Goal: Task Accomplishment & Management: Complete application form

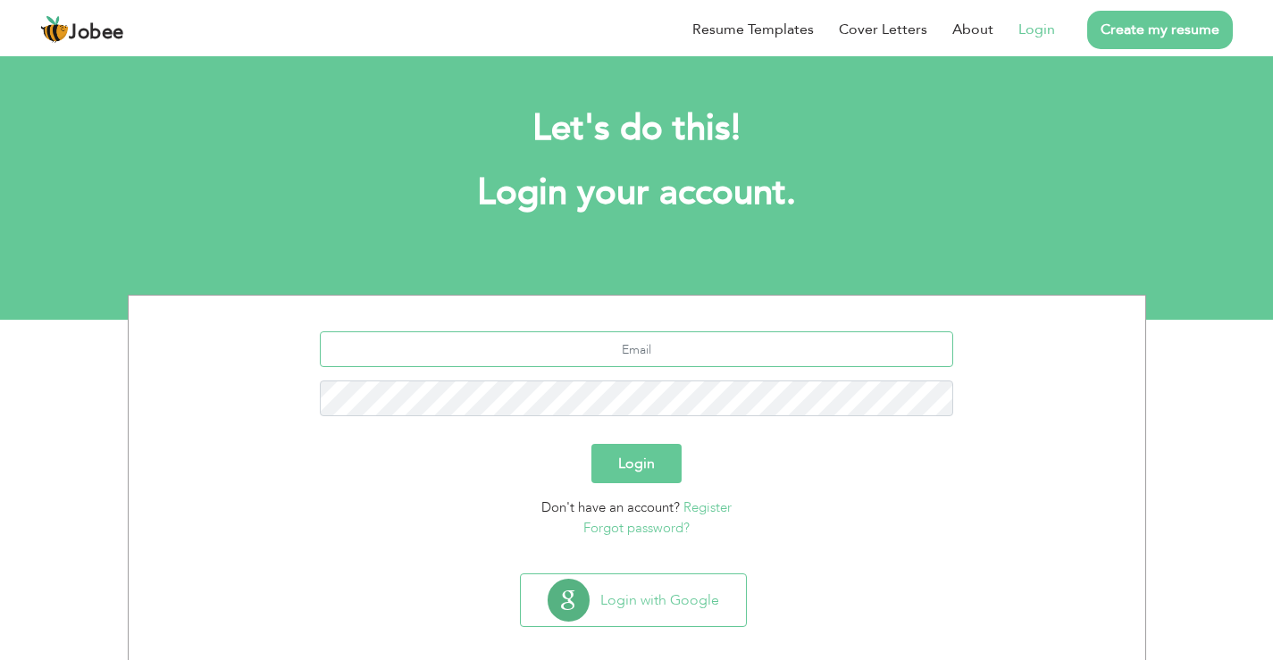
click at [655, 352] on input "text" at bounding box center [636, 349] width 633 height 36
type input "[EMAIL_ADDRESS][DOMAIN_NAME]"
click at [651, 525] on link "Forgot password?" at bounding box center [636, 528] width 106 height 18
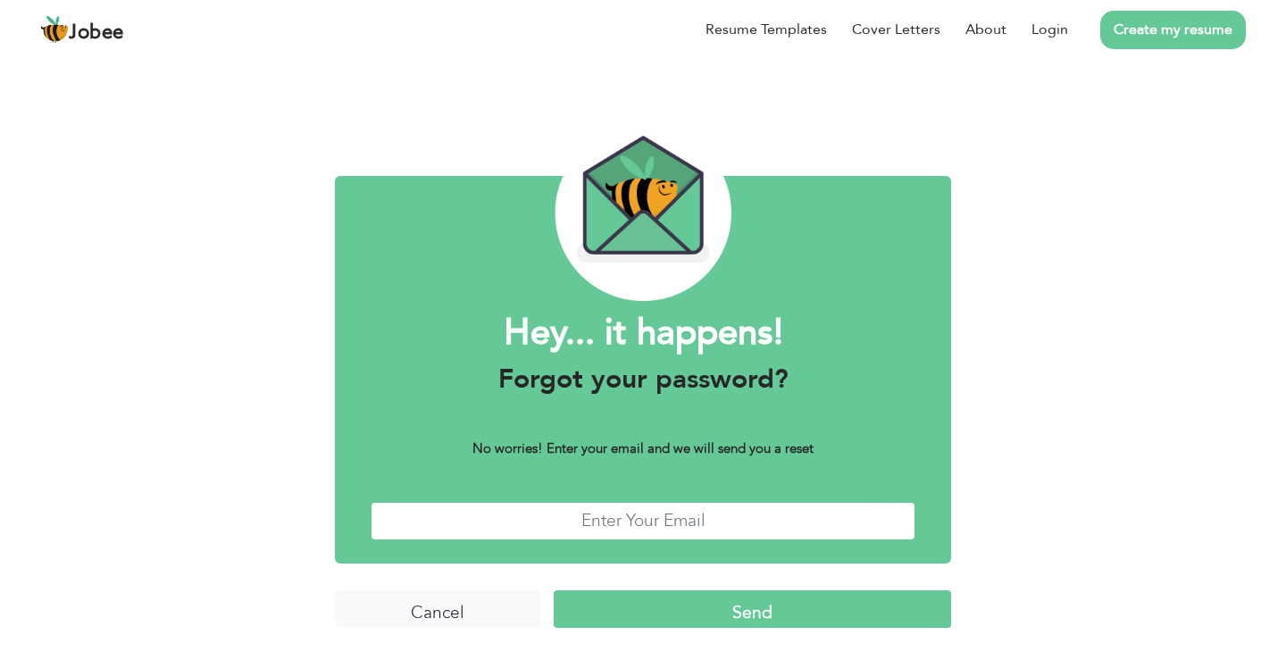
click at [647, 521] on input "text" at bounding box center [643, 521] width 545 height 38
type input "[EMAIL_ADDRESS][DOMAIN_NAME]"
click at [742, 605] on input "Send" at bounding box center [752, 609] width 397 height 38
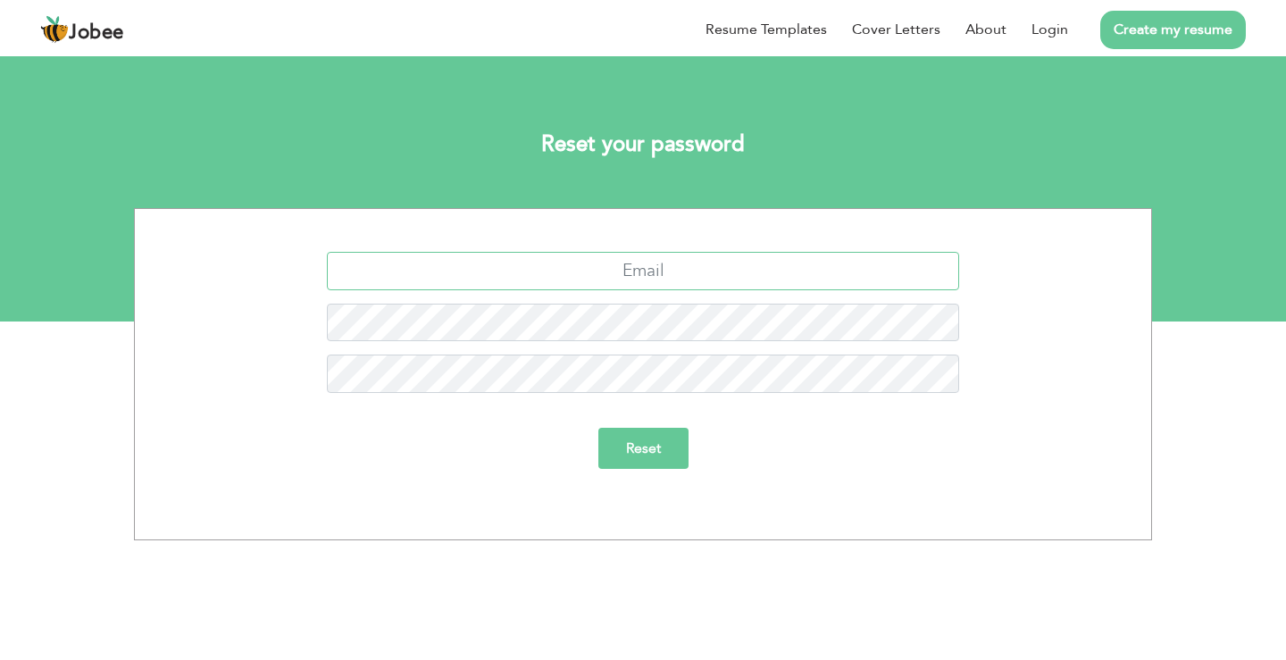
click at [644, 265] on input "text" at bounding box center [643, 271] width 633 height 38
type input "[EMAIL_ADDRESS][DOMAIN_NAME]"
click at [598, 428] on input "Reset" at bounding box center [643, 448] width 90 height 41
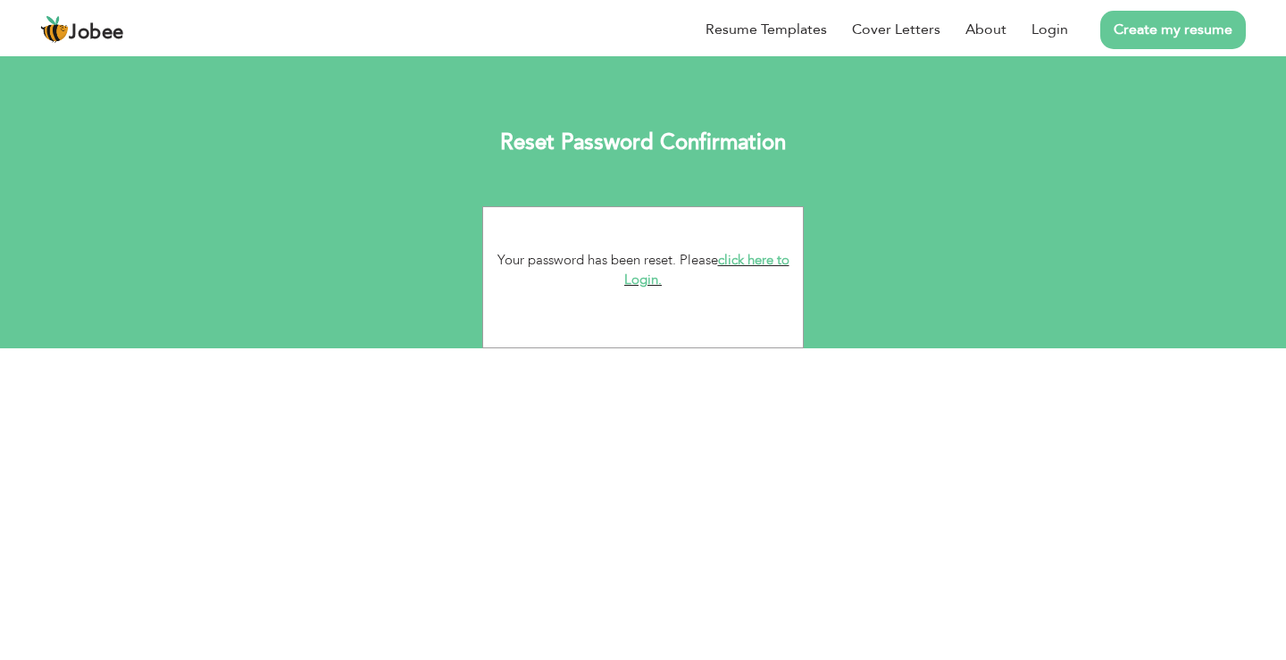
click at [747, 256] on link "click here to Login." at bounding box center [706, 270] width 165 height 38
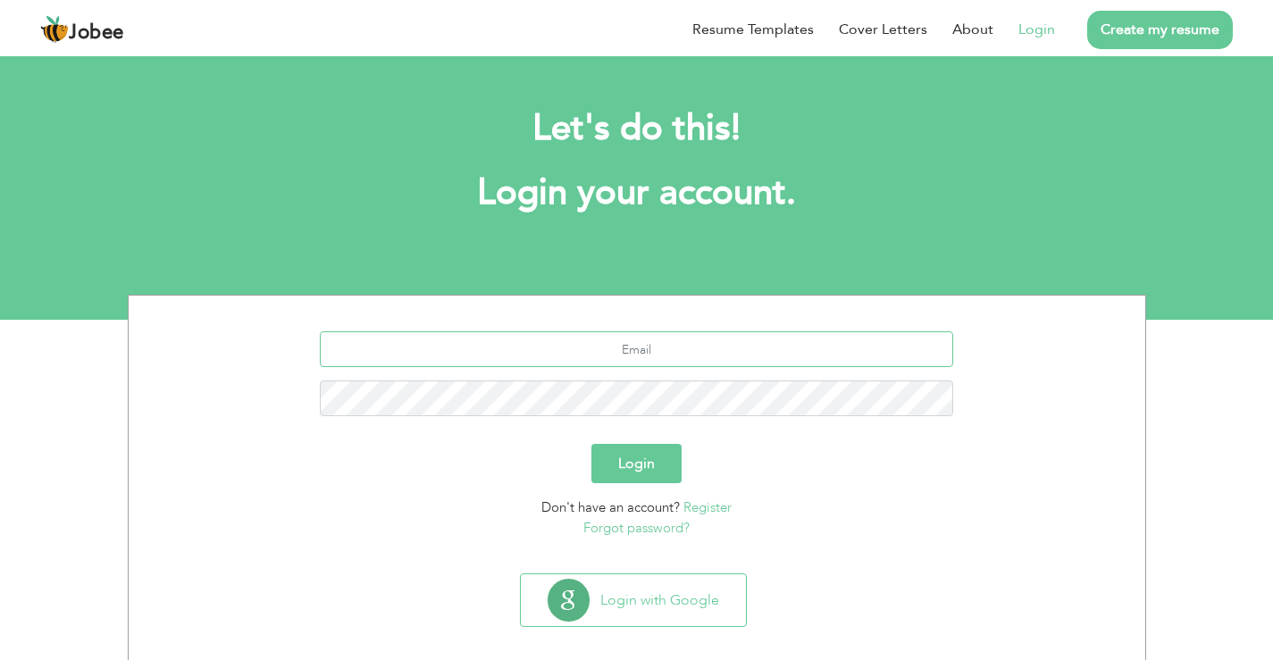
click at [647, 346] on input "text" at bounding box center [636, 349] width 633 height 36
type input "nazish.masood19@gmail.com"
click at [623, 455] on button "Login" at bounding box center [636, 463] width 90 height 39
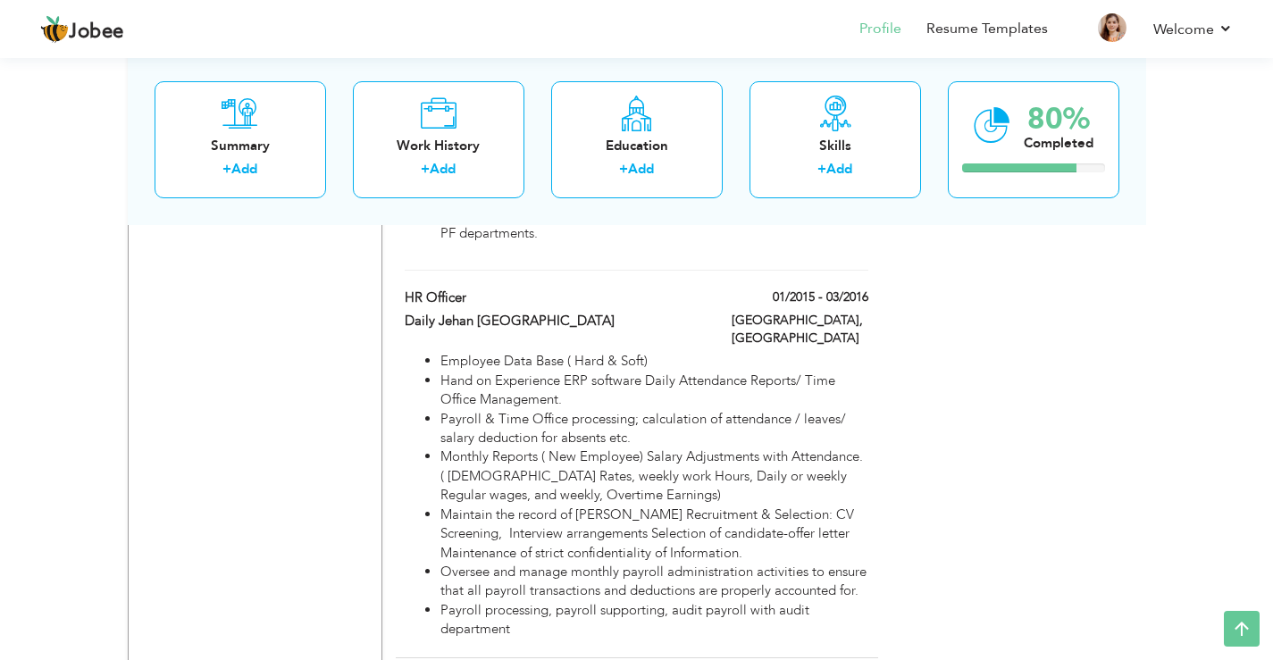
scroll to position [2500, 0]
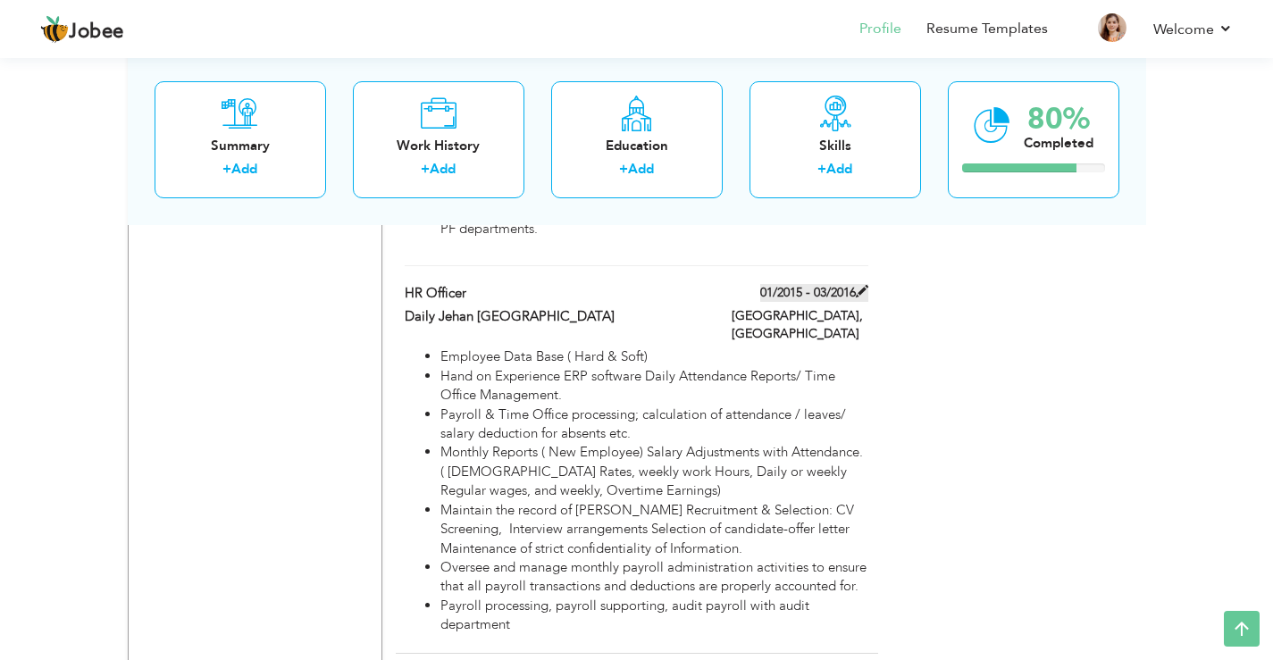
click at [859, 285] on span at bounding box center [862, 291] width 13 height 13
type input "HR Officer"
type input "Daily Jehan [GEOGRAPHIC_DATA]"
type input "01/2015"
type input "03/2016"
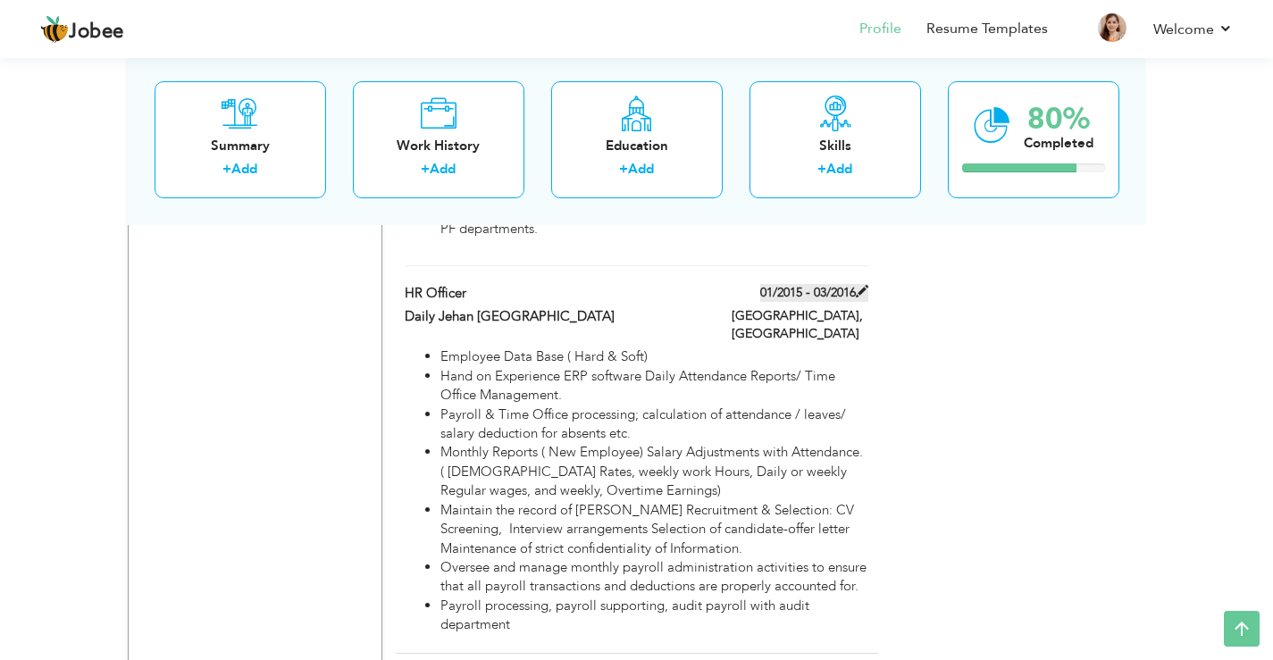
type input "[GEOGRAPHIC_DATA]"
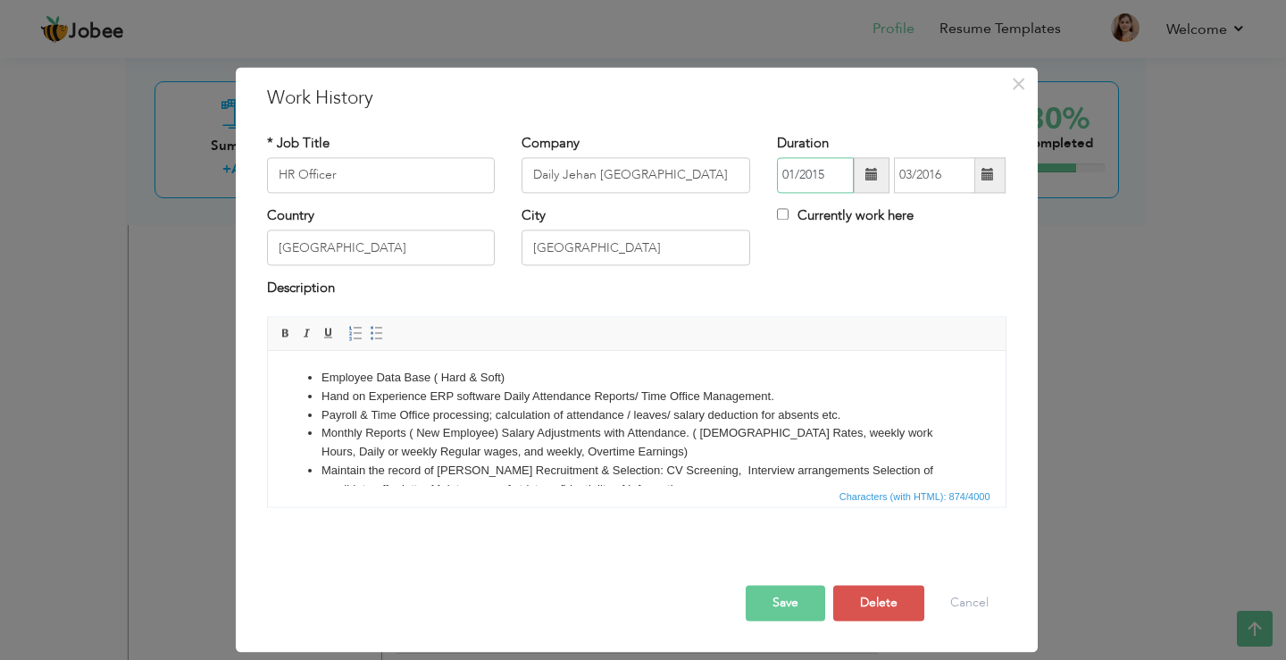
click at [839, 171] on input "01/2015" at bounding box center [815, 175] width 77 height 36
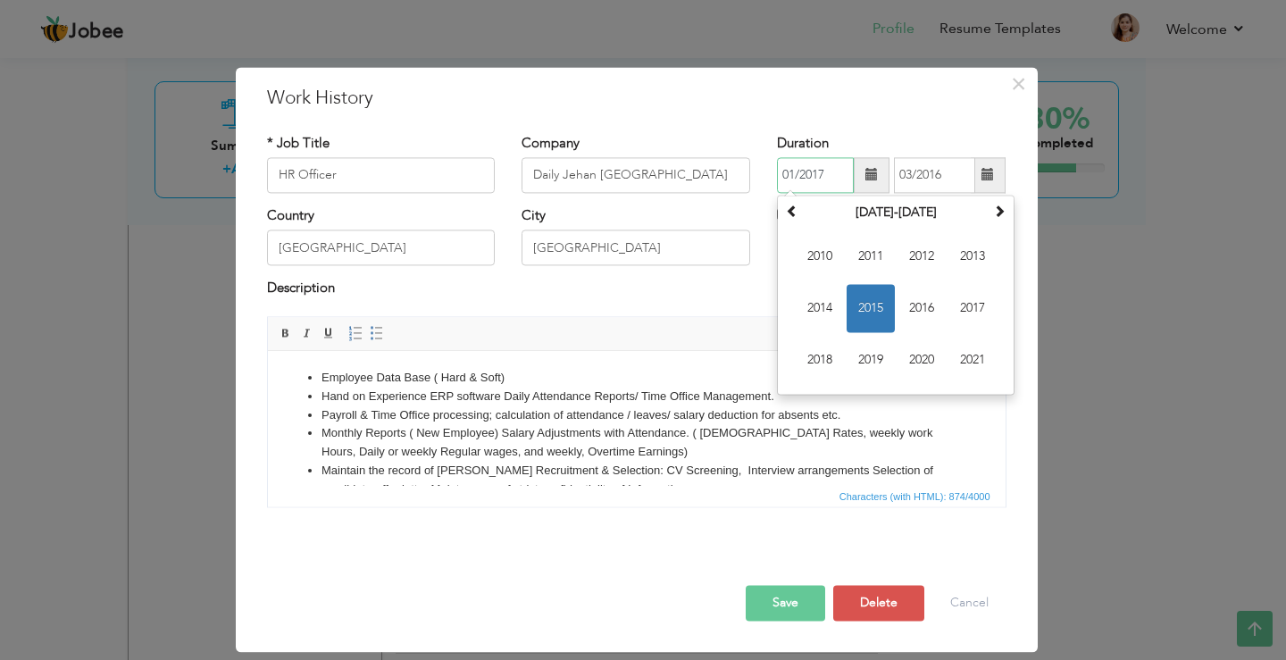
click at [792, 172] on input "01/2017" at bounding box center [815, 175] width 77 height 36
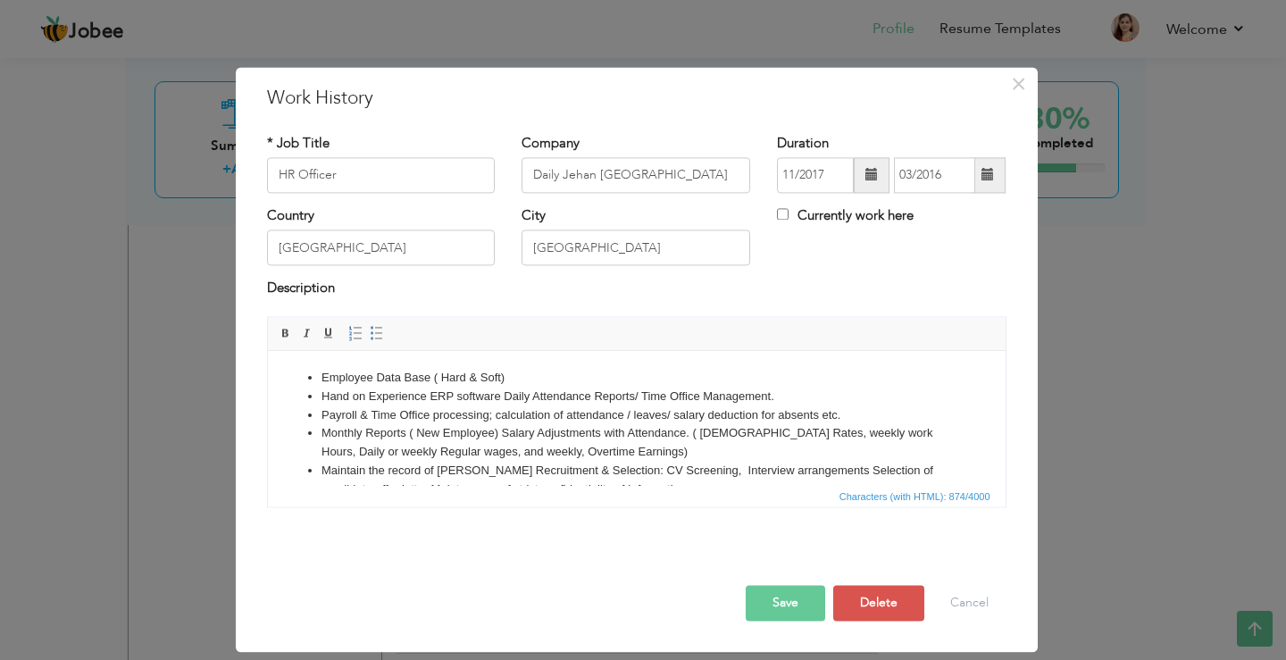
click at [756, 292] on div "Description" at bounding box center [636, 291] width 739 height 23
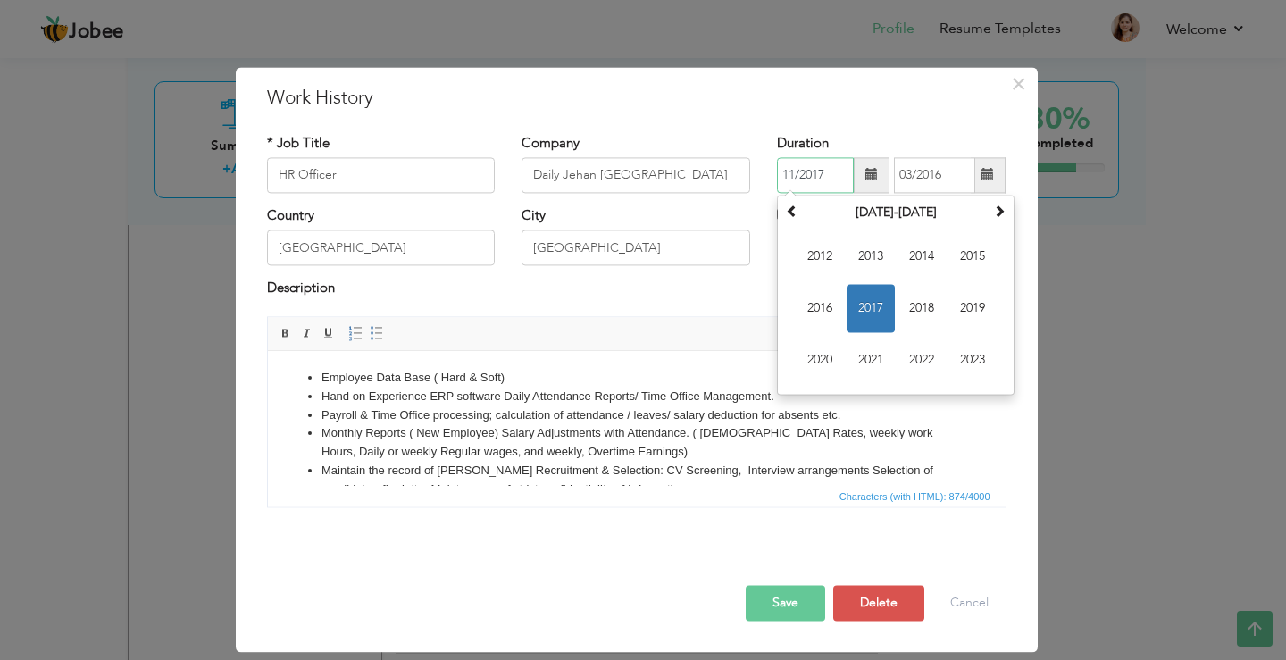
drag, startPoint x: 791, startPoint y: 174, endPoint x: 779, endPoint y: 172, distance: 12.6
click at [779, 172] on input "11/2017" at bounding box center [815, 175] width 77 height 36
click at [795, 174] on input "11/2017" at bounding box center [815, 175] width 77 height 36
type input "01/2017"
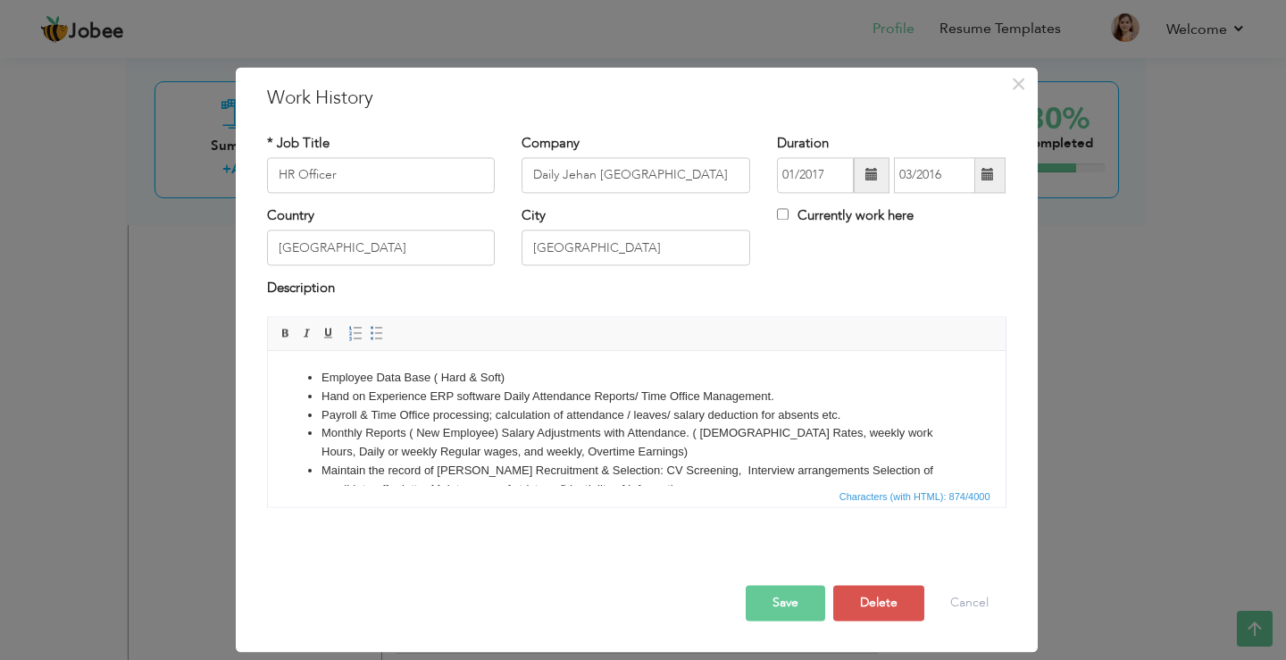
click at [755, 284] on div "Description" at bounding box center [636, 291] width 739 height 23
click at [789, 608] on button "Save" at bounding box center [785, 603] width 79 height 36
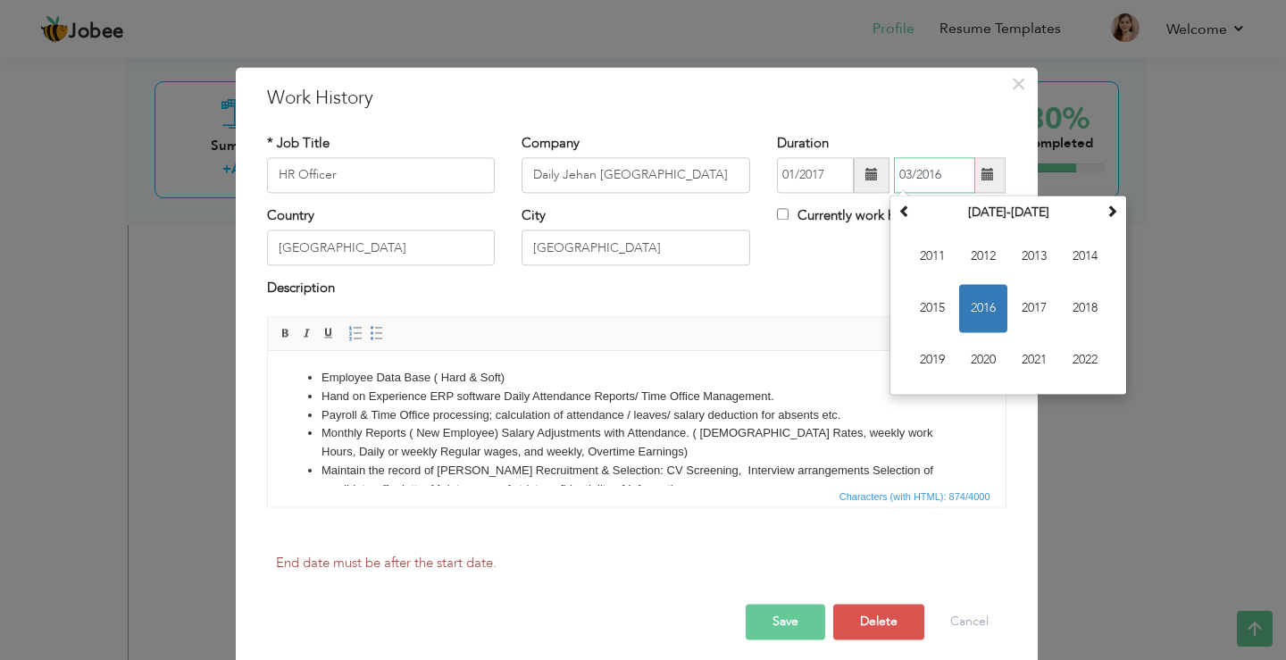
click at [980, 307] on span "2016" at bounding box center [983, 308] width 48 height 48
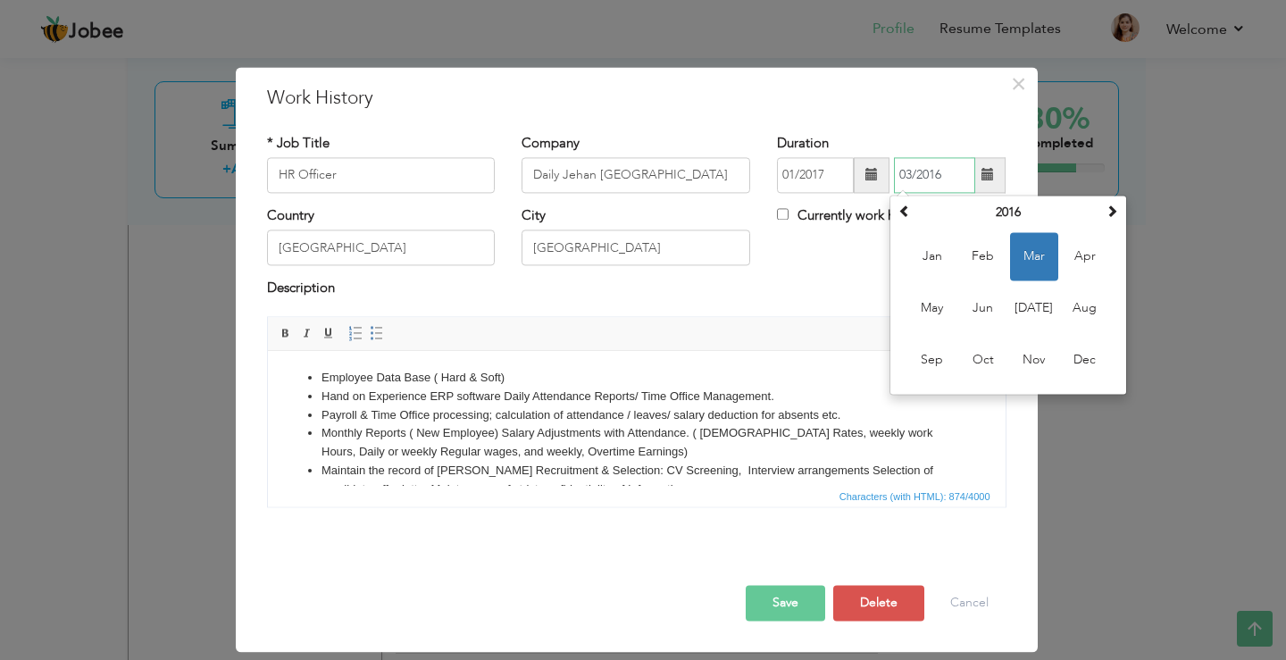
click at [1034, 262] on span "Mar" at bounding box center [1034, 256] width 48 height 48
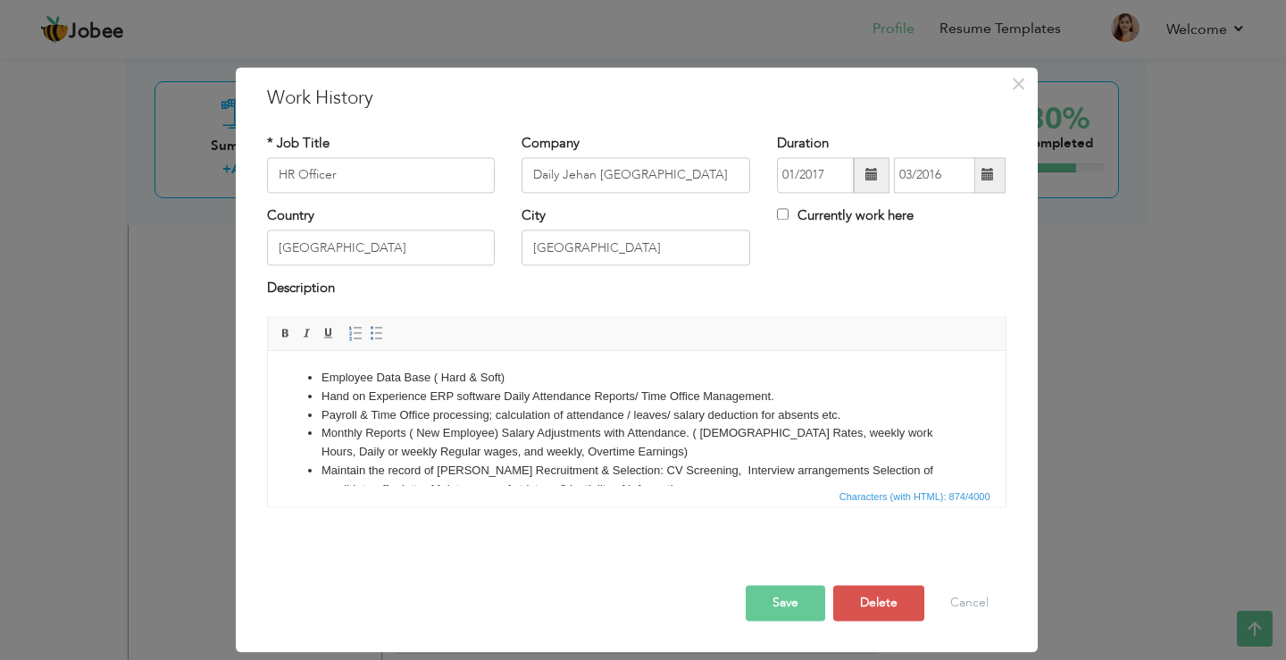
click at [794, 603] on button "Save" at bounding box center [785, 603] width 79 height 36
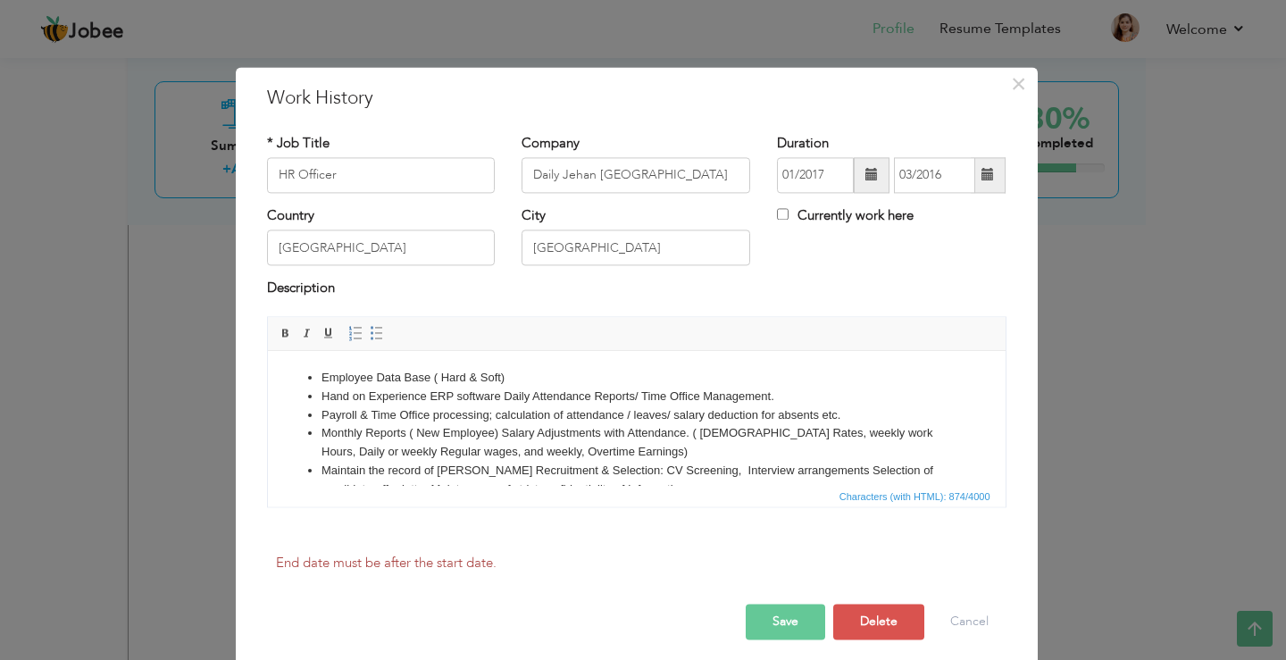
click at [869, 272] on div "Country Pakistan City Lahore Currently work here" at bounding box center [637, 242] width 766 height 72
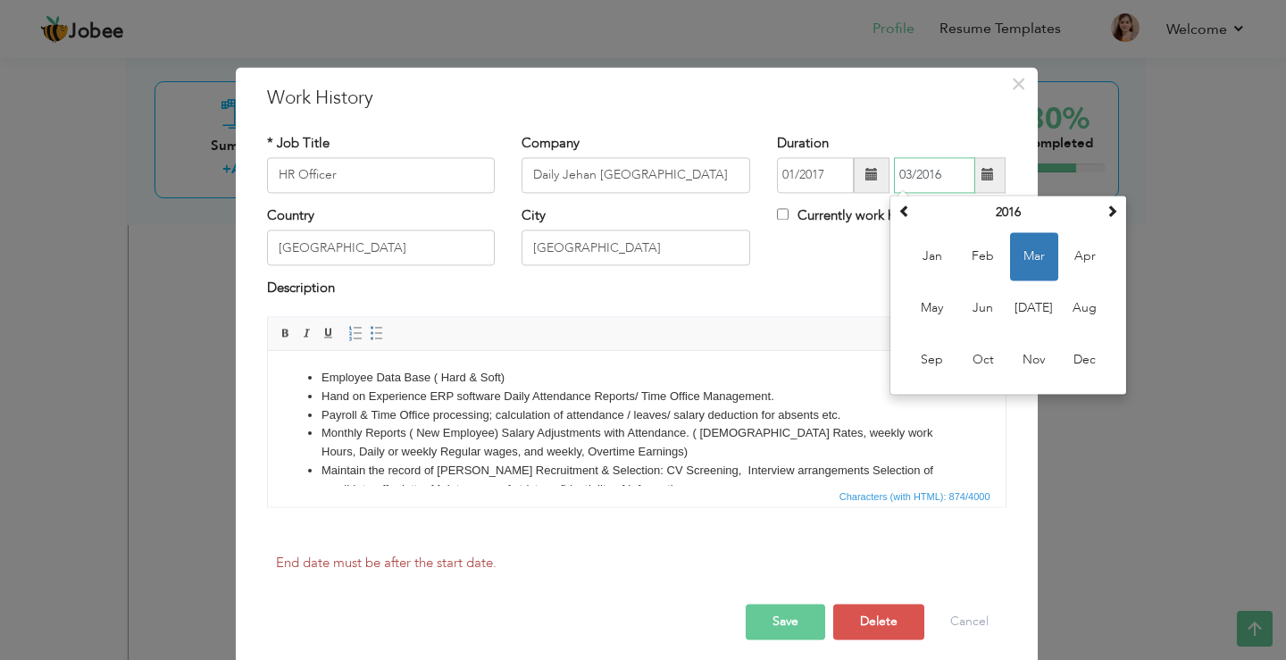
drag, startPoint x: 946, startPoint y: 177, endPoint x: 886, endPoint y: 176, distance: 59.8
click at [886, 176] on div "01/2017 03/2016 March 2016 Su Mo Tu We Th Fr Sa 28 29 1 2 3 4 5 6 7 8 9 10 11 1…" at bounding box center [891, 175] width 229 height 36
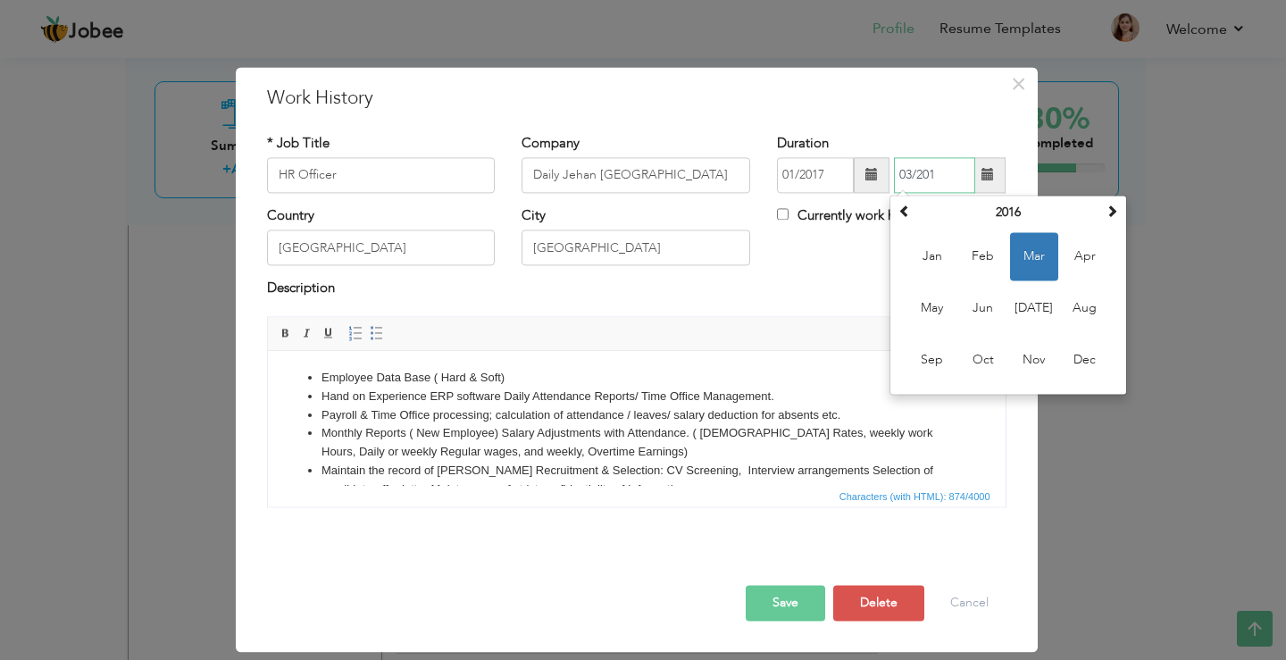
type input "03/2016"
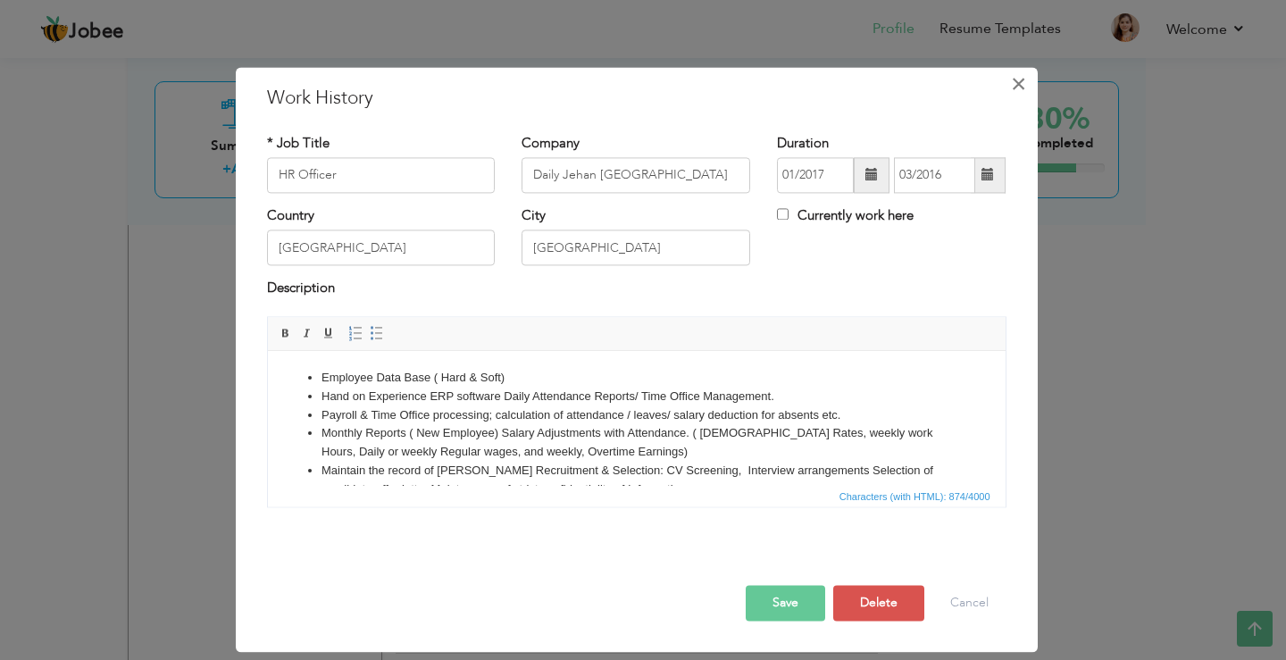
click at [1014, 82] on span "×" at bounding box center [1018, 84] width 15 height 32
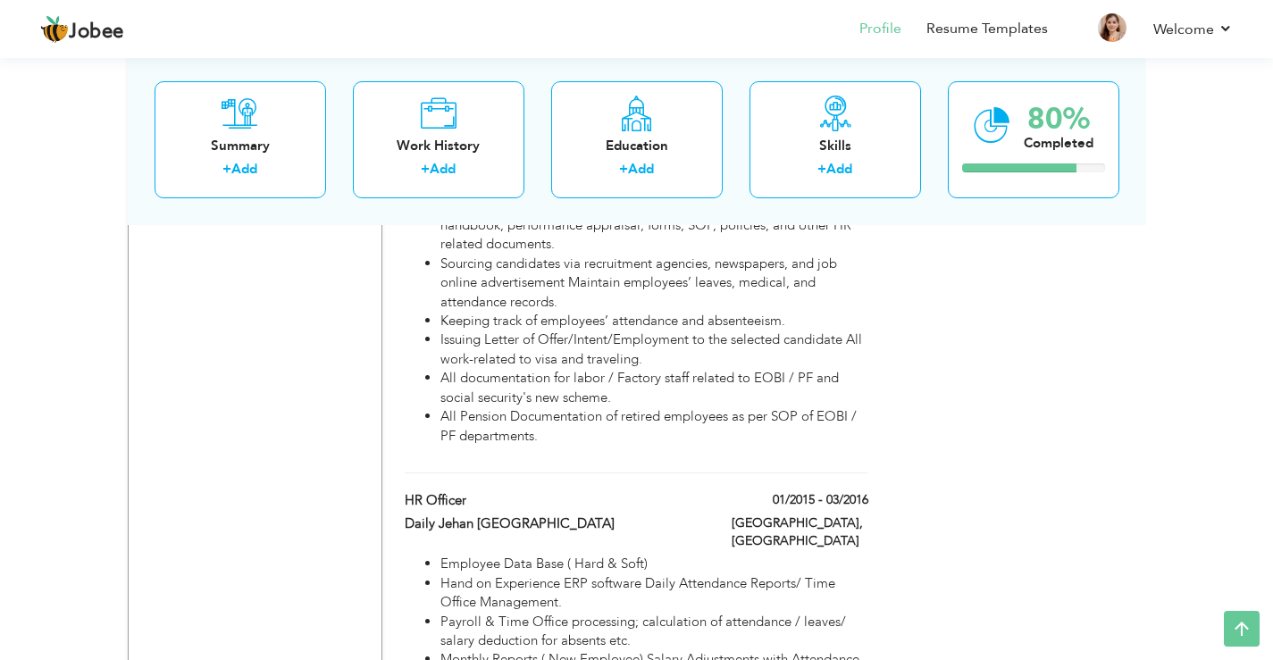
scroll to position [2322, 0]
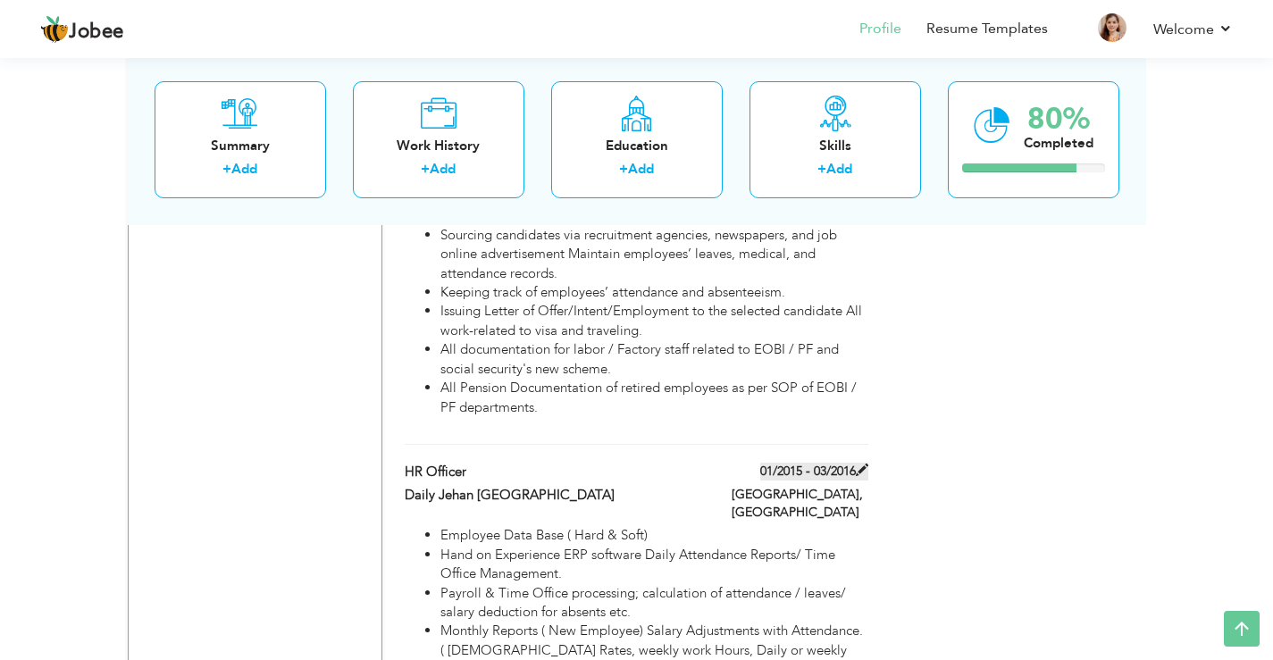
click at [856, 463] on span at bounding box center [862, 469] width 13 height 13
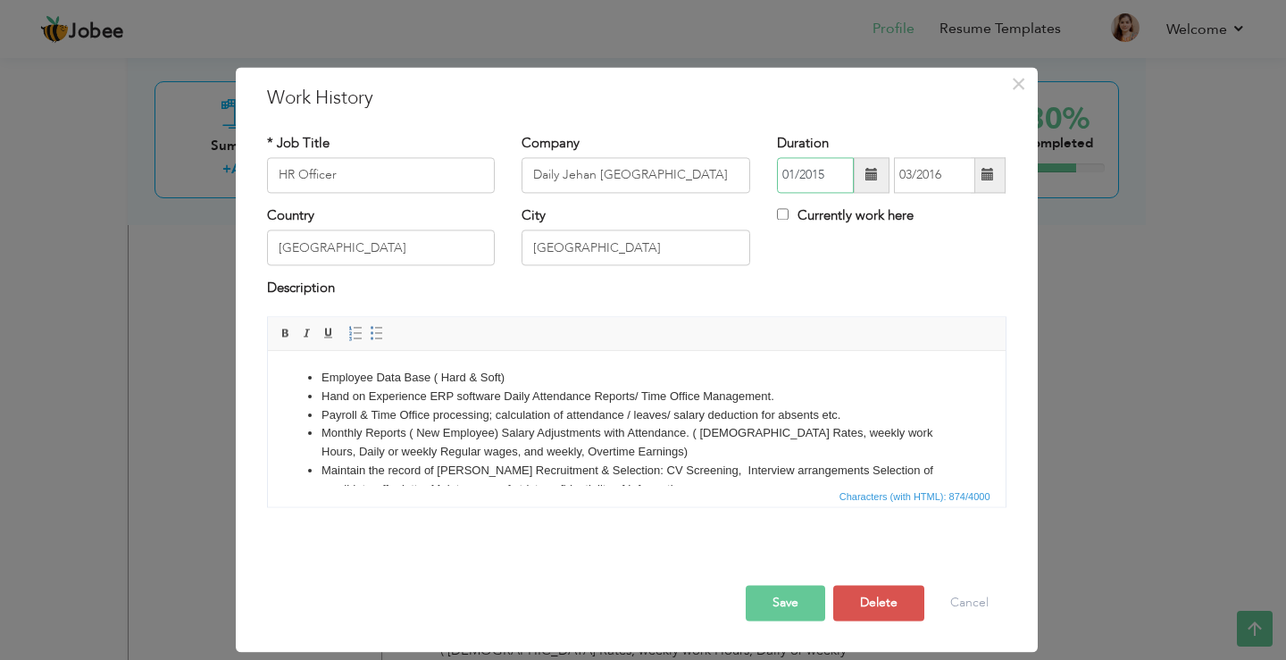
click at [833, 171] on input "01/2015" at bounding box center [815, 175] width 77 height 36
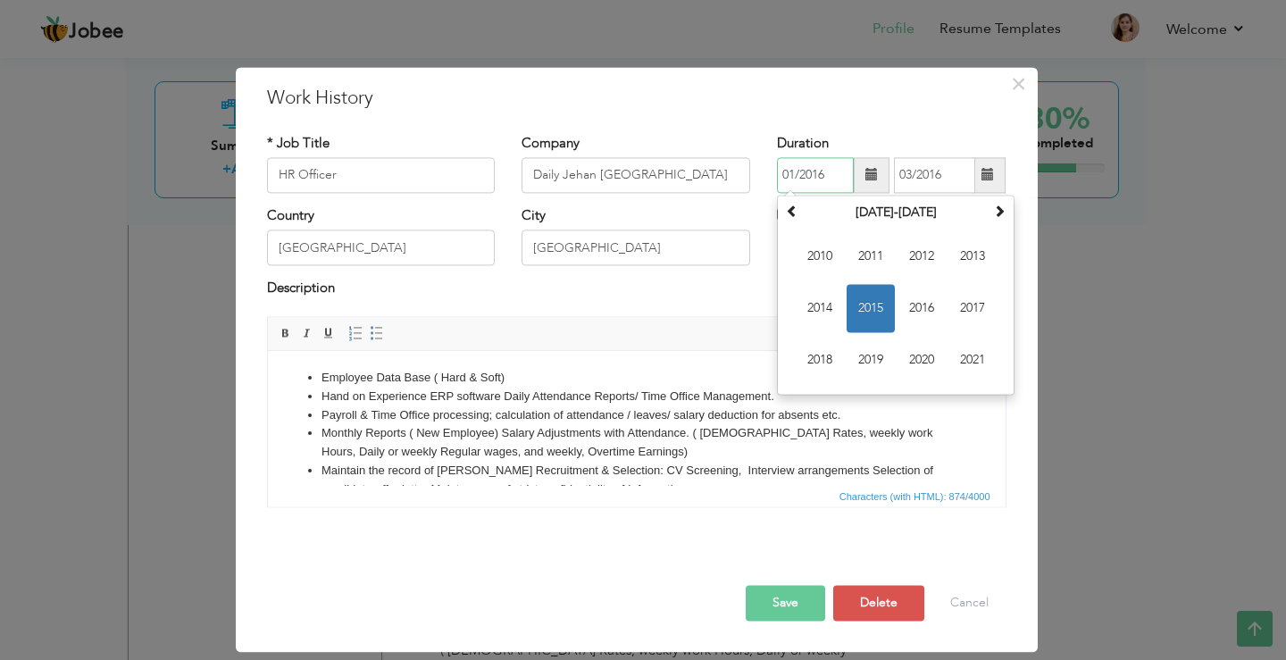
type input "01/2016"
click at [949, 175] on input "03/2016" at bounding box center [934, 175] width 81 height 36
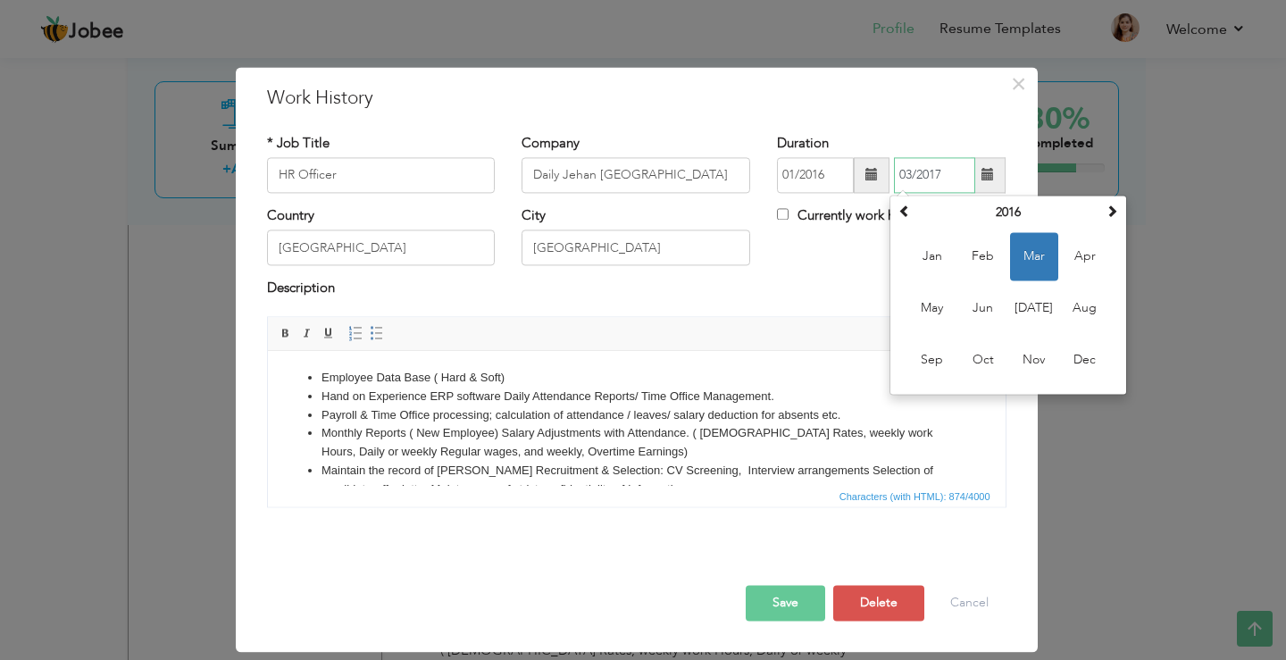
type input "03/2017"
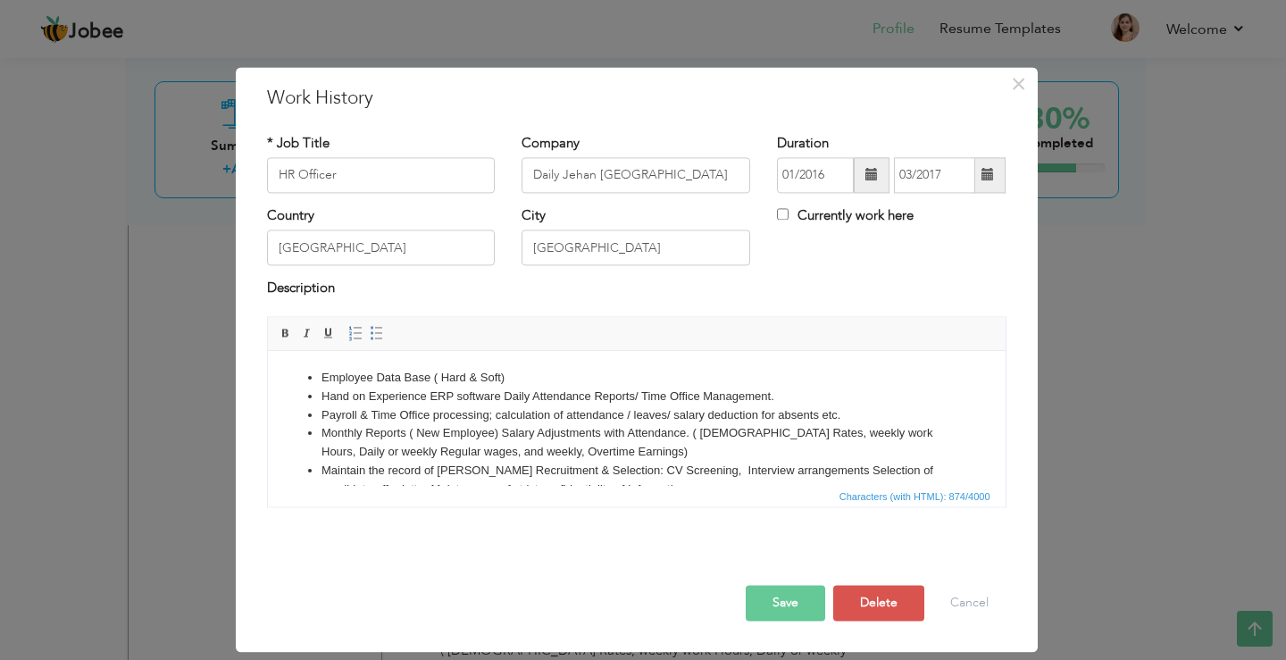
click at [847, 288] on div "Description" at bounding box center [636, 291] width 739 height 23
click at [808, 596] on button "Save" at bounding box center [785, 603] width 79 height 36
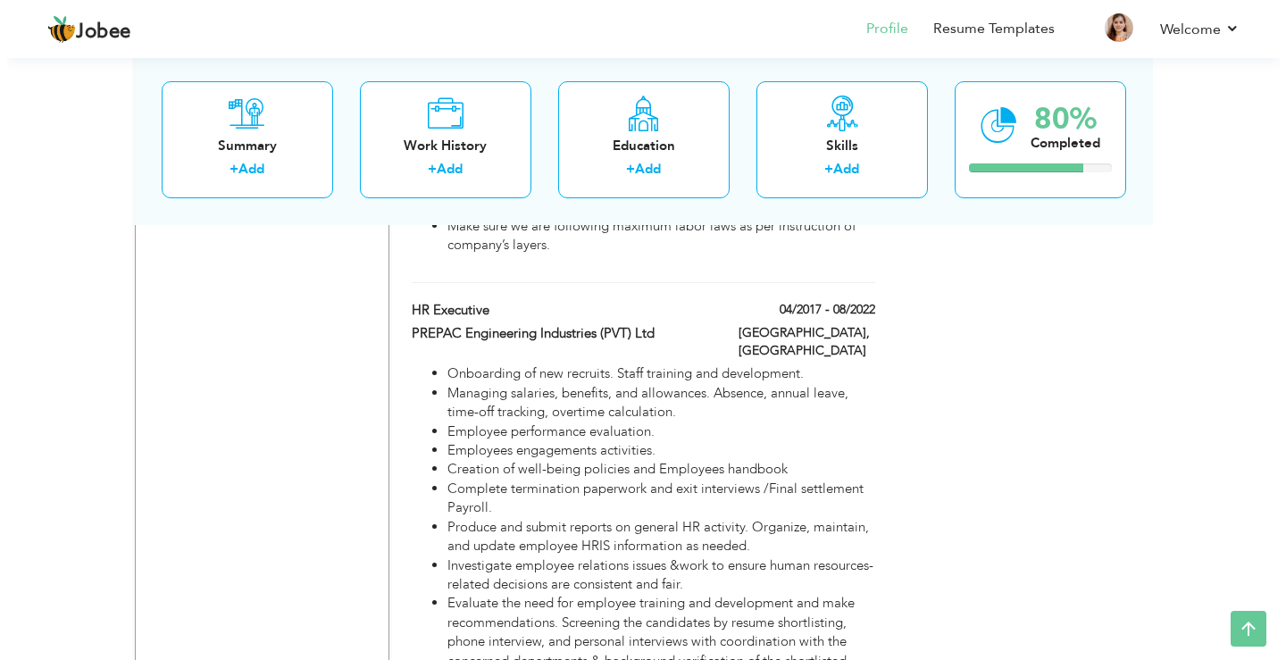
scroll to position [1786, 0]
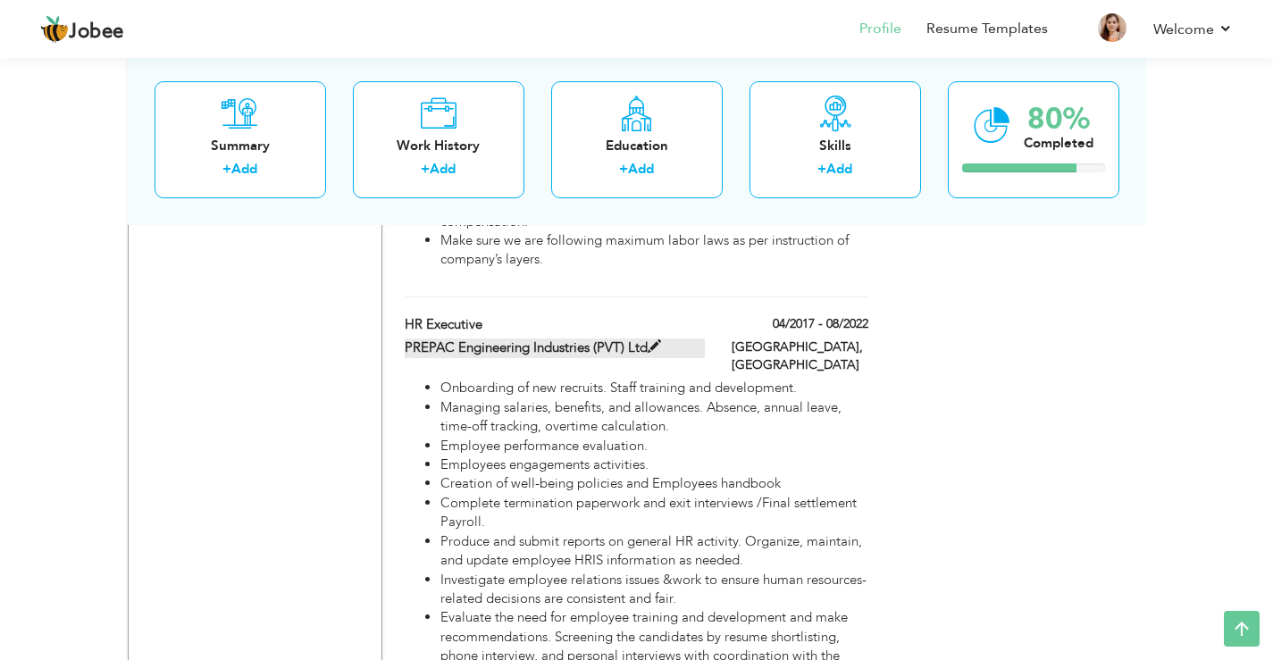
click at [571, 338] on label "PREPAC Engineering Industries (PVT) Ltd" at bounding box center [555, 347] width 300 height 19
type input "HR Executive"
type input "PREPAC Engineering Industries (PVT) Ltd"
type input "04/2017"
type input "08/2022"
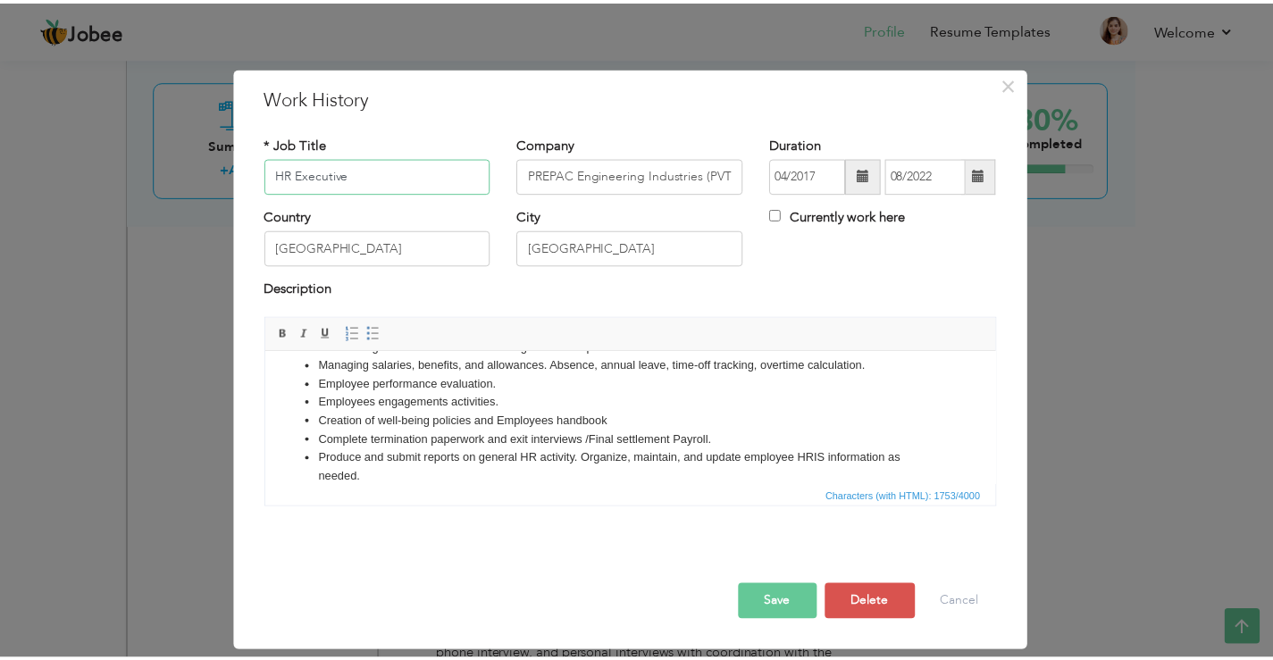
scroll to position [0, 0]
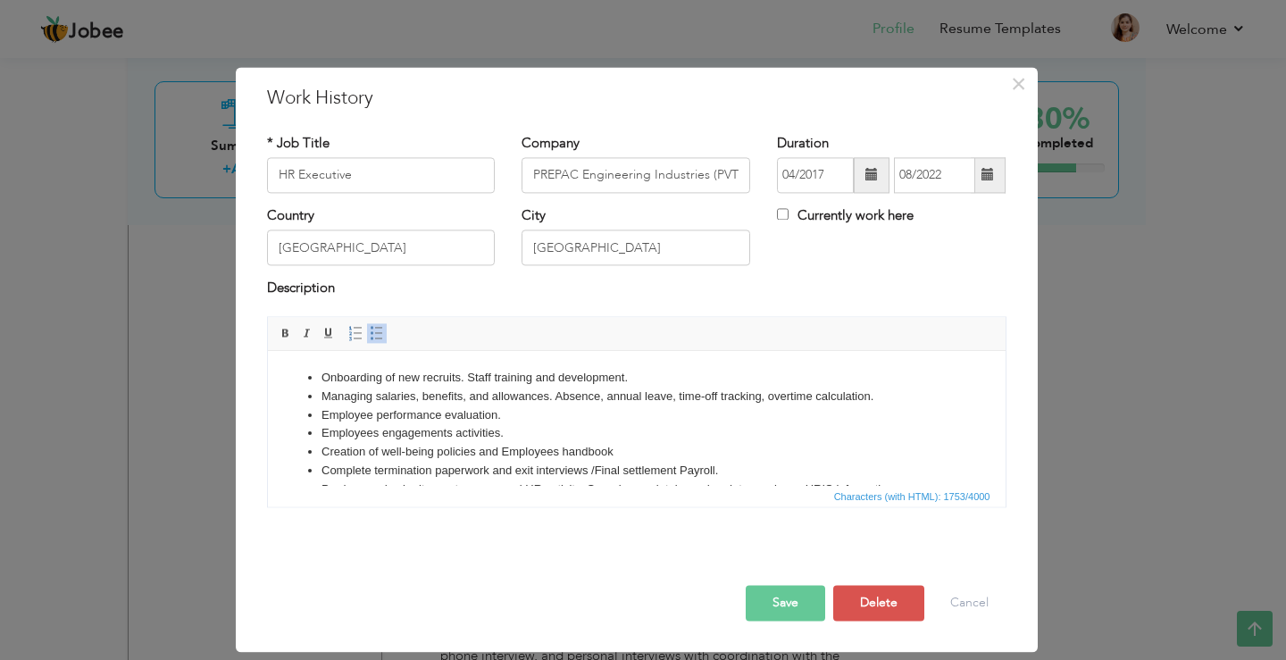
click at [321, 372] on li "Onboarding of new recruits. Staff training and development." at bounding box center [636, 378] width 630 height 19
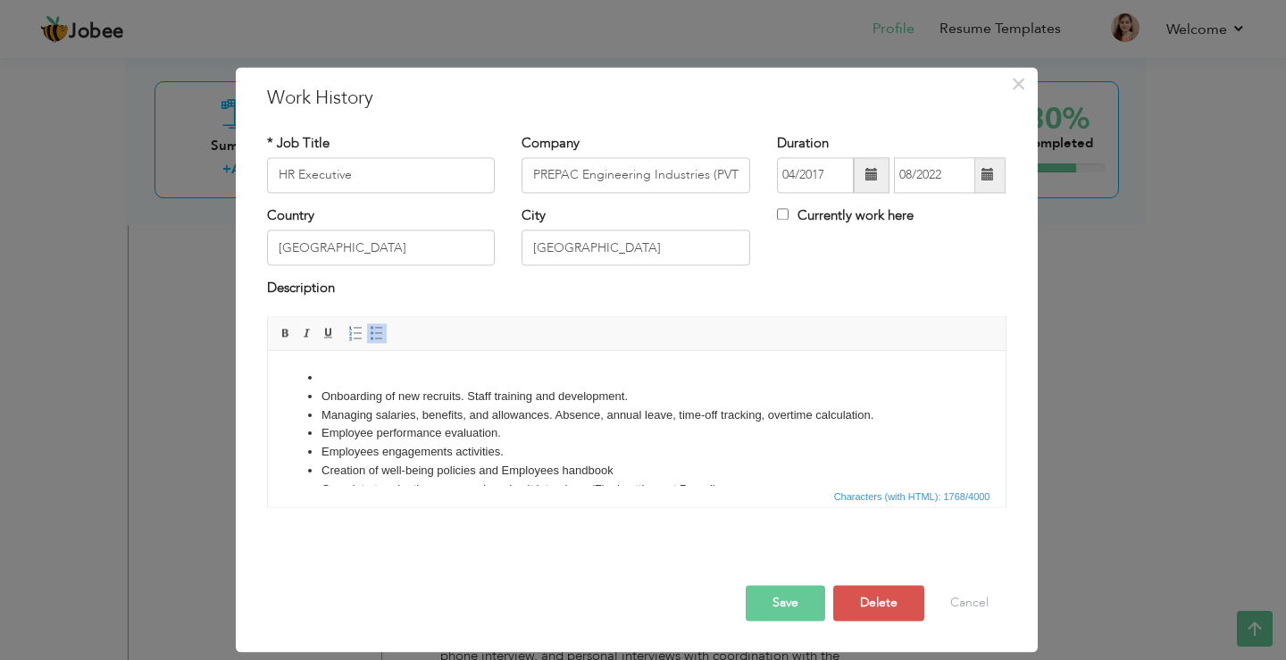
click at [335, 376] on li at bounding box center [636, 378] width 630 height 19
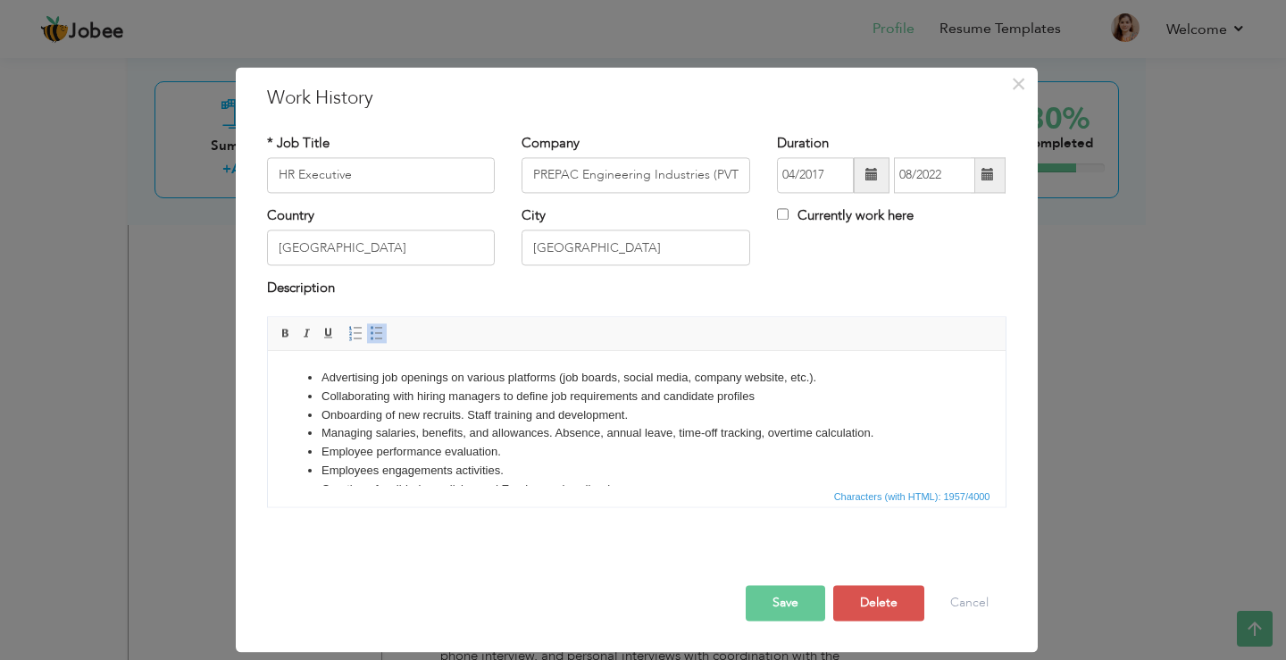
click at [838, 374] on li "Advertising job openings on various platforms (job boards, social media, compan…" at bounding box center [636, 378] width 630 height 19
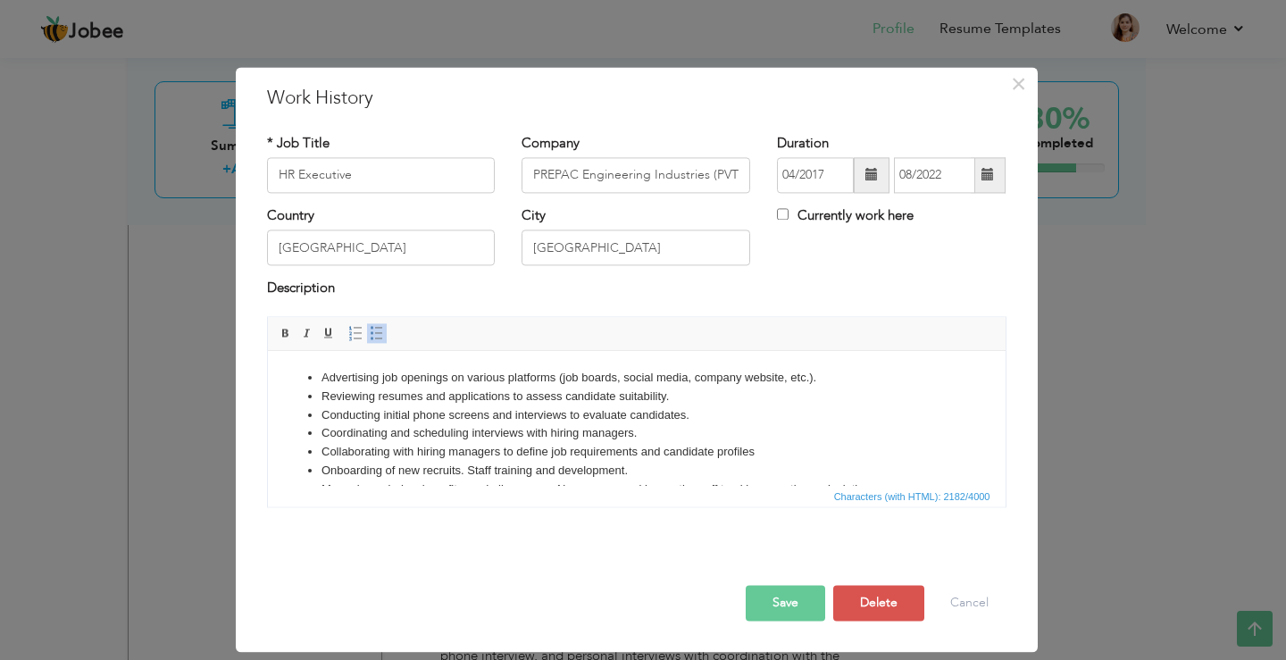
click at [805, 600] on button "Save" at bounding box center [785, 603] width 79 height 36
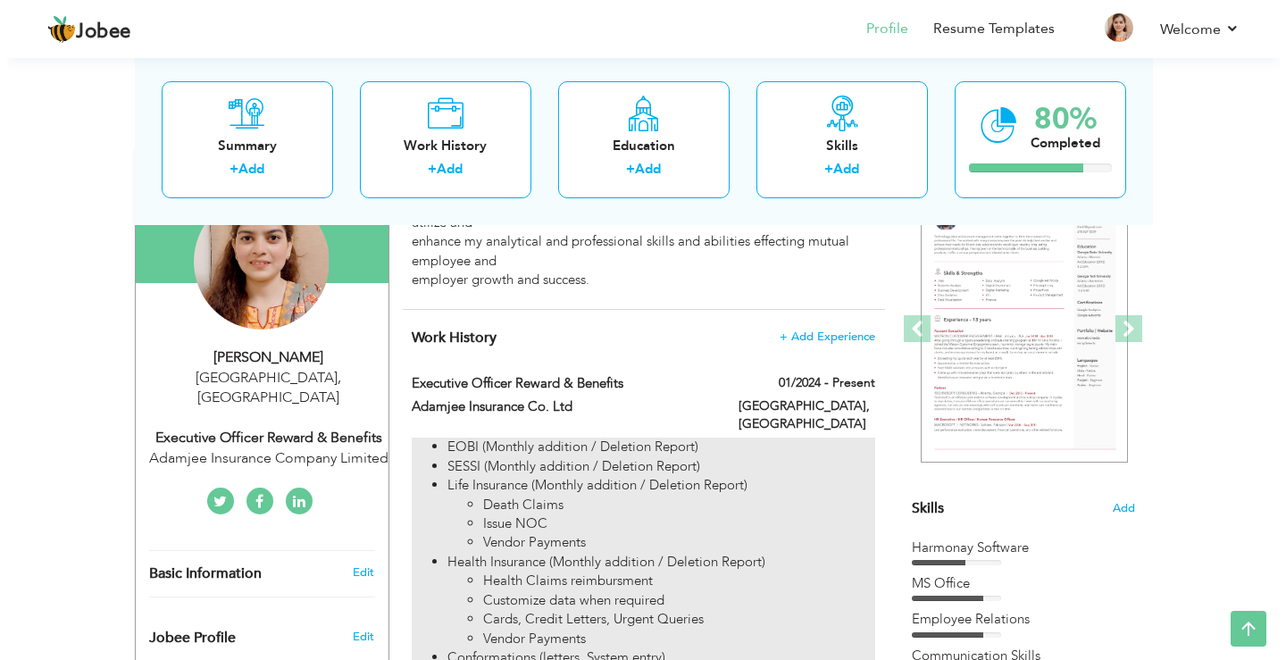
scroll to position [179, 0]
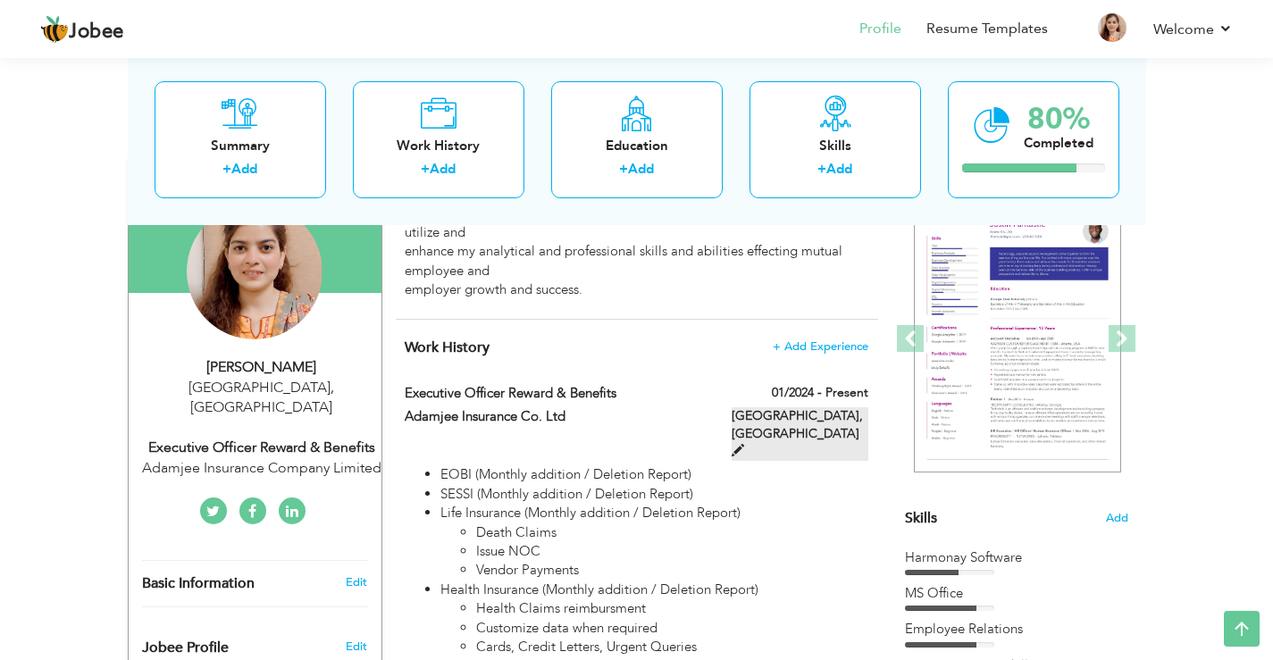
click at [853, 415] on label "Lahore, Pakistan" at bounding box center [799, 434] width 137 height 54
type input "Executive Officer Reward & Benefits"
type input "Adamjee Insurance Co. Ltd"
type input "01/2024"
checkbox input "true"
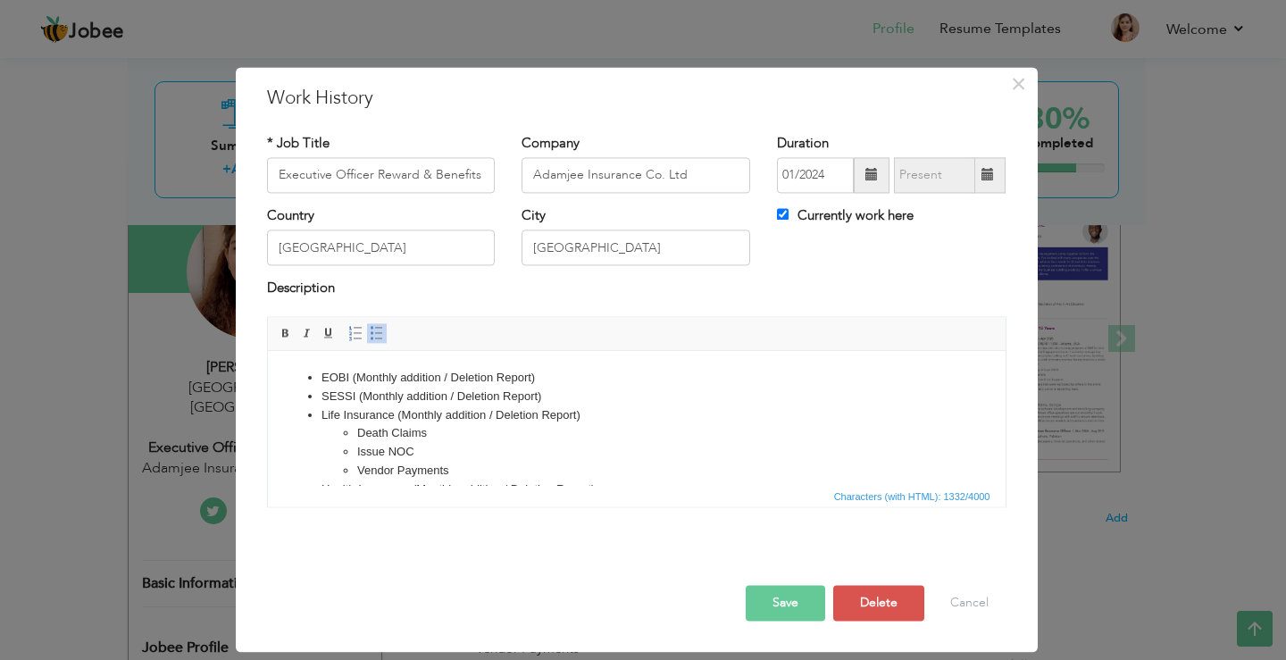
click at [321, 371] on li "EOBI (Monthly addition / Deletion Report)" at bounding box center [636, 378] width 630 height 19
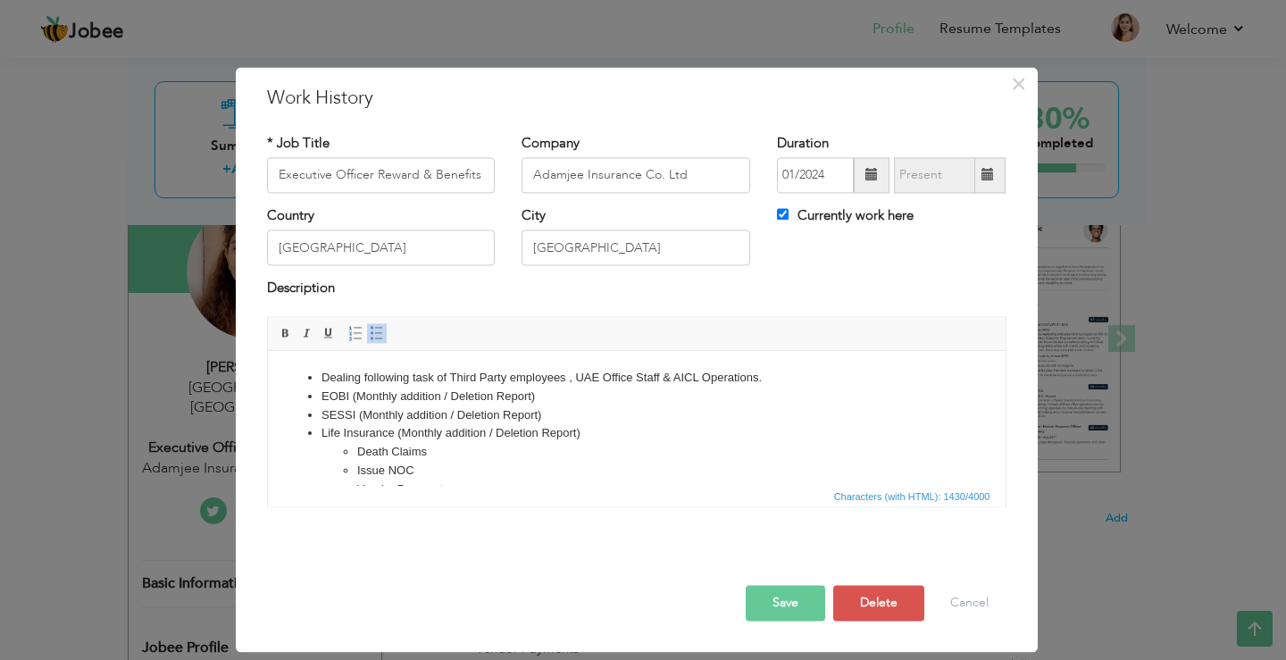
click at [321, 376] on li "Dealing following task of Third Party employees , UAE Office Staff & AICL Opera…" at bounding box center [636, 378] width 630 height 19
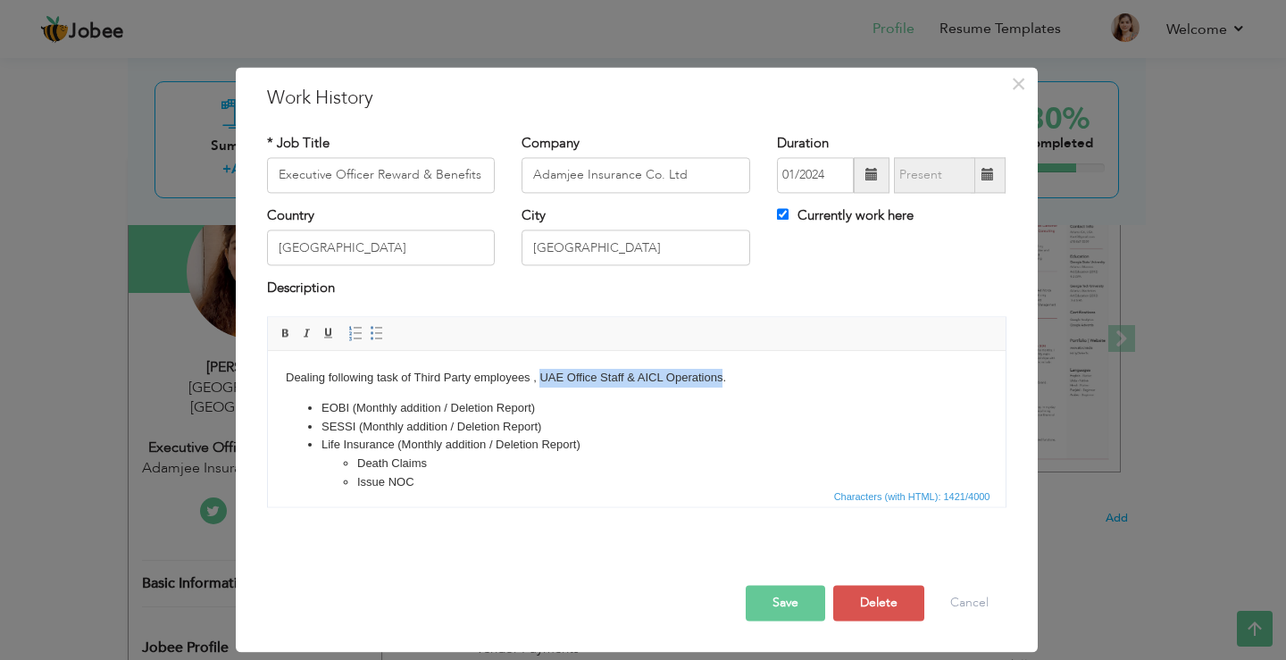
drag, startPoint x: 540, startPoint y: 376, endPoint x: 561, endPoint y: 380, distance: 20.8
click at [704, 380] on body "Dealing following task of Third Party employees , UAE Office Staff & AICL Opera…" at bounding box center [636, 644] width 702 height 550
drag, startPoint x: 413, startPoint y: 375, endPoint x: 722, endPoint y: 375, distance: 309.0
click at [722, 375] on body "Dealing following task of Third Party employees , UAE Office Staff & AICL Opera…" at bounding box center [636, 644] width 702 height 550
click at [662, 400] on li "EOBI (Monthly addition / Deletion Report)" at bounding box center [636, 408] width 630 height 19
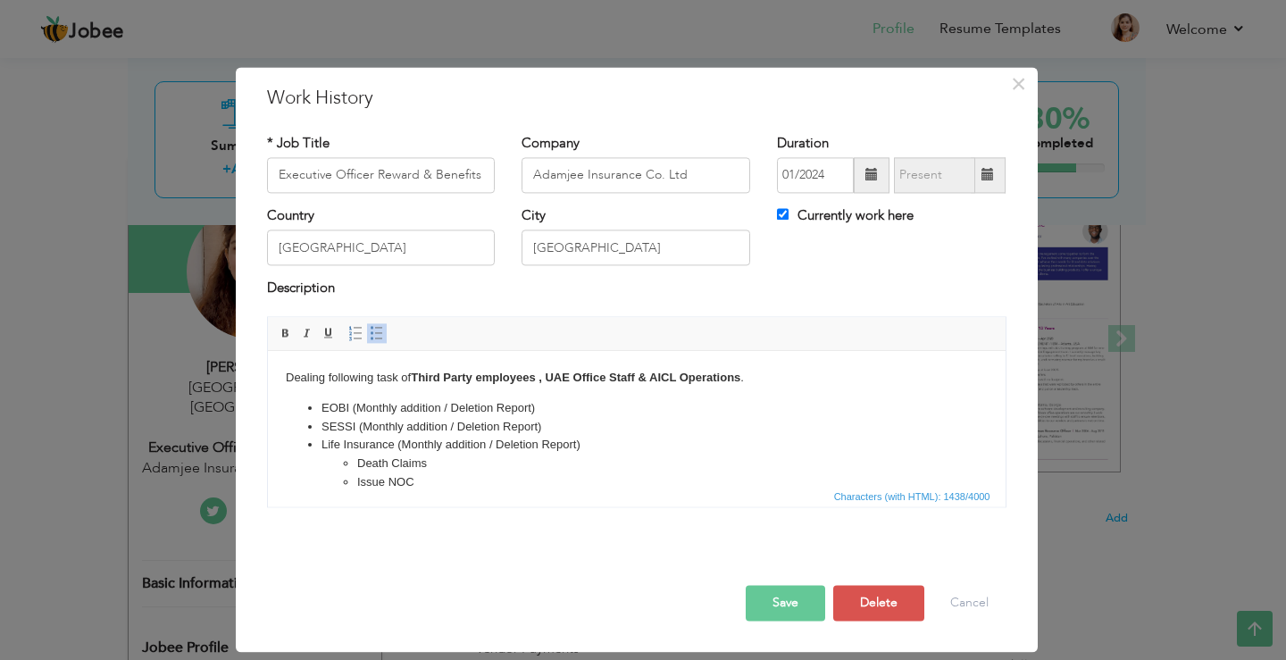
click at [546, 374] on strong "Third Party employees , UAE Office Staff & AICL Operations" at bounding box center [575, 377] width 330 height 13
click at [567, 396] on body "Dealing following task of Third Party employees ,UAE Office Staff & AICL Operat…" at bounding box center [636, 644] width 702 height 550
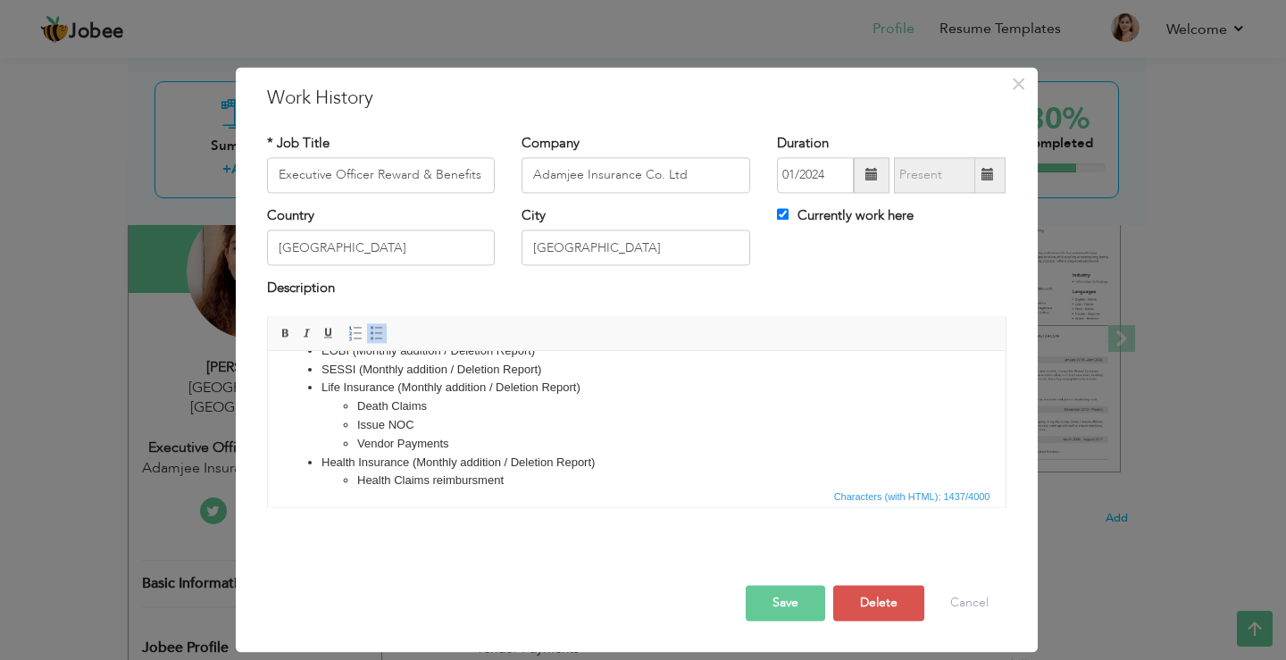
scroll to position [89, 0]
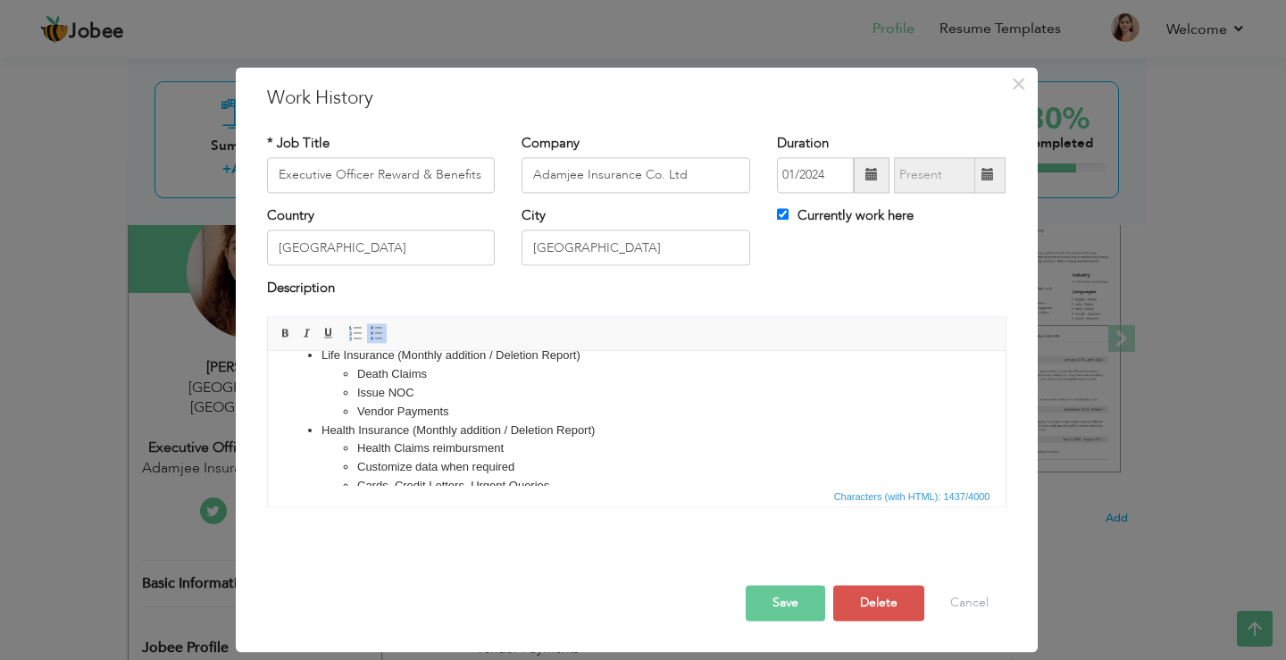
click at [790, 605] on button "Save" at bounding box center [785, 603] width 79 height 36
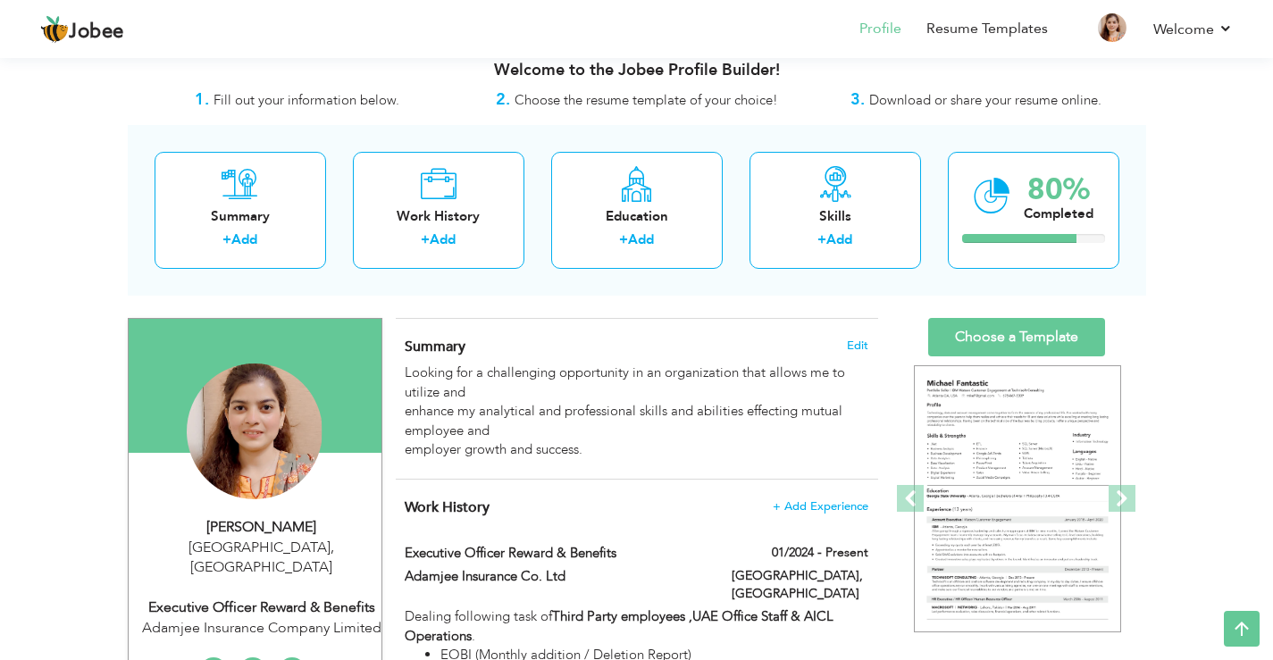
scroll to position [0, 0]
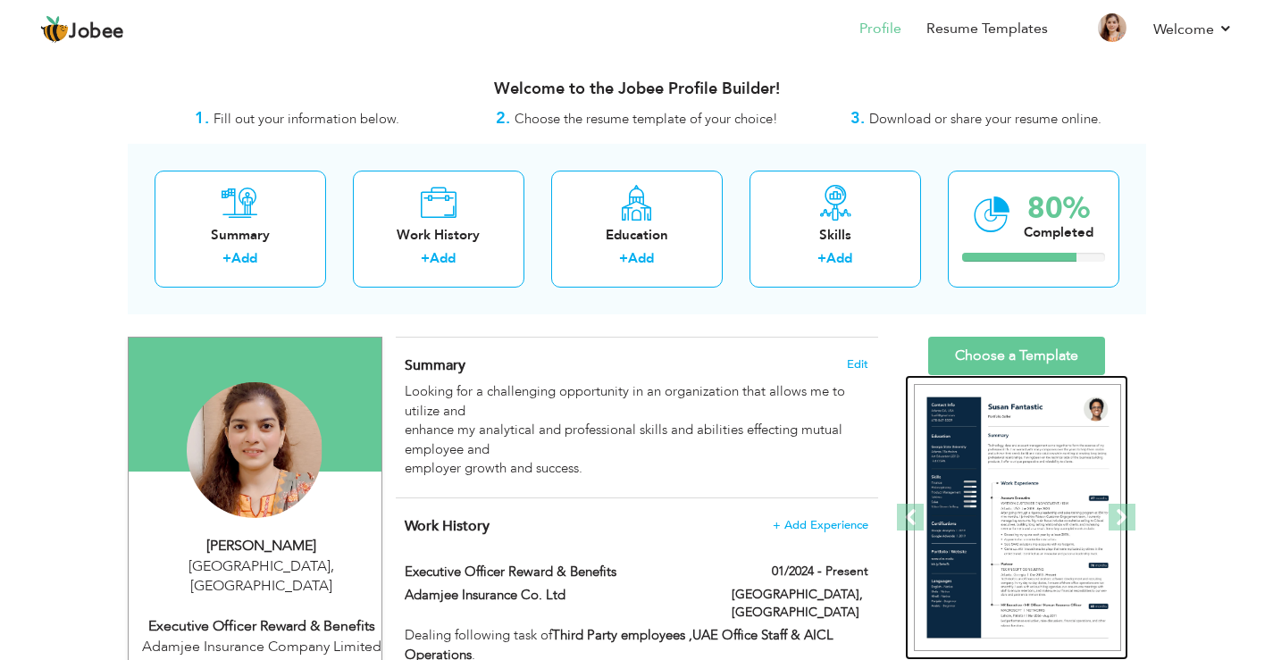
click at [1014, 518] on img at bounding box center [1017, 518] width 207 height 268
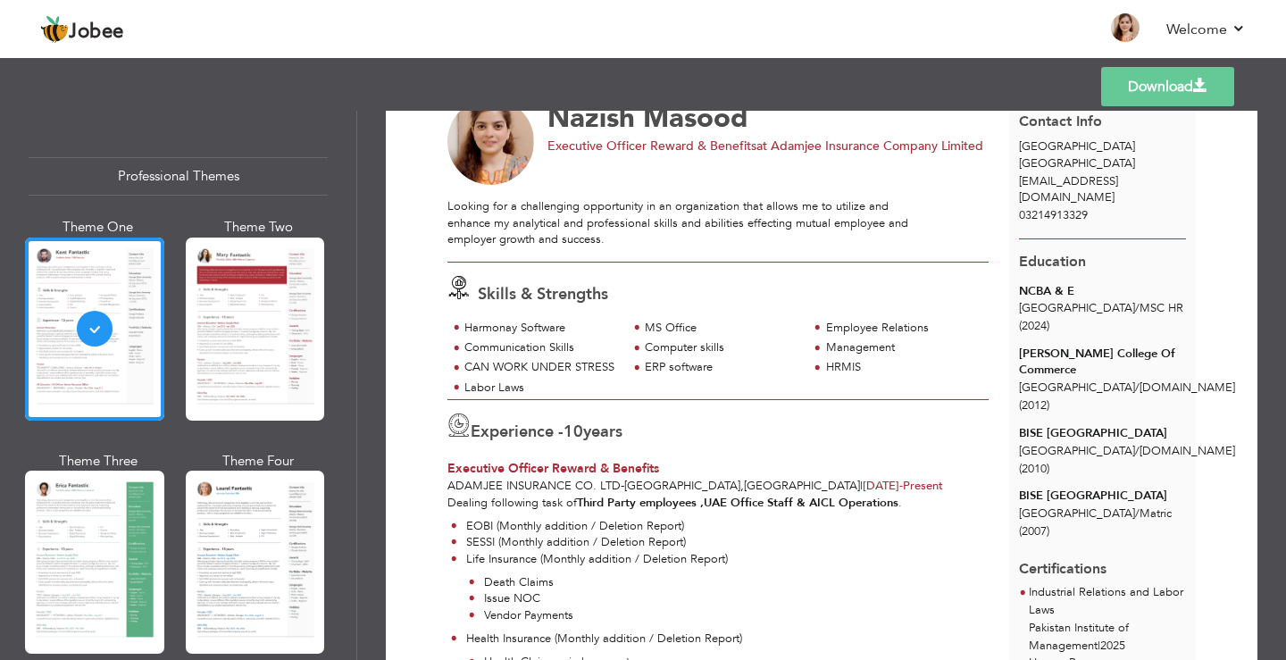
scroll to position [63, 0]
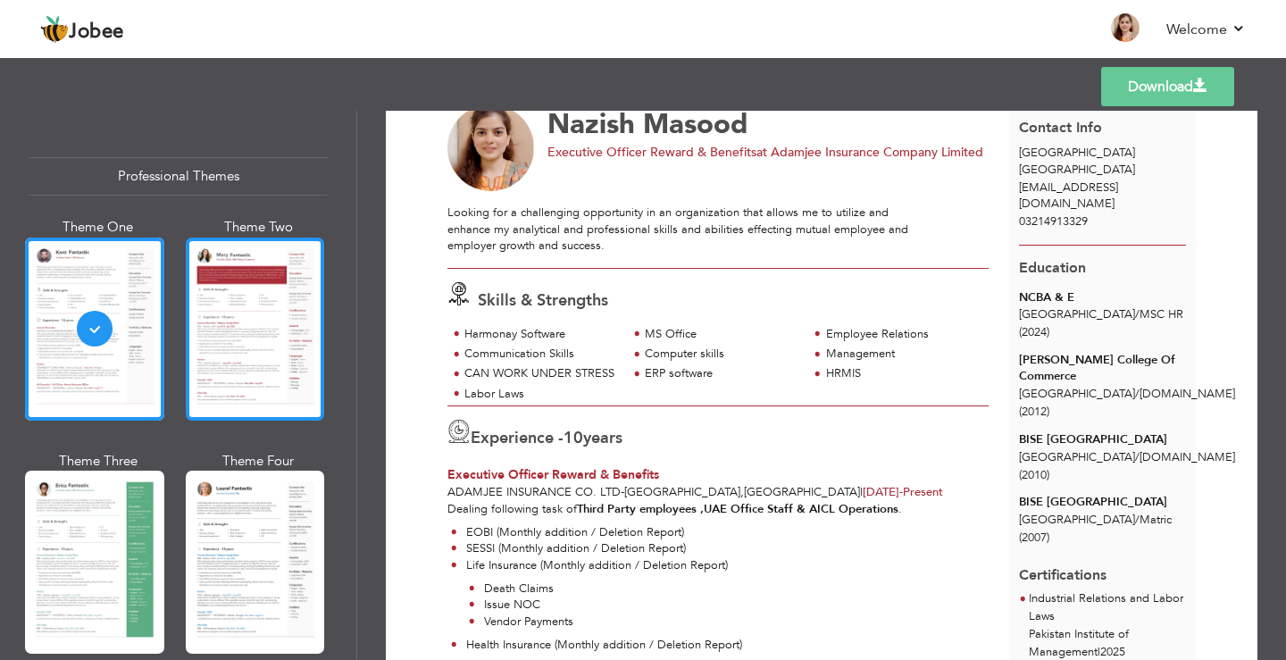
click at [243, 346] on div at bounding box center [255, 329] width 139 height 183
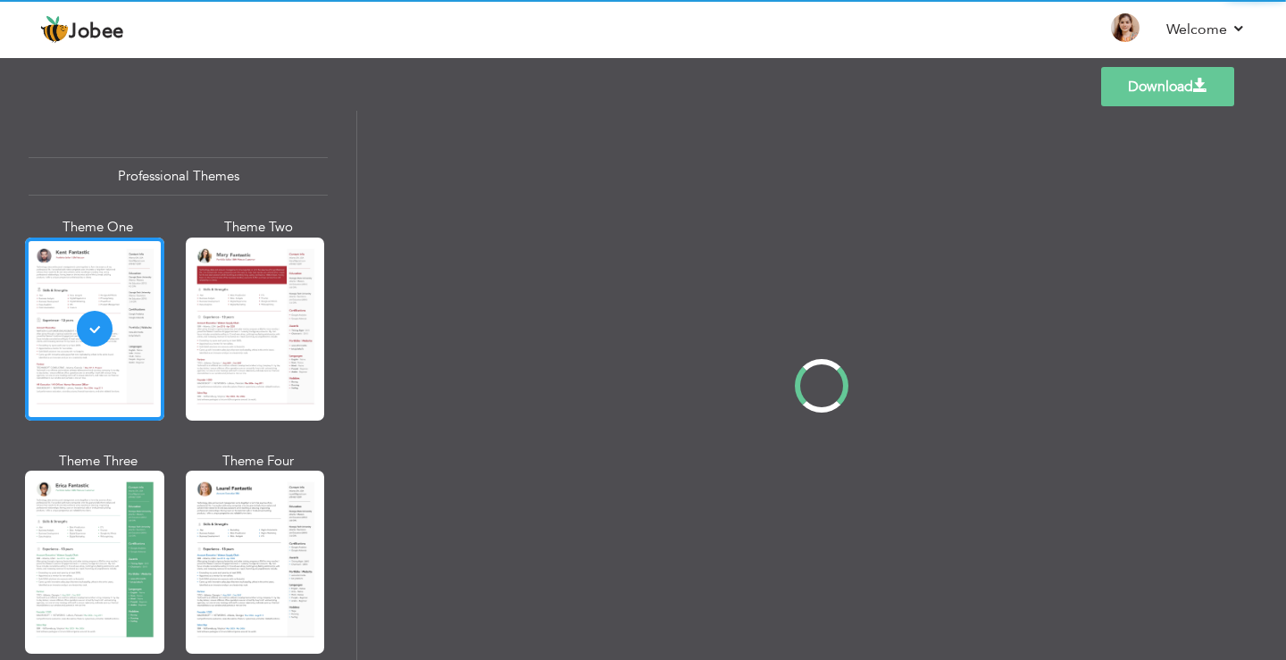
scroll to position [0, 0]
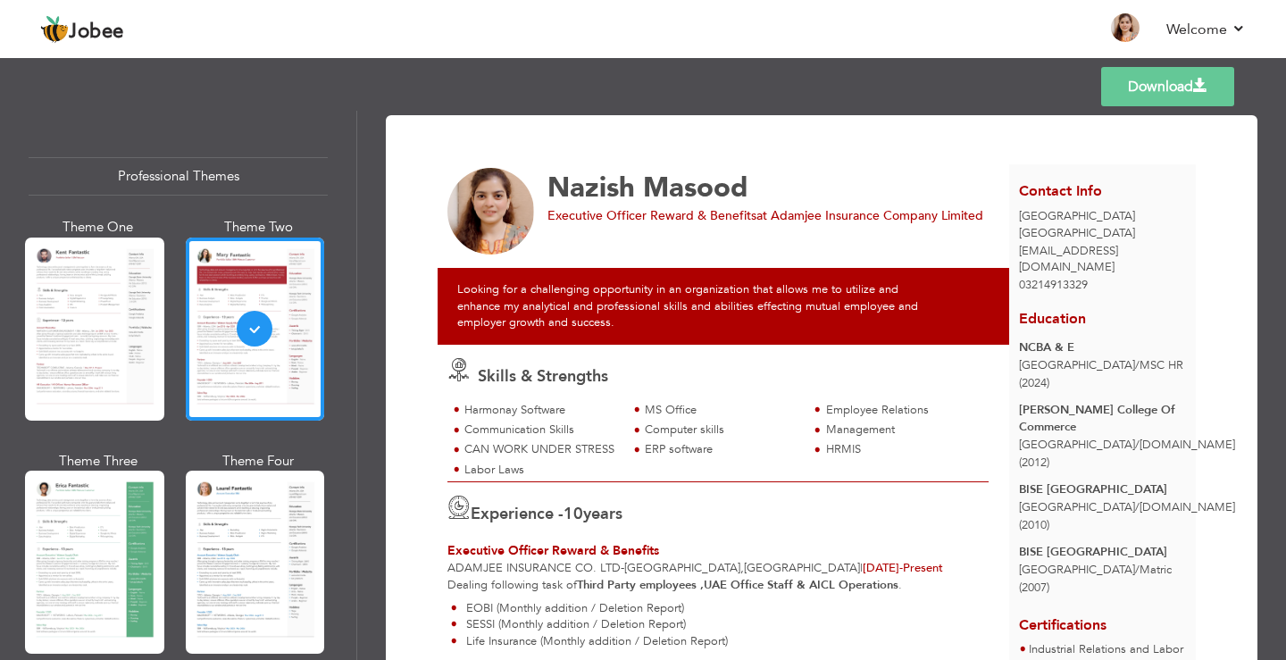
click at [1181, 81] on link "Download" at bounding box center [1167, 86] width 133 height 39
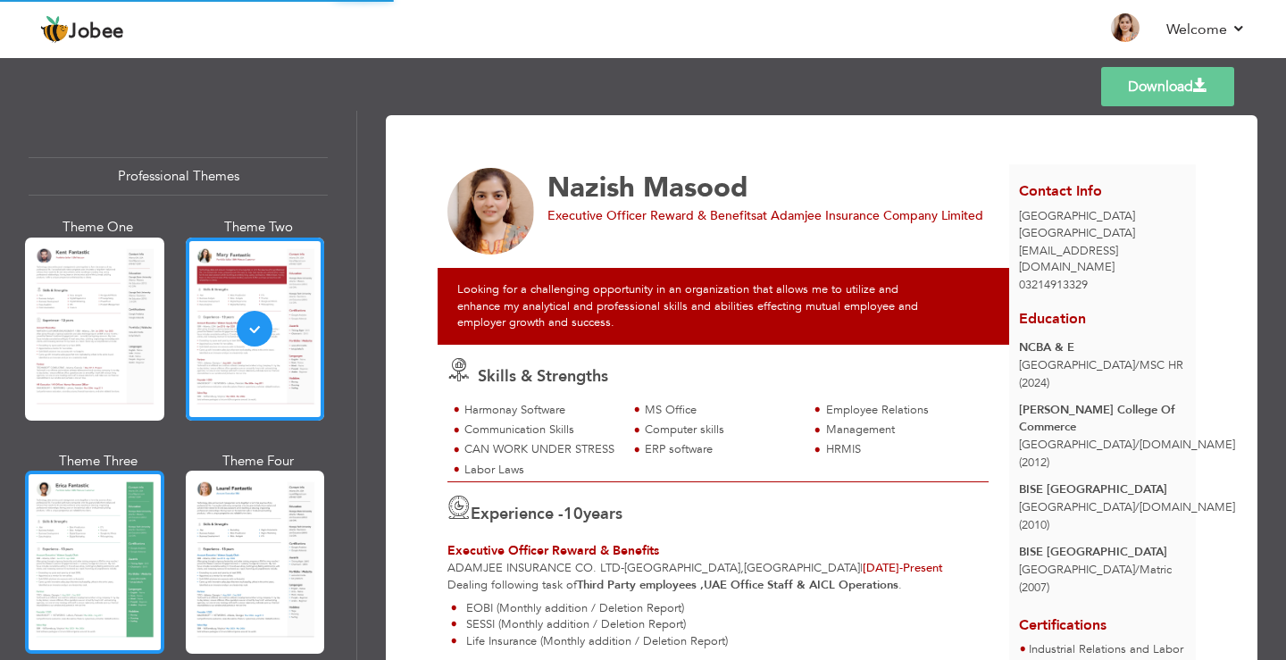
click at [84, 559] on div at bounding box center [94, 562] width 139 height 183
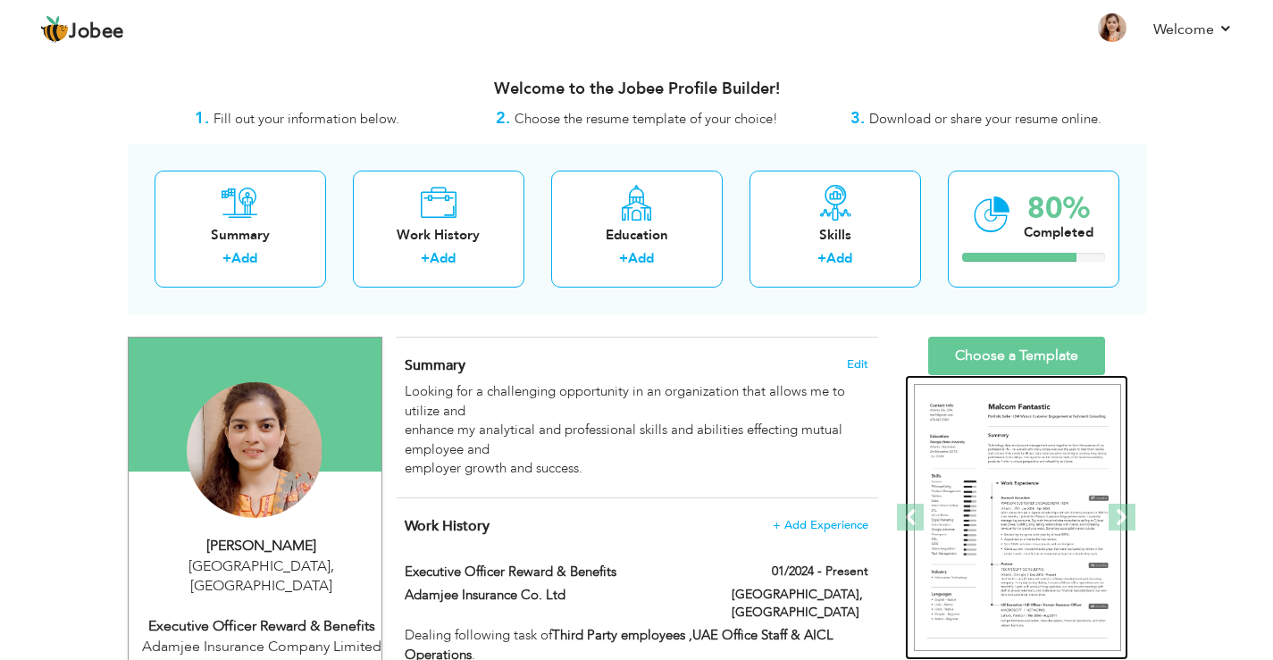
click at [1017, 512] on img at bounding box center [1017, 518] width 207 height 268
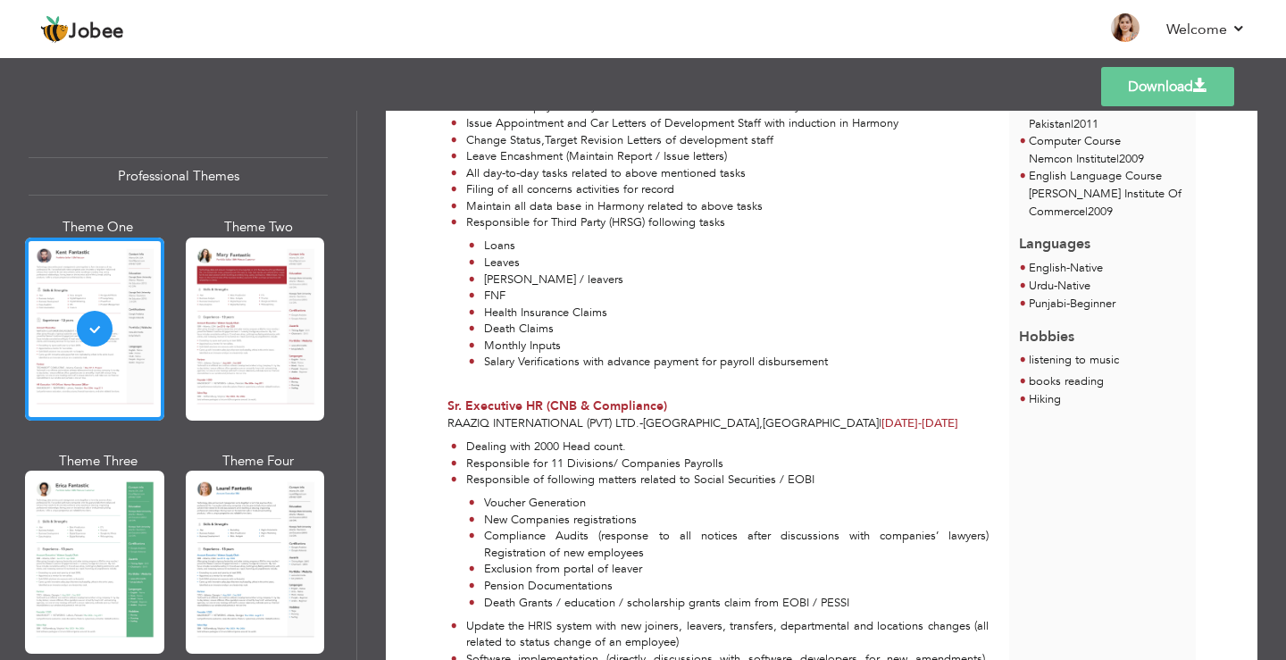
scroll to position [268, 0]
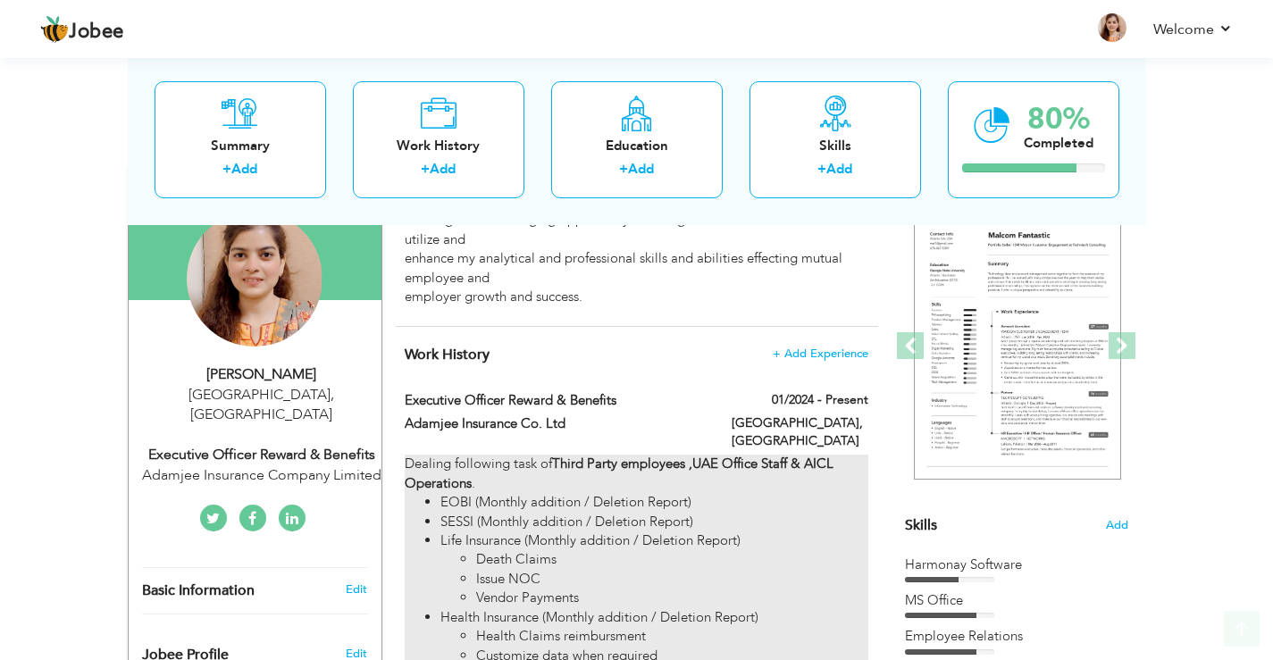
scroll to position [179, 0]
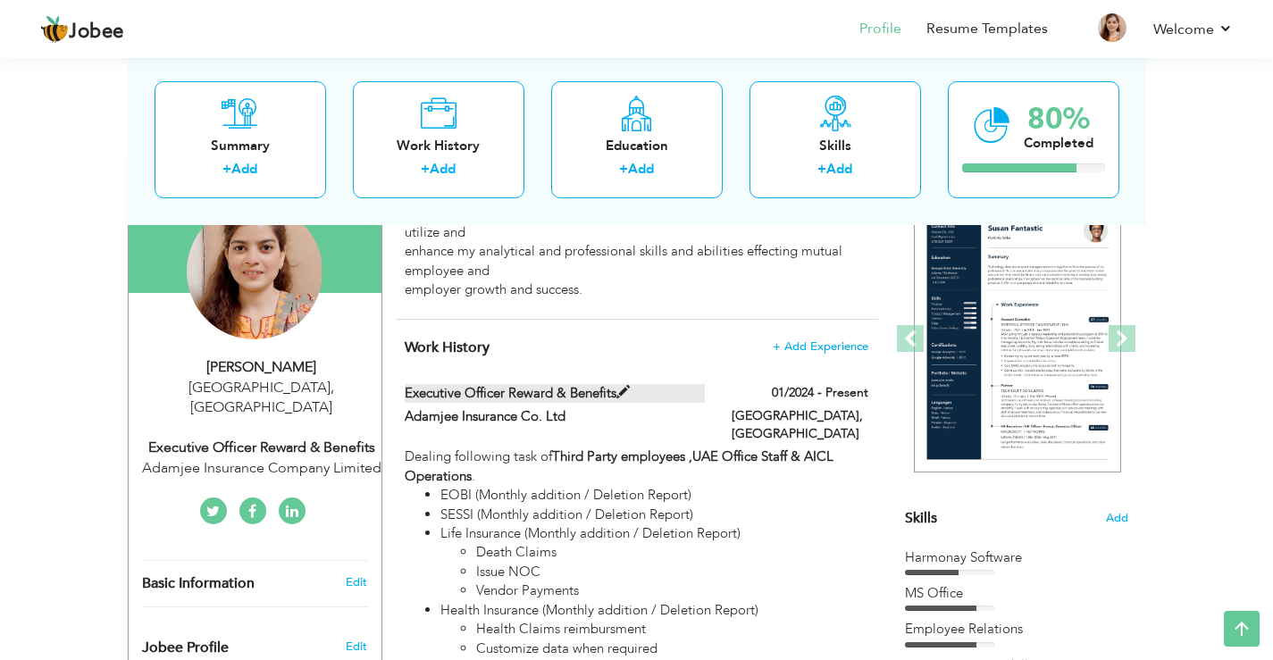
click at [576, 393] on label "Executive Officer Reward & Benefits" at bounding box center [555, 393] width 300 height 19
type input "Executive Officer Reward & Benefits"
type input "Adamjee Insurance Co. Ltd"
type input "01/2024"
type input "[GEOGRAPHIC_DATA]"
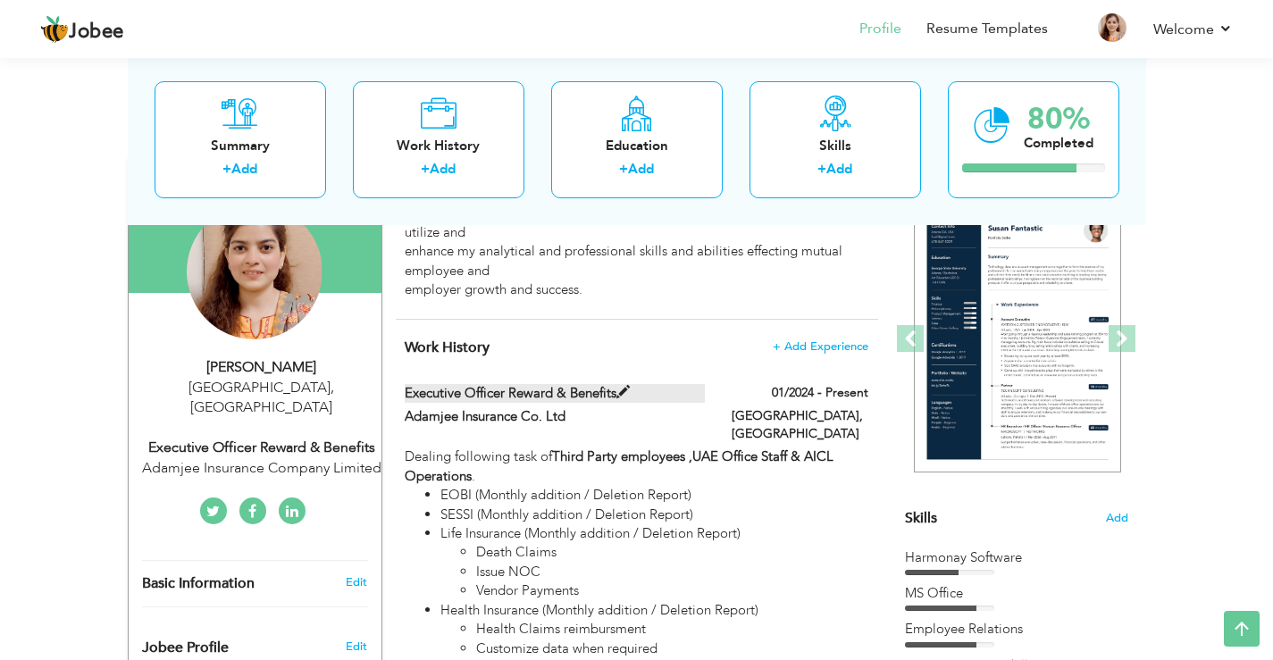
type input "[GEOGRAPHIC_DATA]"
checkbox input "true"
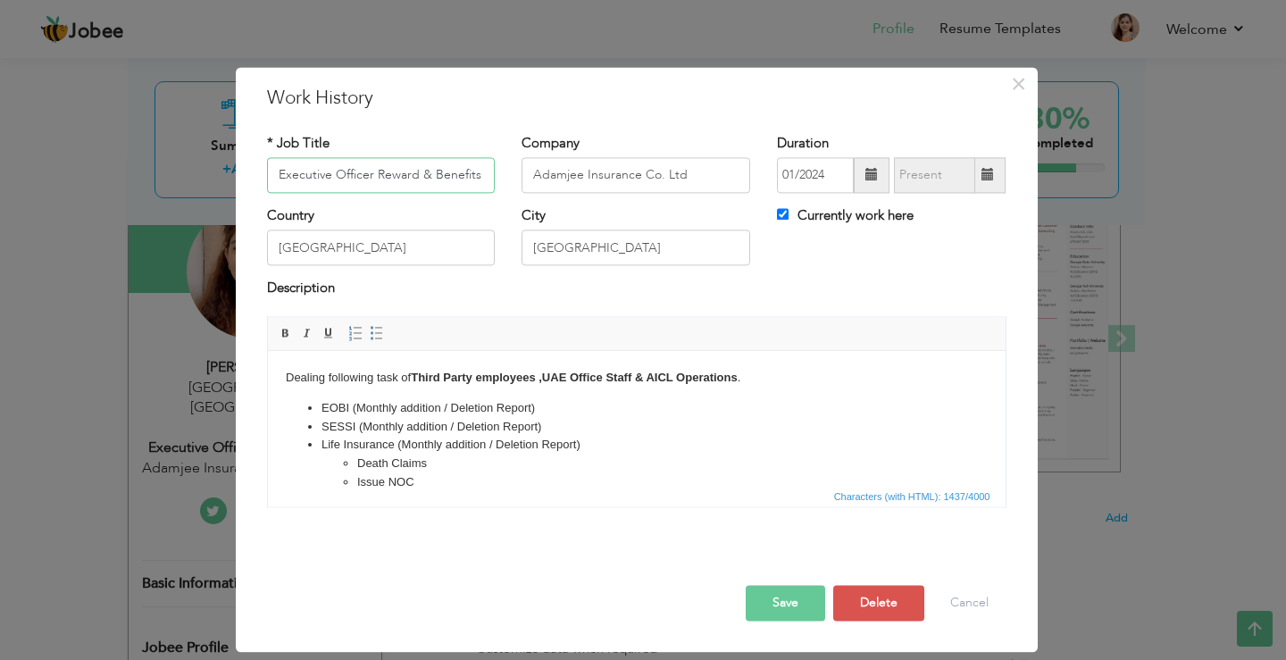
drag, startPoint x: 280, startPoint y: 174, endPoint x: 498, endPoint y: 171, distance: 218.8
click at [498, 171] on div "* Job Title Executive Officer Reward & Benefits" at bounding box center [381, 170] width 255 height 72
click at [606, 190] on input "Adamjee Insurance Co. Ltd" at bounding box center [636, 175] width 229 height 36
click at [1020, 86] on span "×" at bounding box center [1018, 84] width 15 height 32
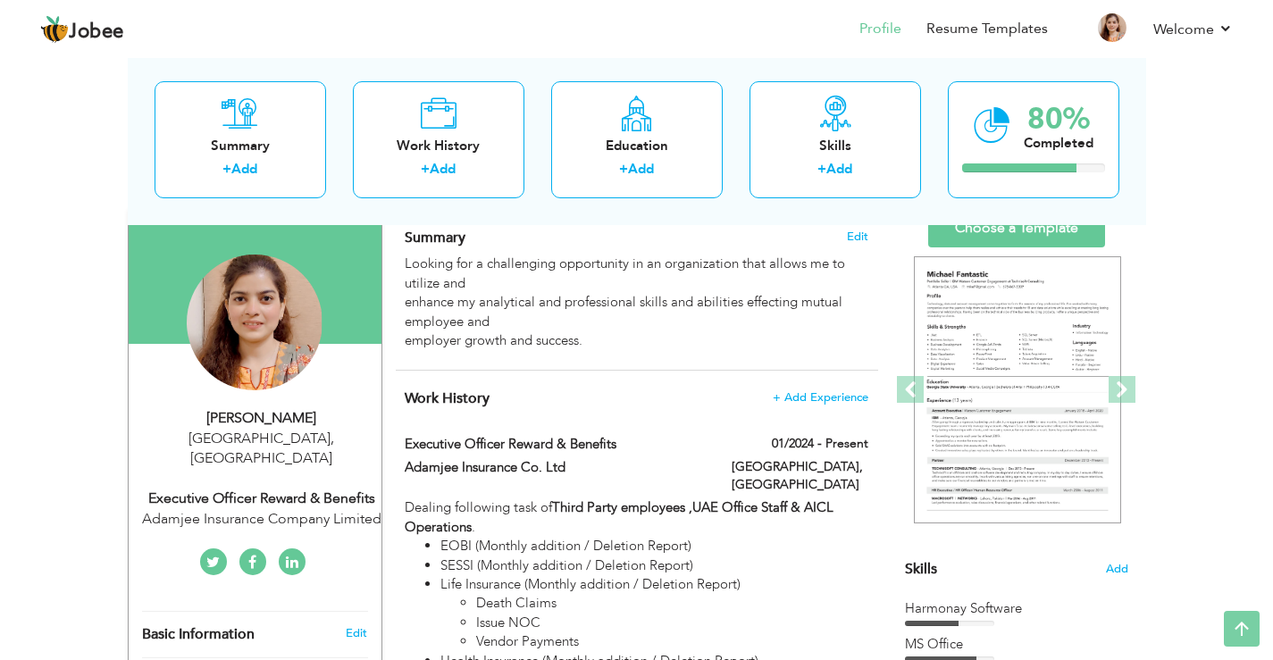
scroll to position [0, 0]
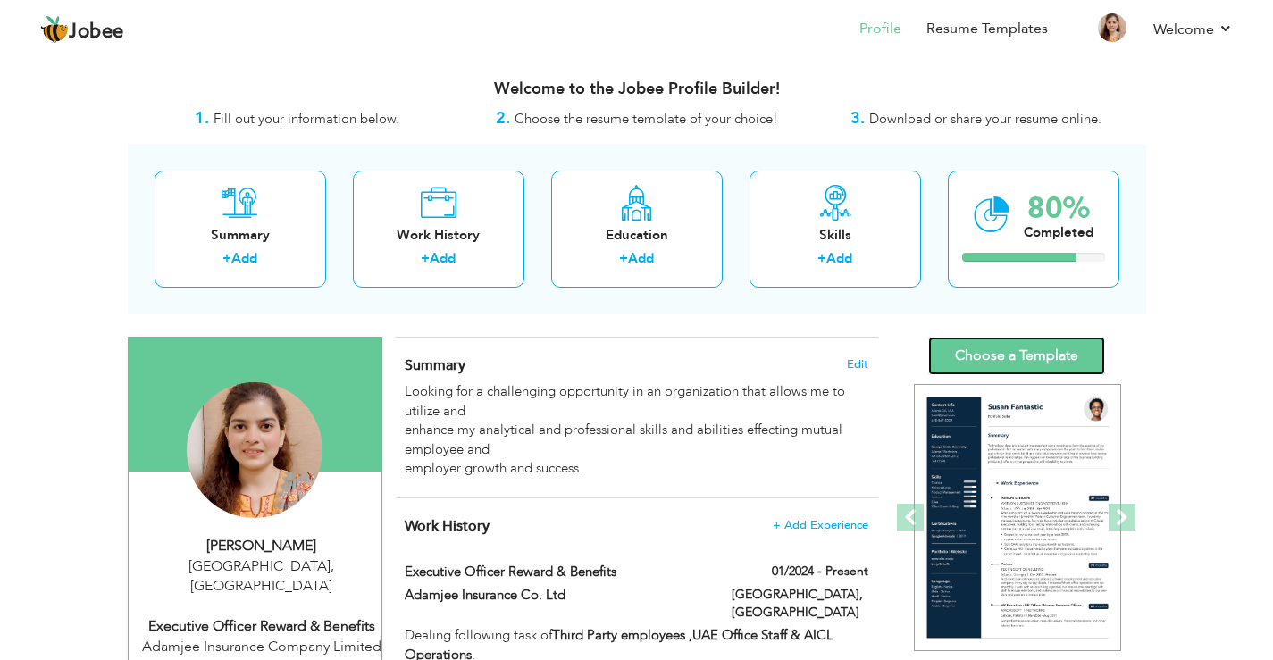
click at [1022, 364] on link "Choose a Template" at bounding box center [1016, 356] width 177 height 38
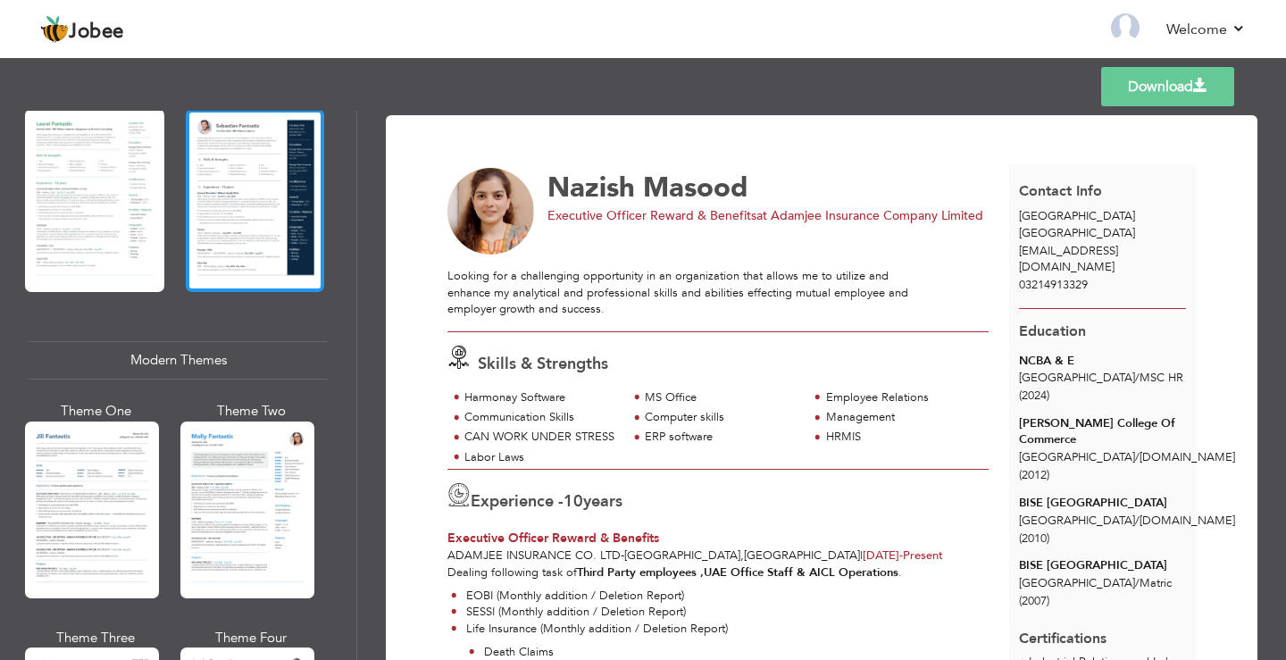
scroll to position [447, 0]
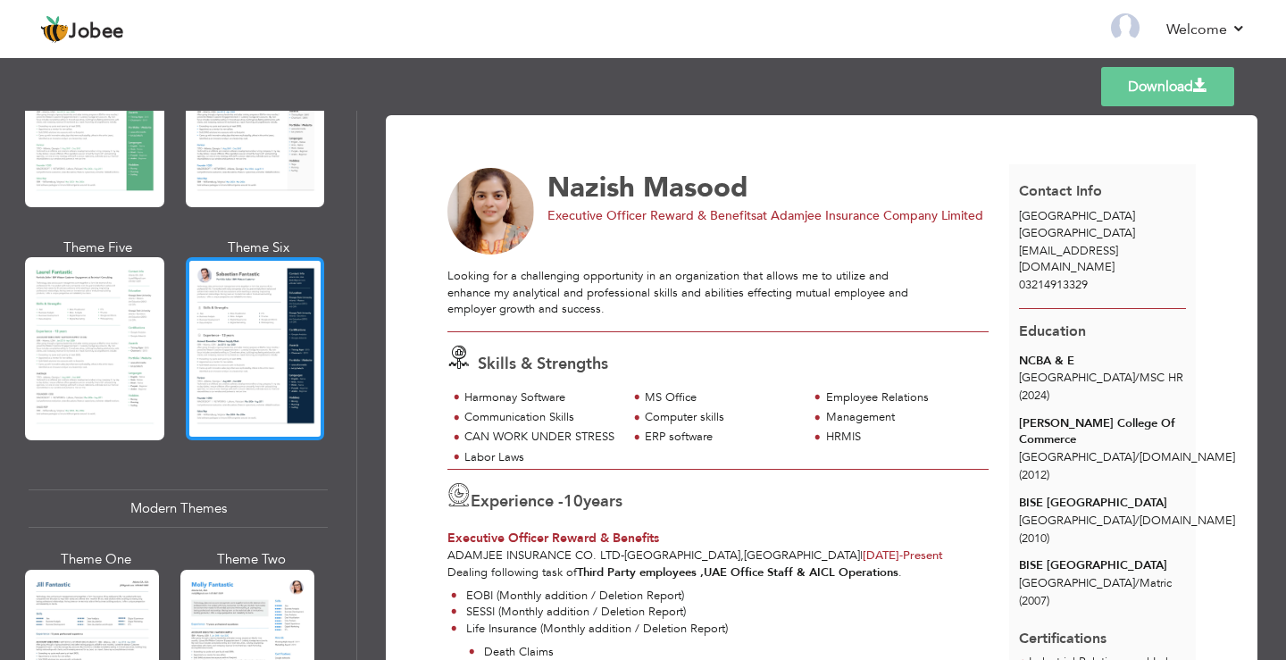
click at [248, 322] on div at bounding box center [255, 348] width 139 height 183
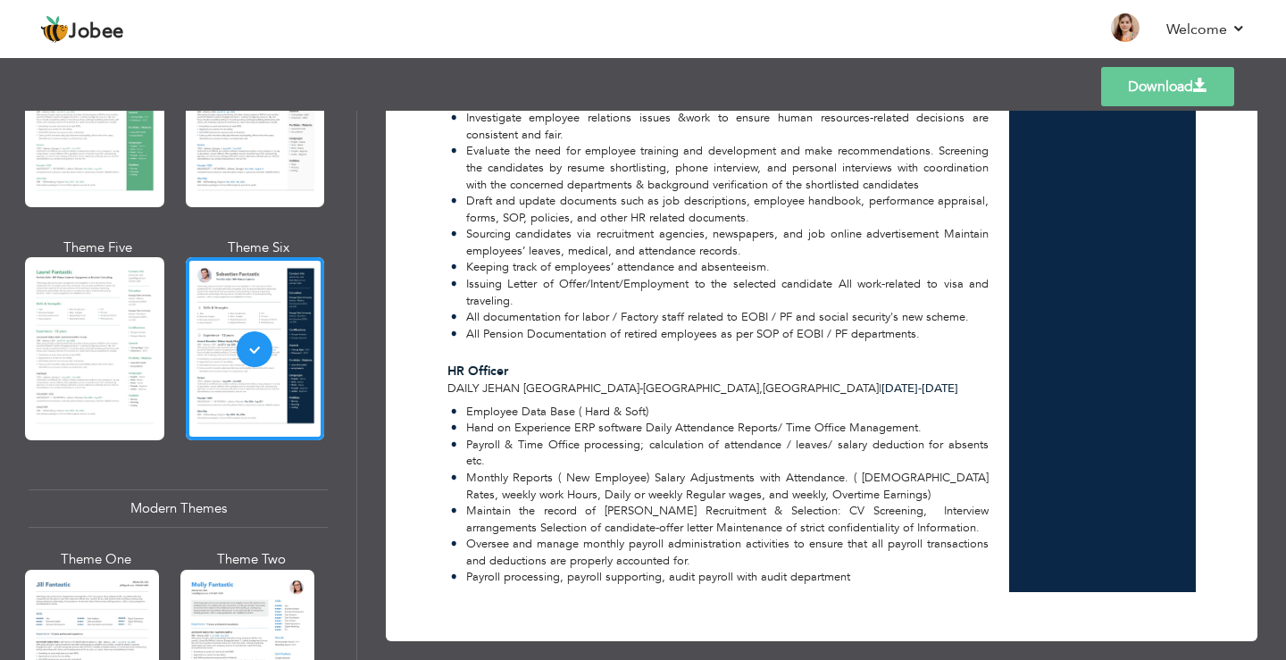
scroll to position [1849, 0]
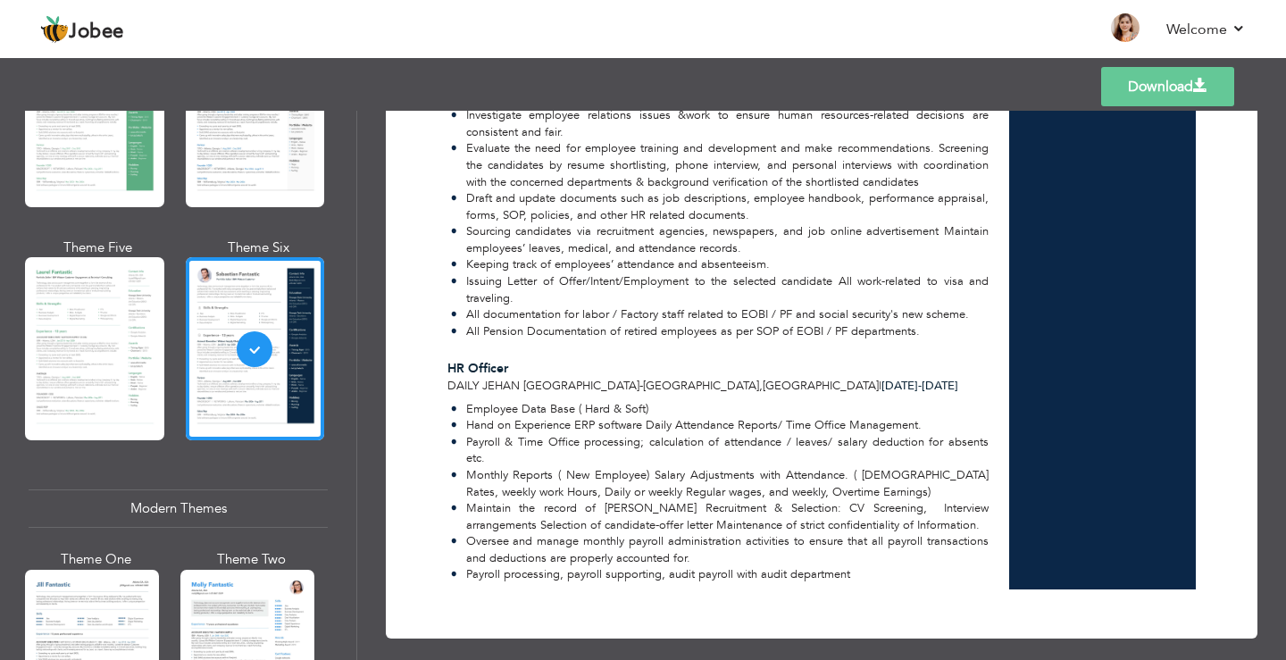
click at [1143, 78] on link "Download" at bounding box center [1167, 86] width 133 height 39
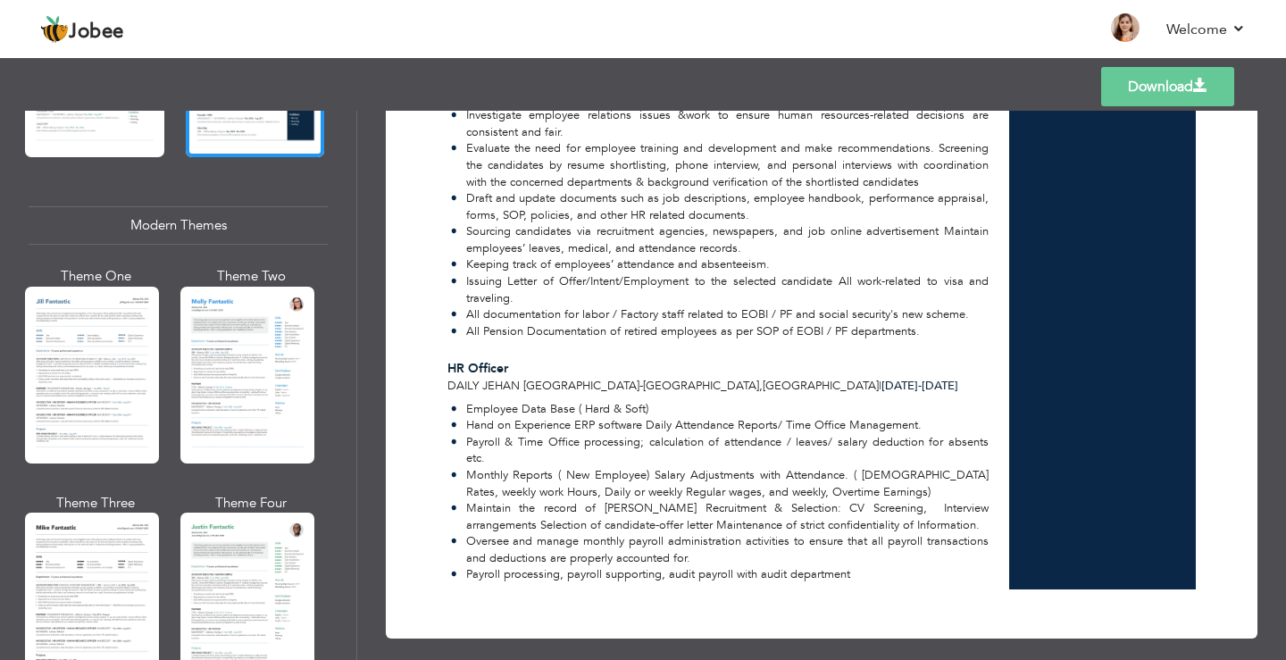
scroll to position [714, 0]
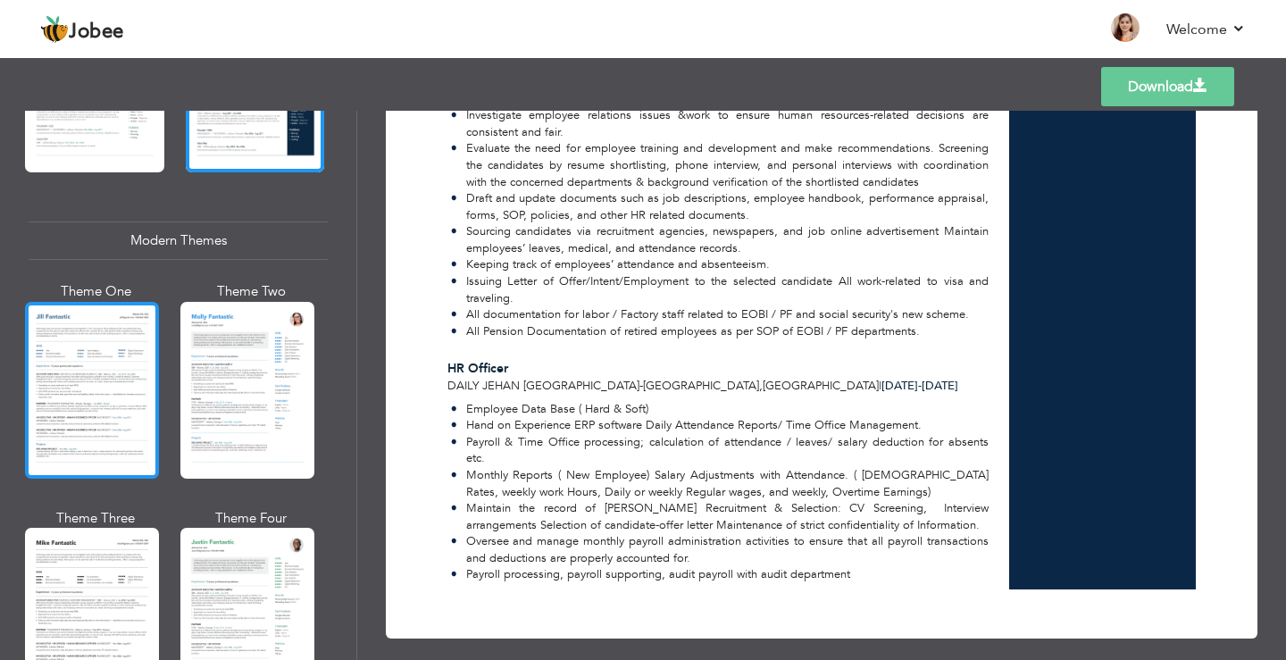
click at [91, 353] on div at bounding box center [92, 390] width 134 height 177
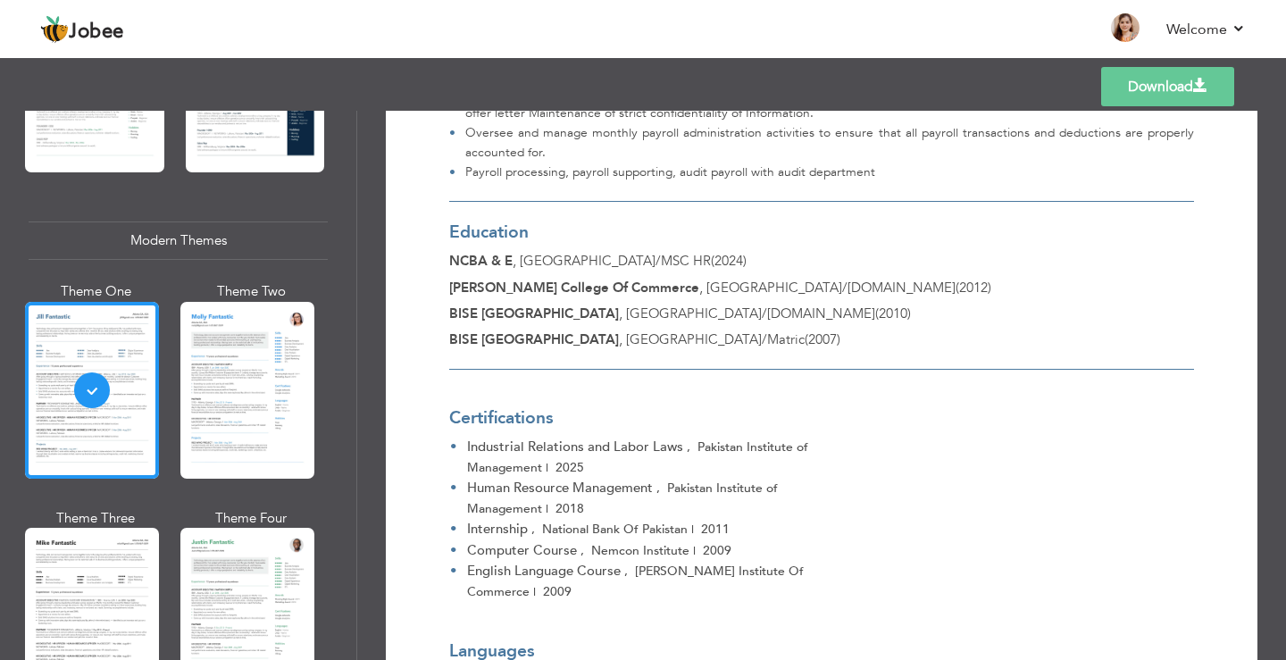
scroll to position [2577, 0]
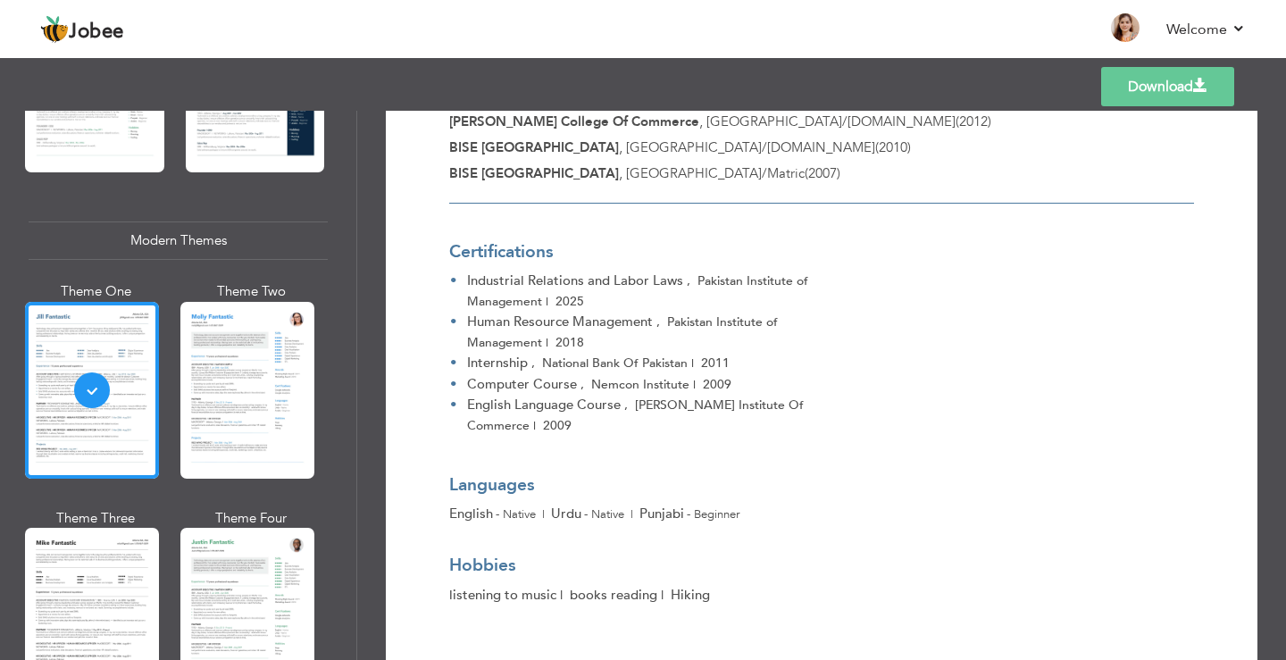
click at [1156, 86] on link "Download" at bounding box center [1167, 86] width 133 height 39
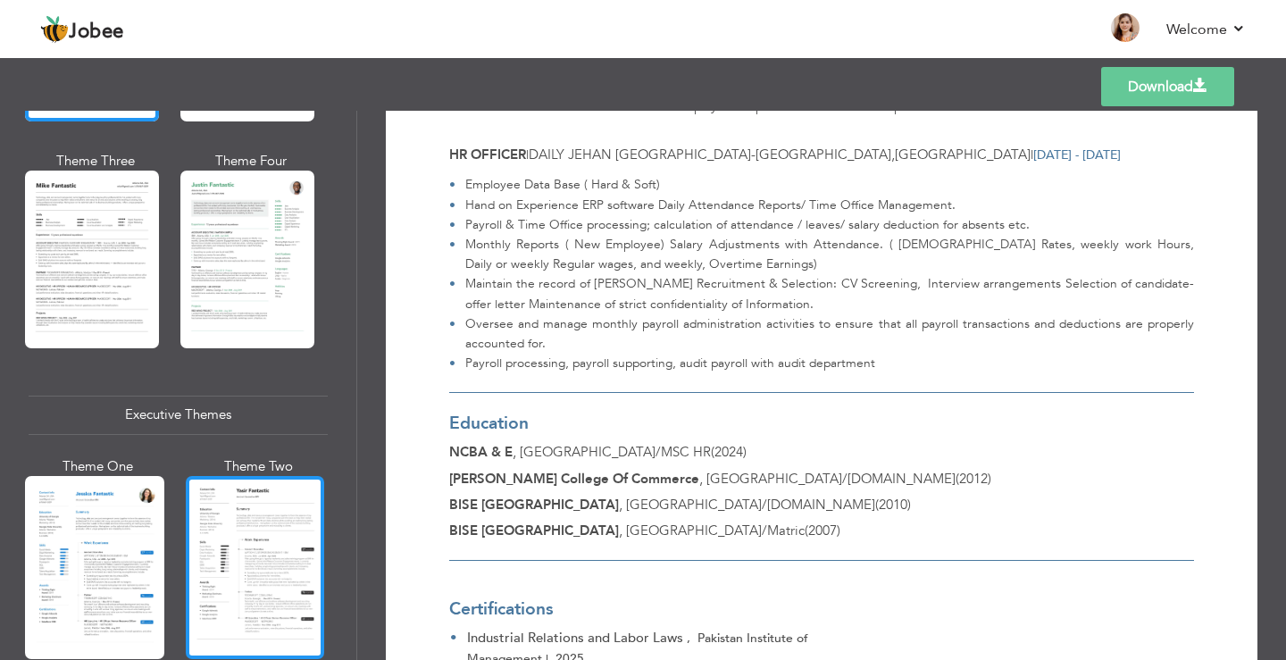
scroll to position [1340, 0]
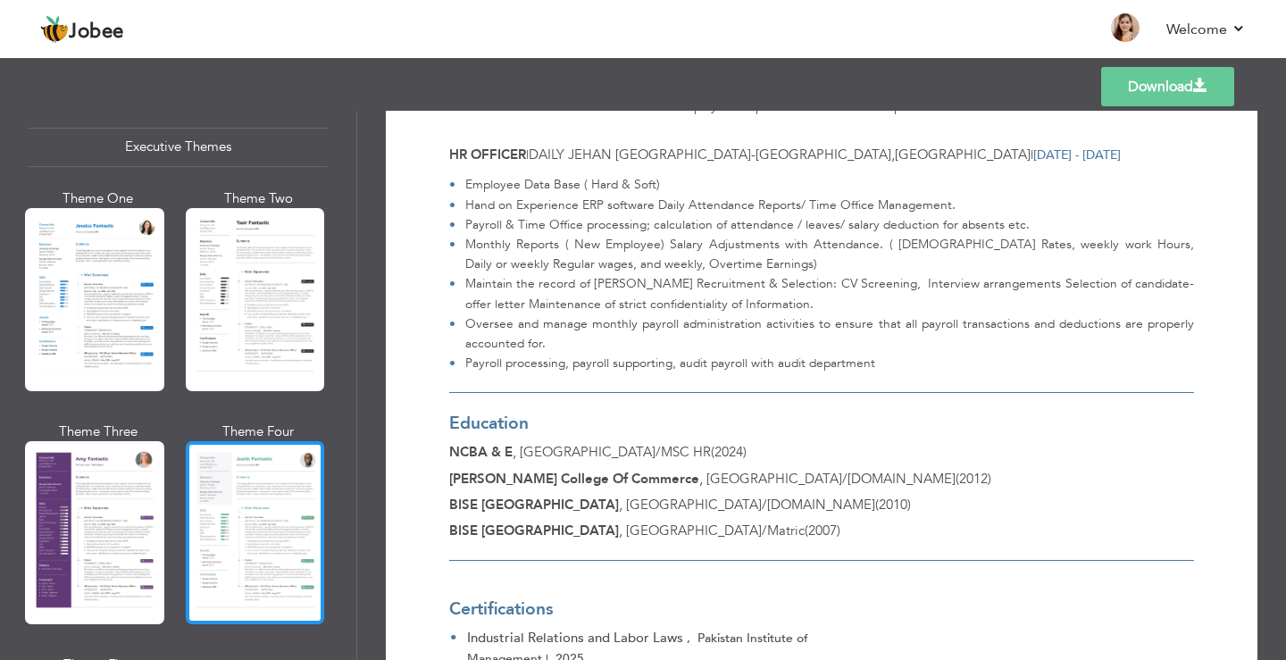
click at [261, 514] on div at bounding box center [255, 532] width 139 height 183
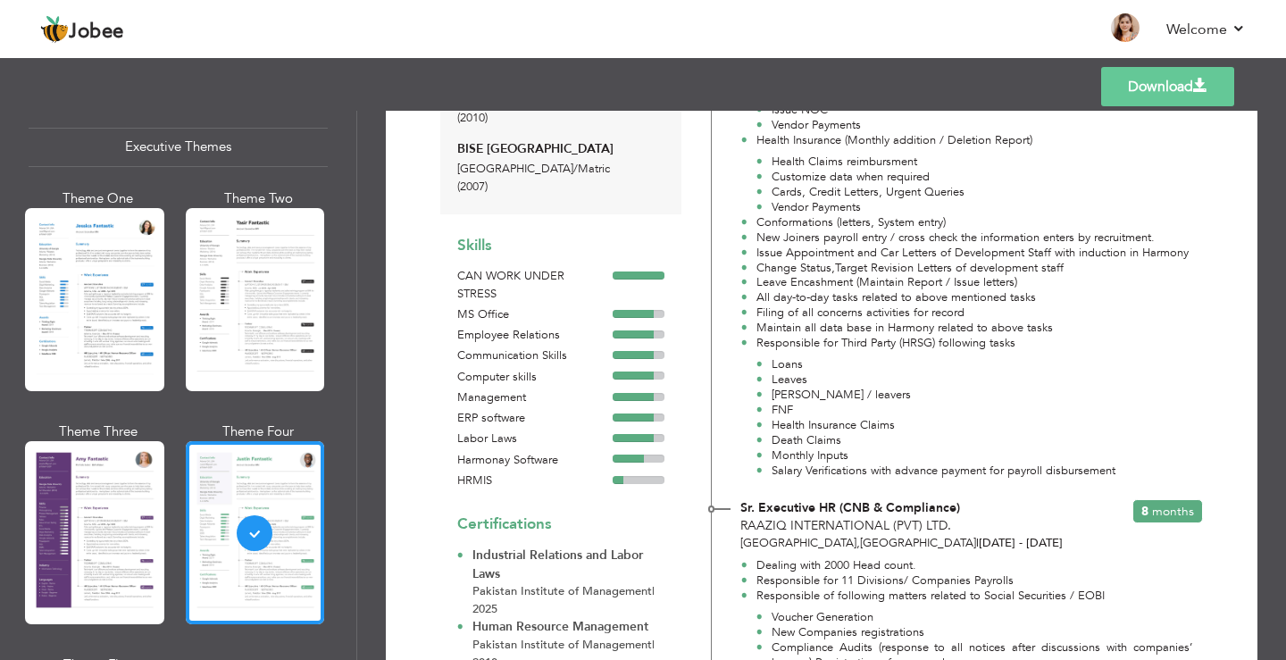
scroll to position [674, 0]
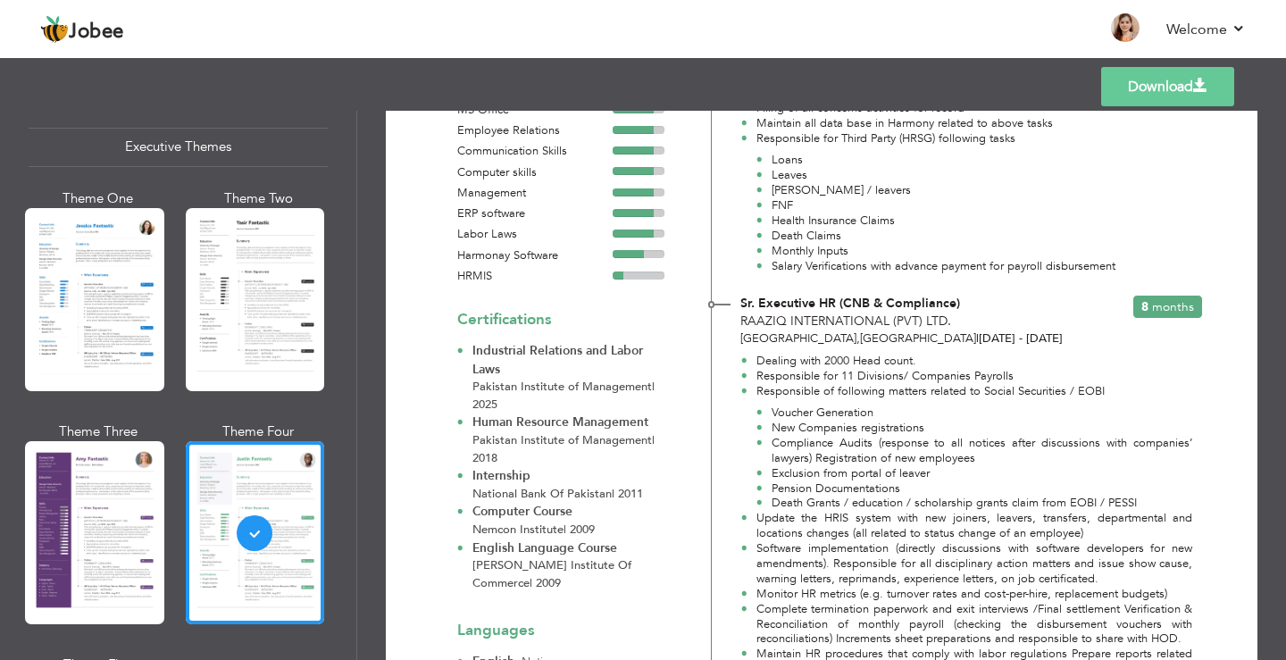
click at [1132, 81] on link "Download" at bounding box center [1167, 86] width 133 height 39
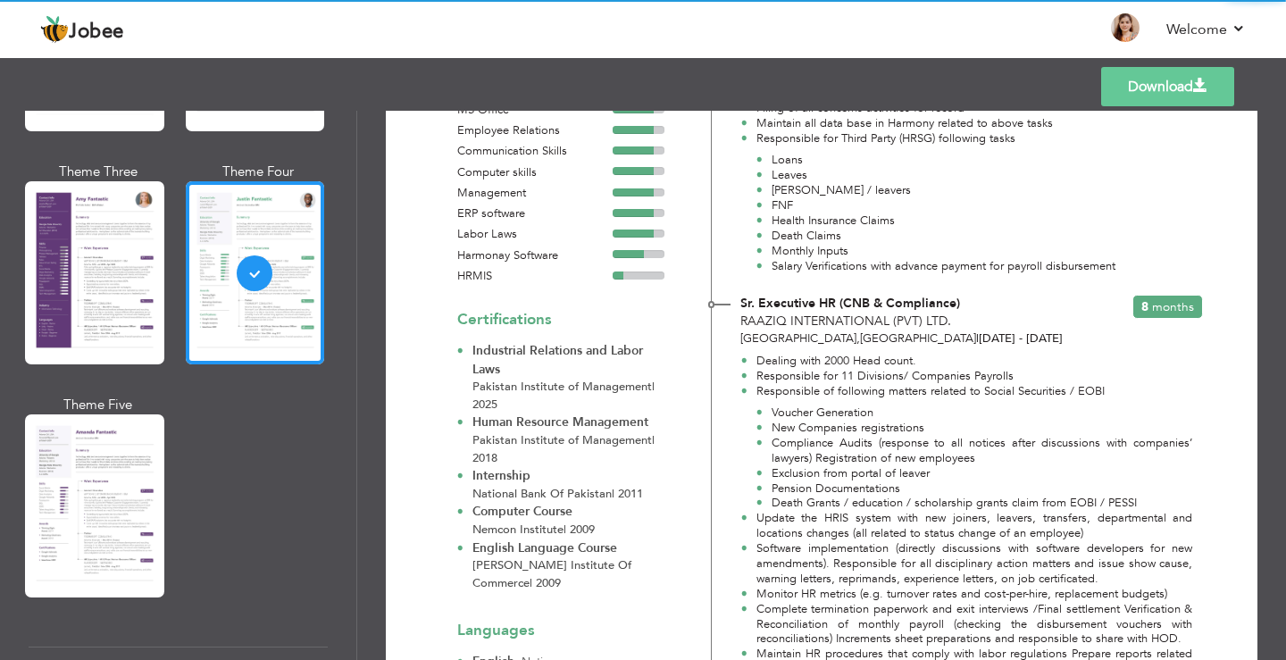
scroll to position [1607, 0]
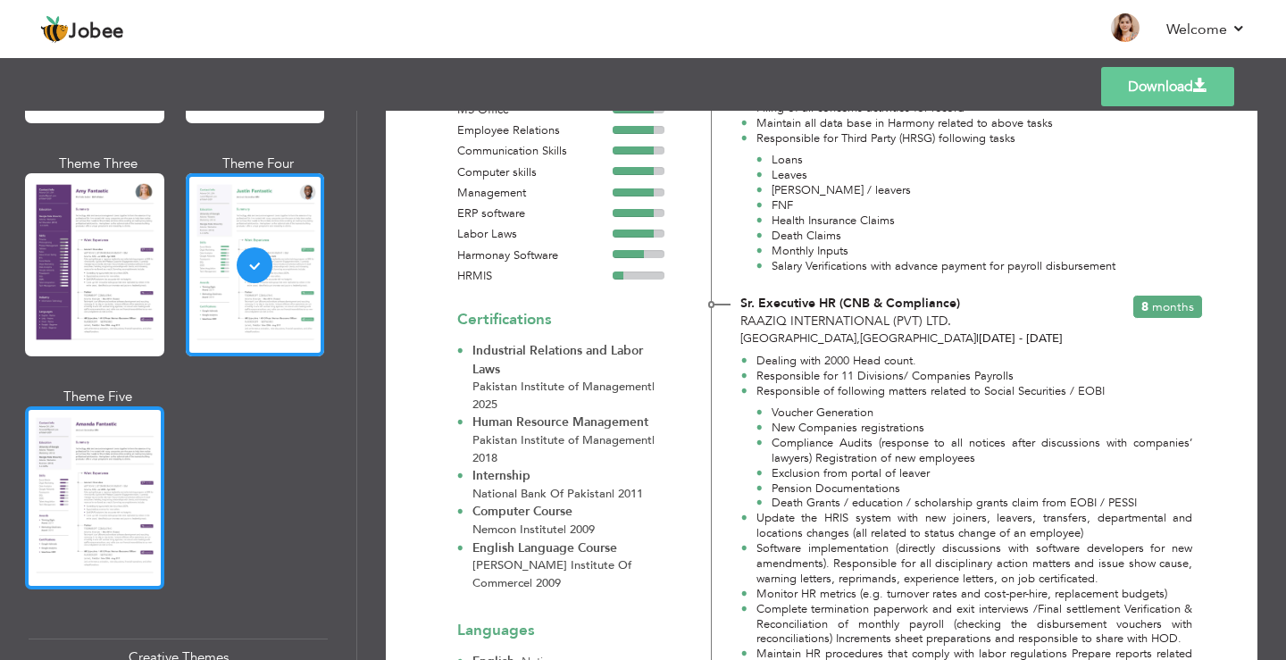
click at [88, 497] on div at bounding box center [94, 497] width 139 height 183
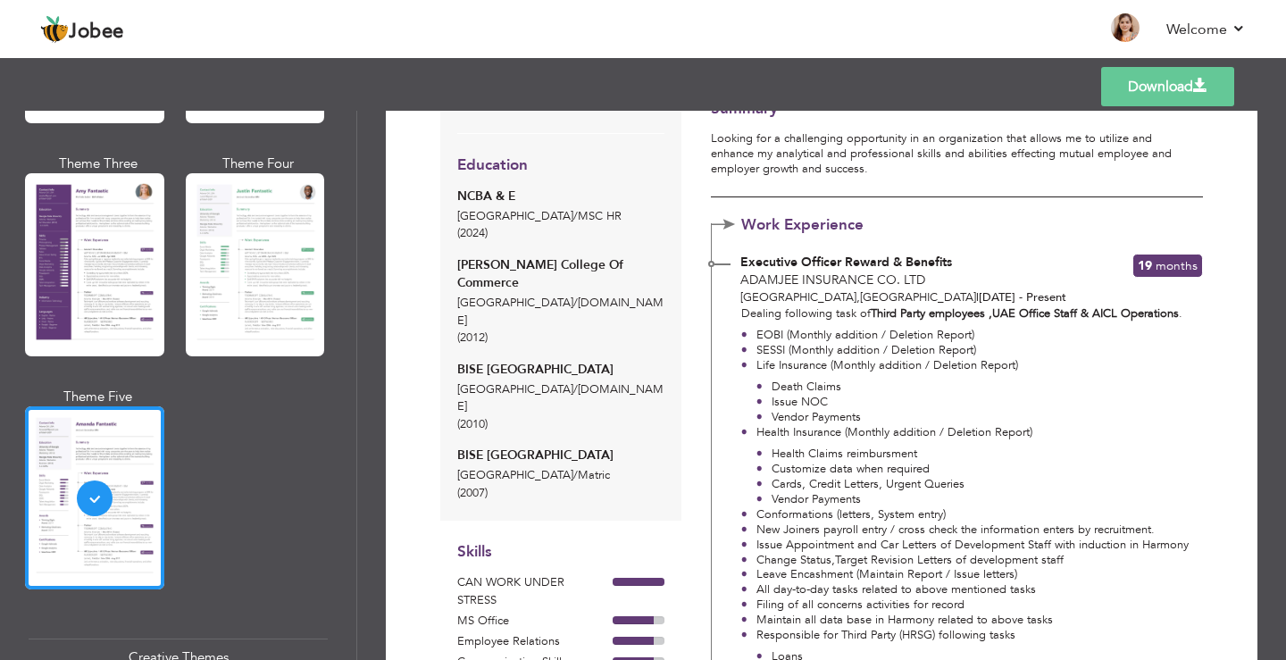
scroll to position [0, 0]
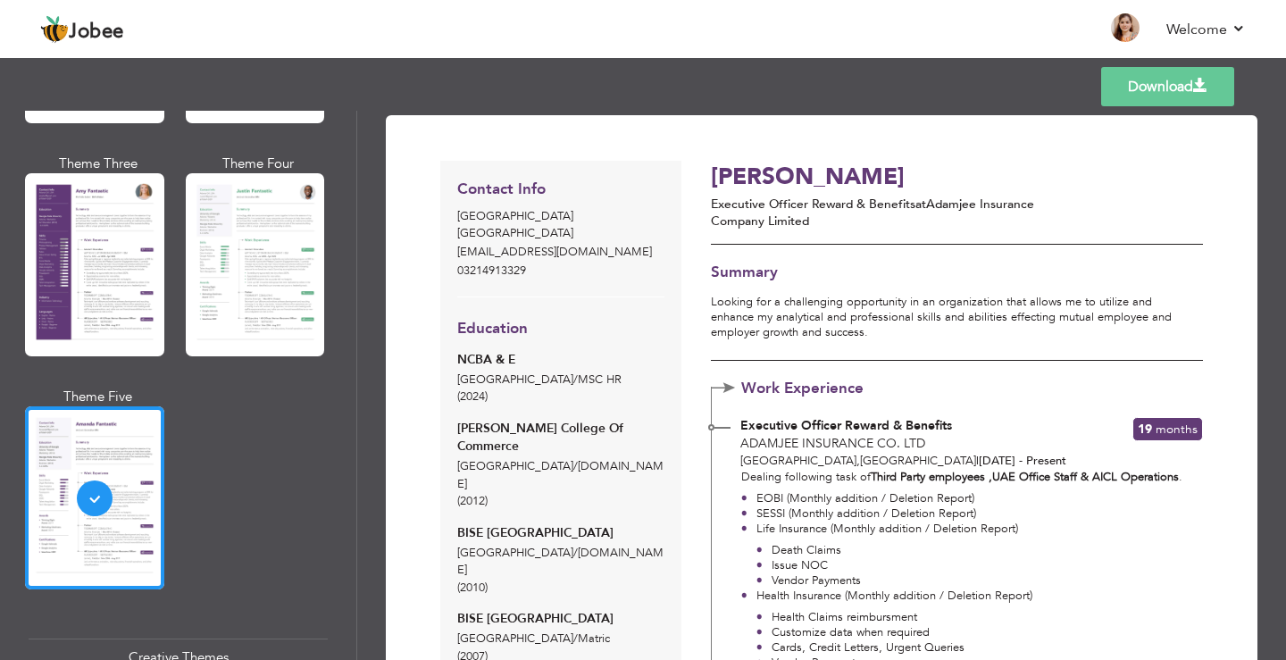
click at [1148, 86] on link "Download" at bounding box center [1167, 86] width 133 height 39
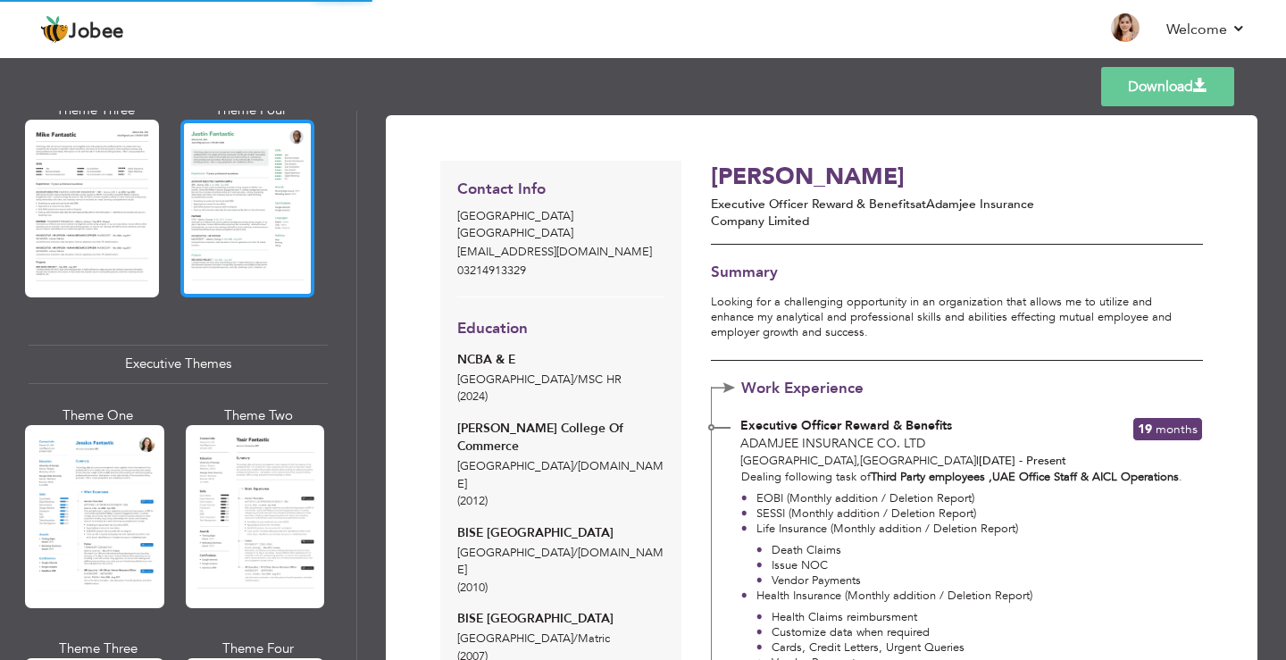
scroll to position [893, 0]
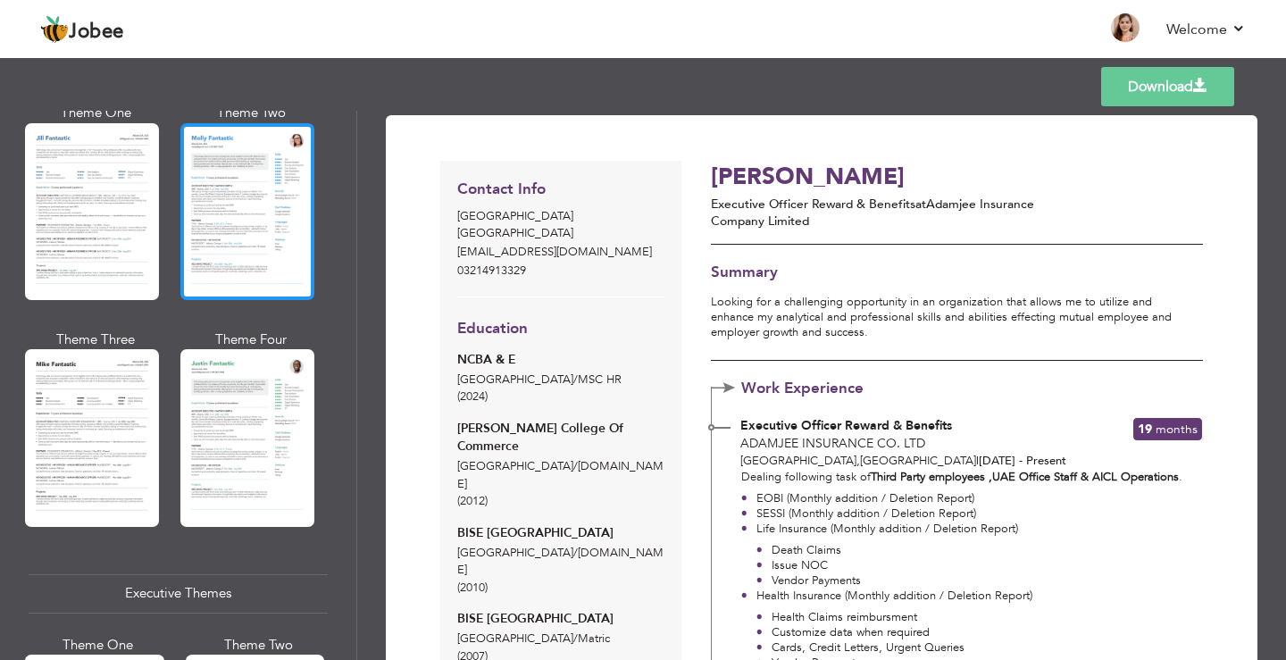
click at [236, 147] on div at bounding box center [247, 211] width 134 height 177
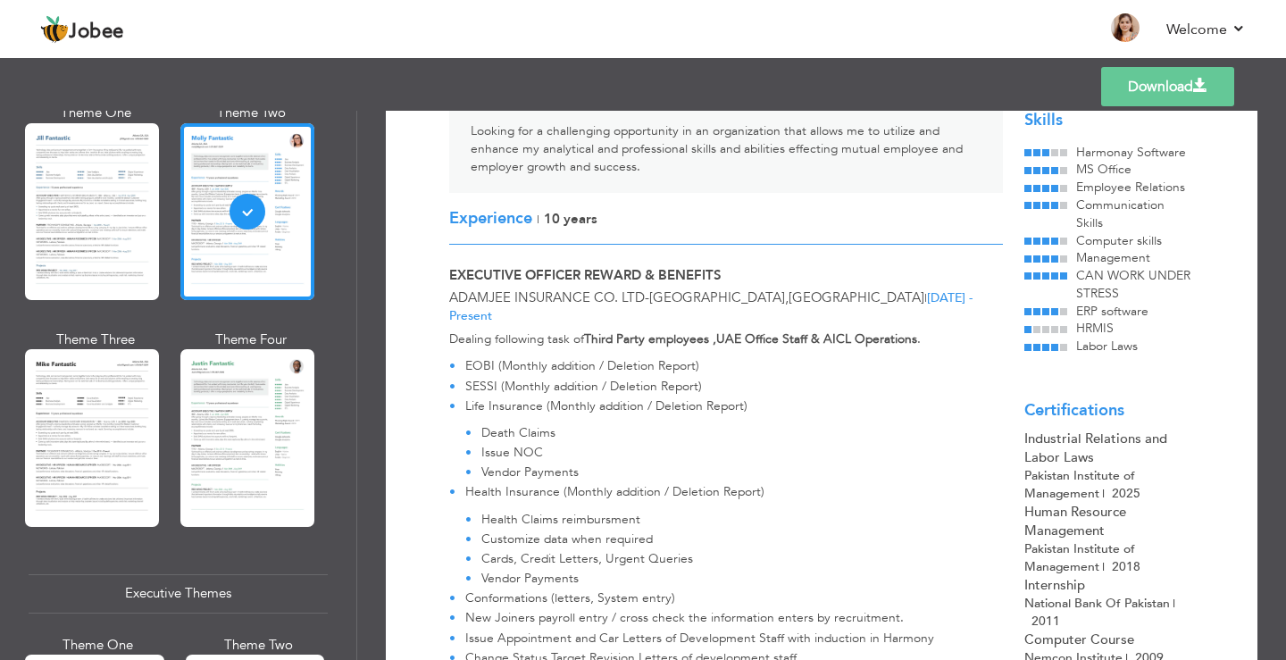
scroll to position [447, 0]
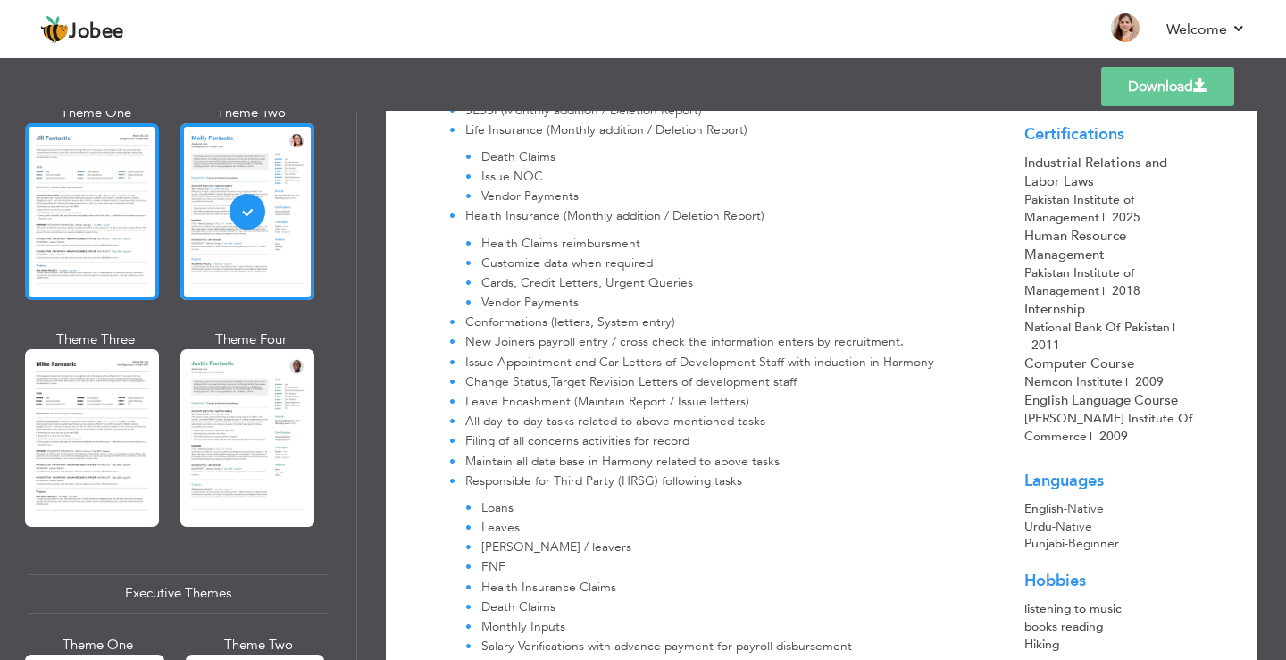
click at [69, 180] on div at bounding box center [92, 211] width 134 height 177
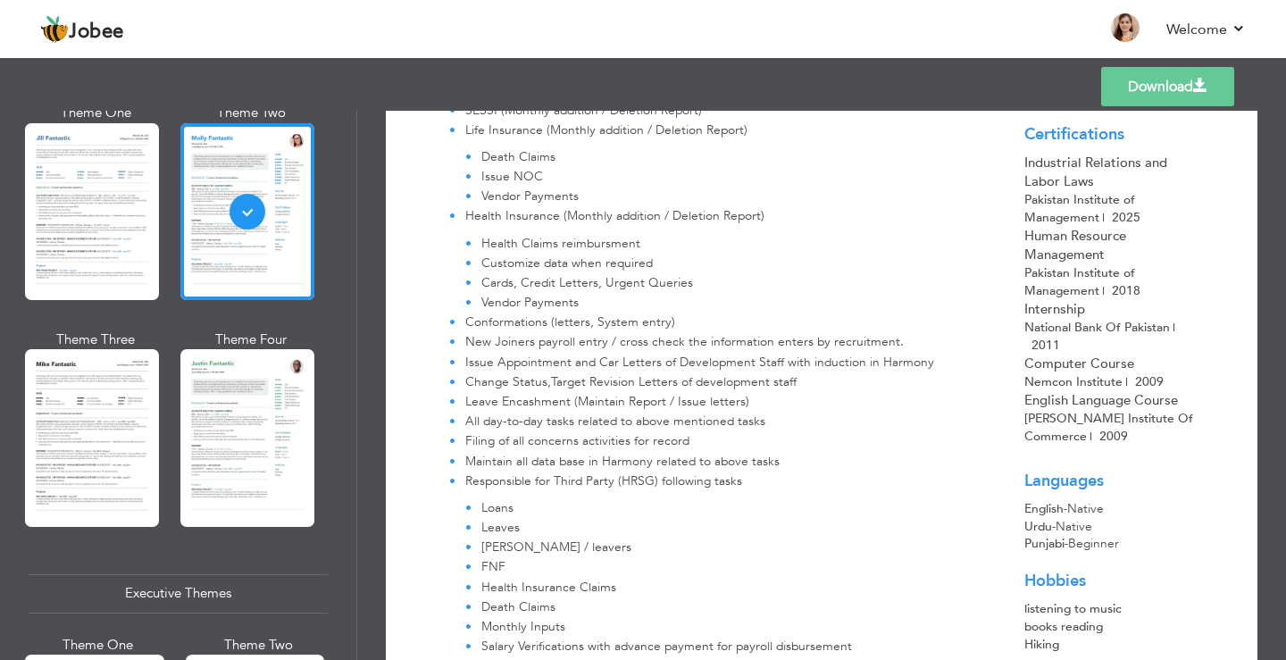
scroll to position [0, 0]
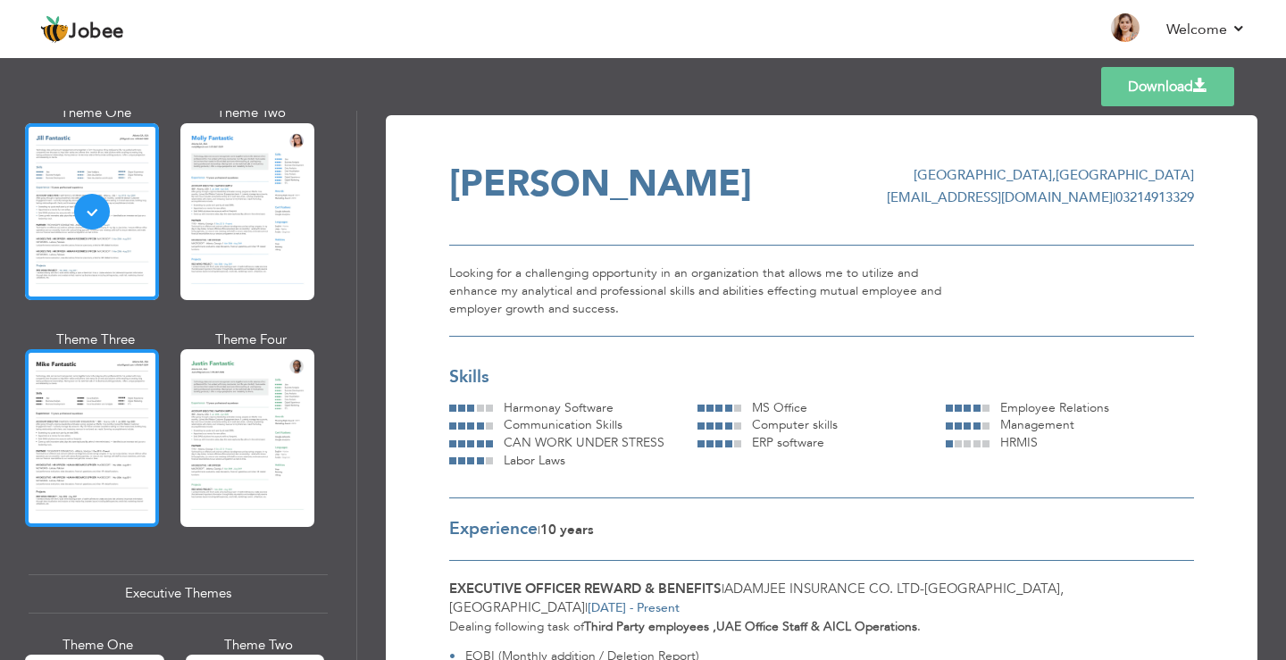
click at [121, 451] on div at bounding box center [92, 437] width 134 height 177
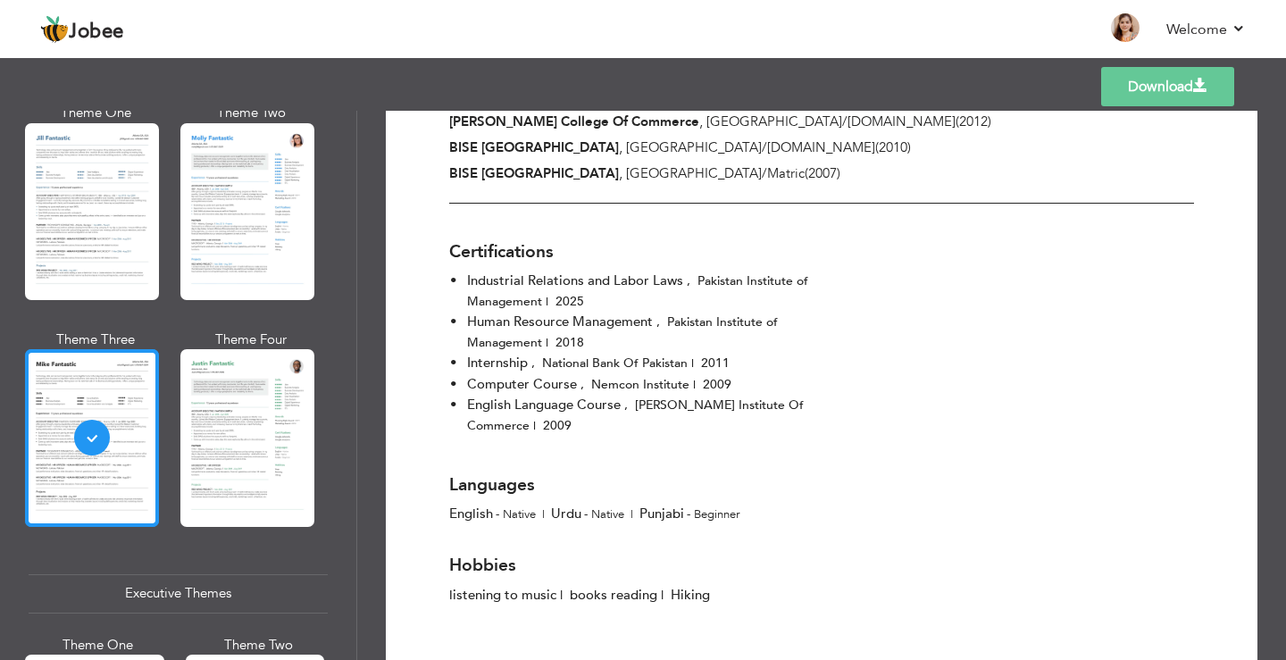
scroll to position [1429, 0]
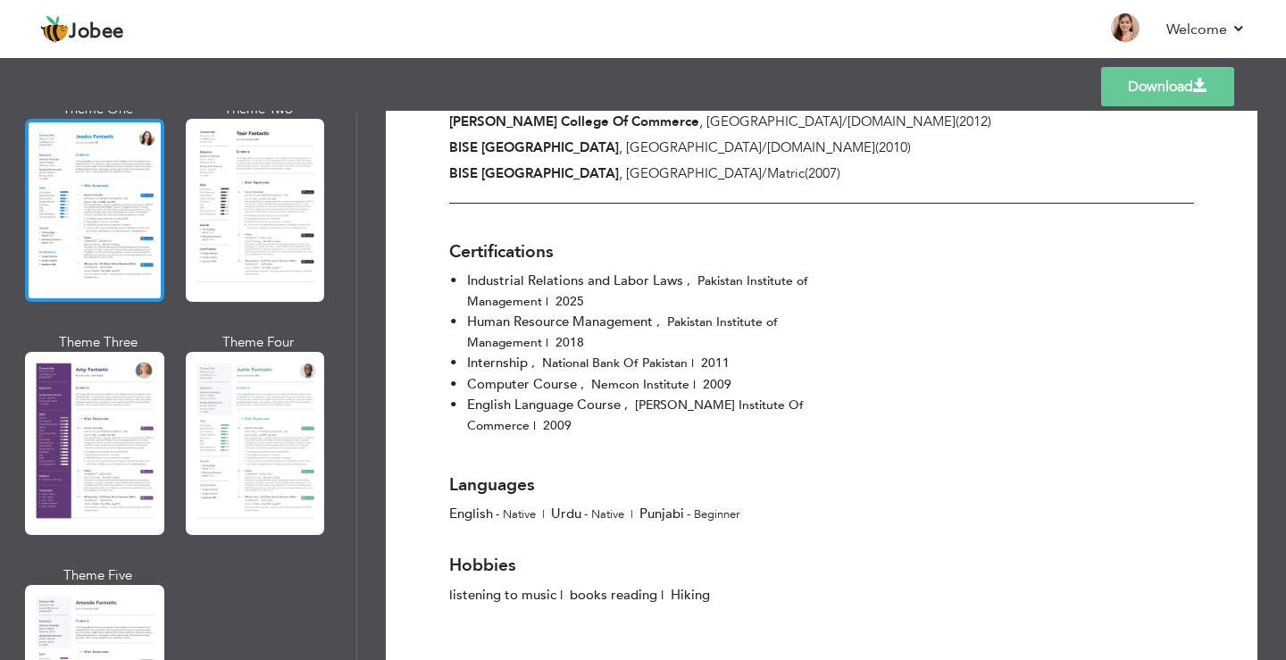
click at [103, 187] on div at bounding box center [94, 210] width 139 height 183
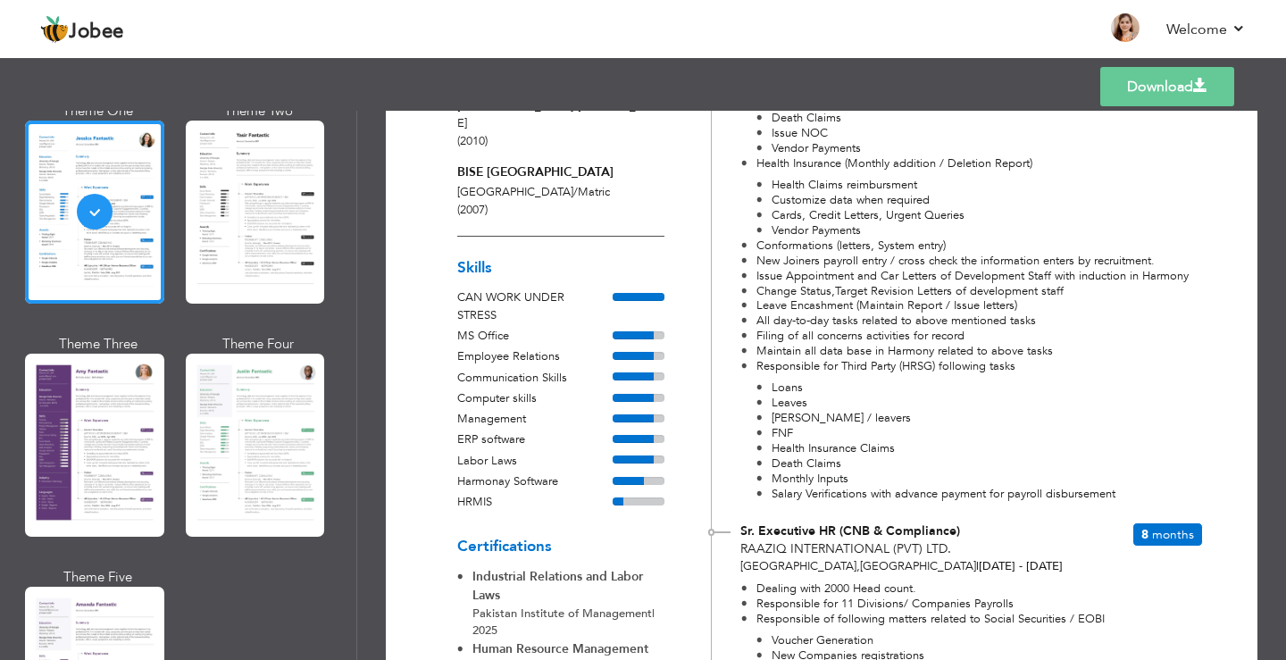
scroll to position [0, 0]
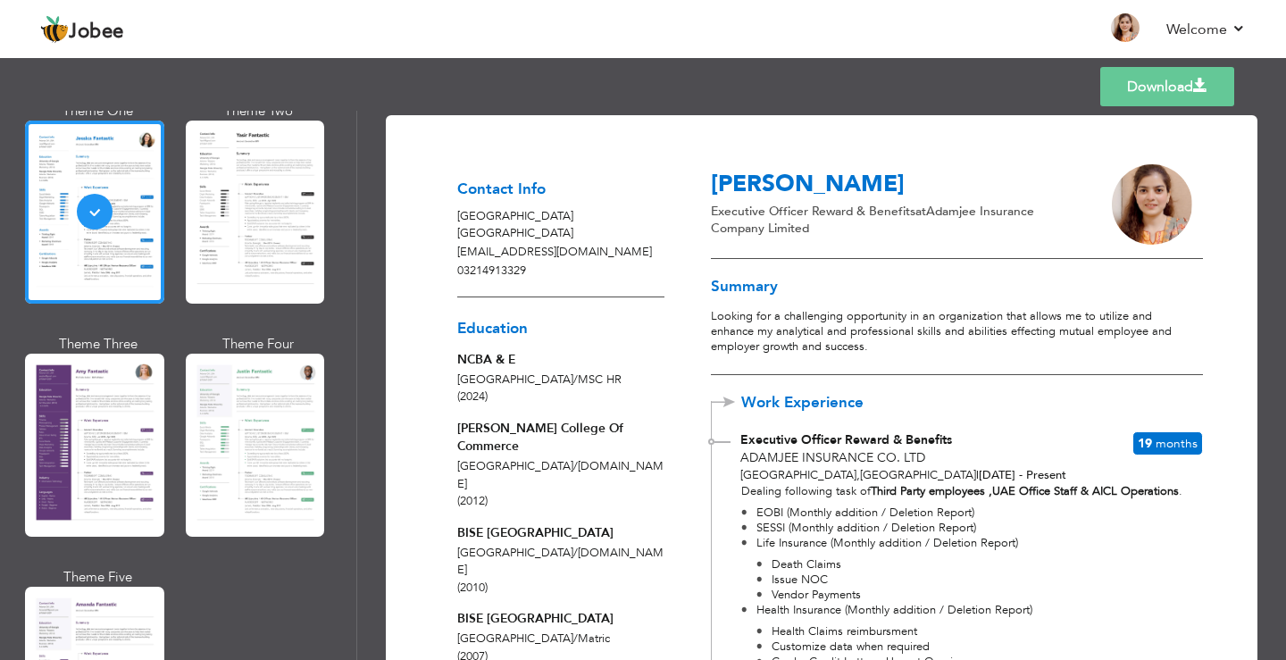
click at [1155, 86] on link "Download" at bounding box center [1167, 86] width 134 height 39
